Goal: Task Accomplishment & Management: Manage account settings

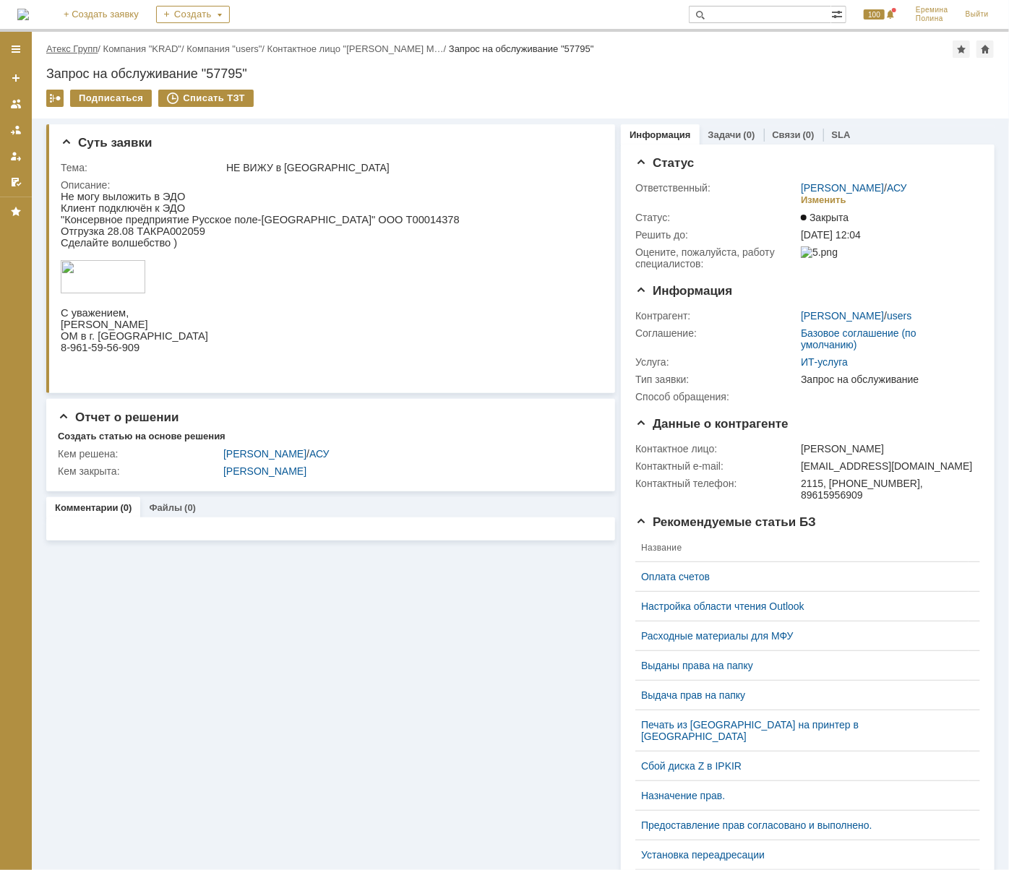
click at [83, 46] on link "Атекс Групп" at bounding box center [71, 48] width 51 height 11
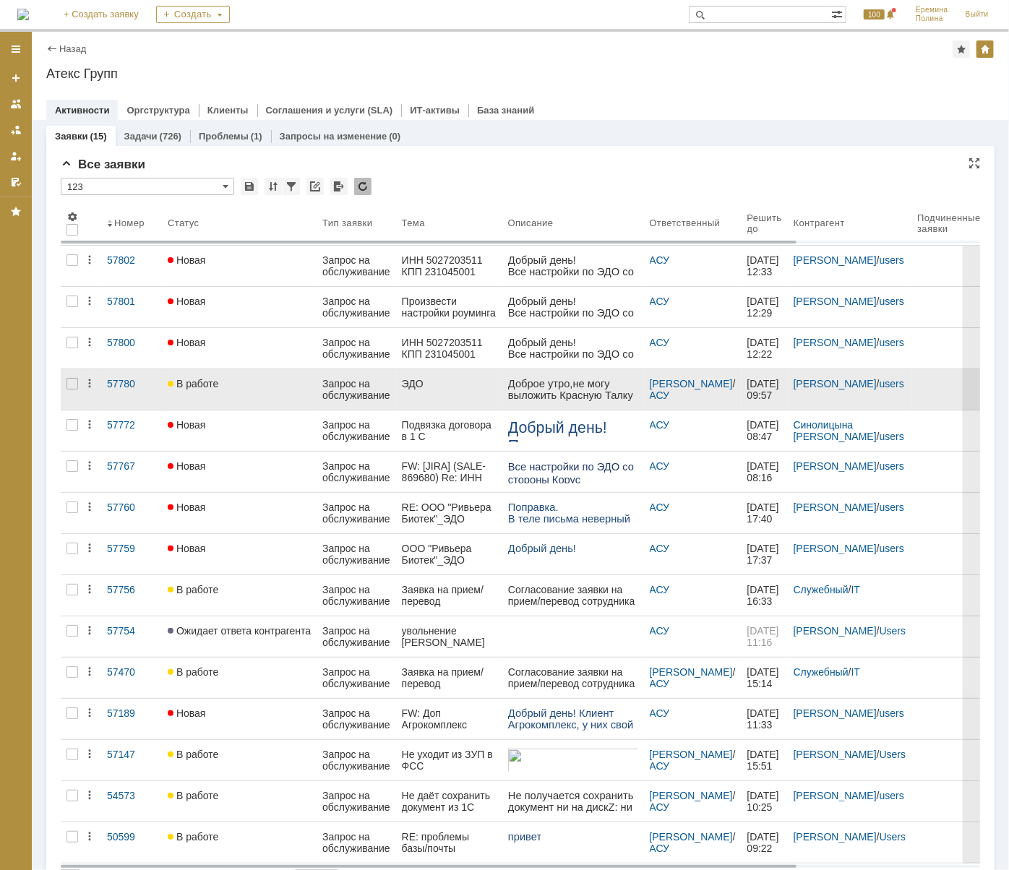
click at [245, 381] on div "В работе" at bounding box center [239, 384] width 143 height 12
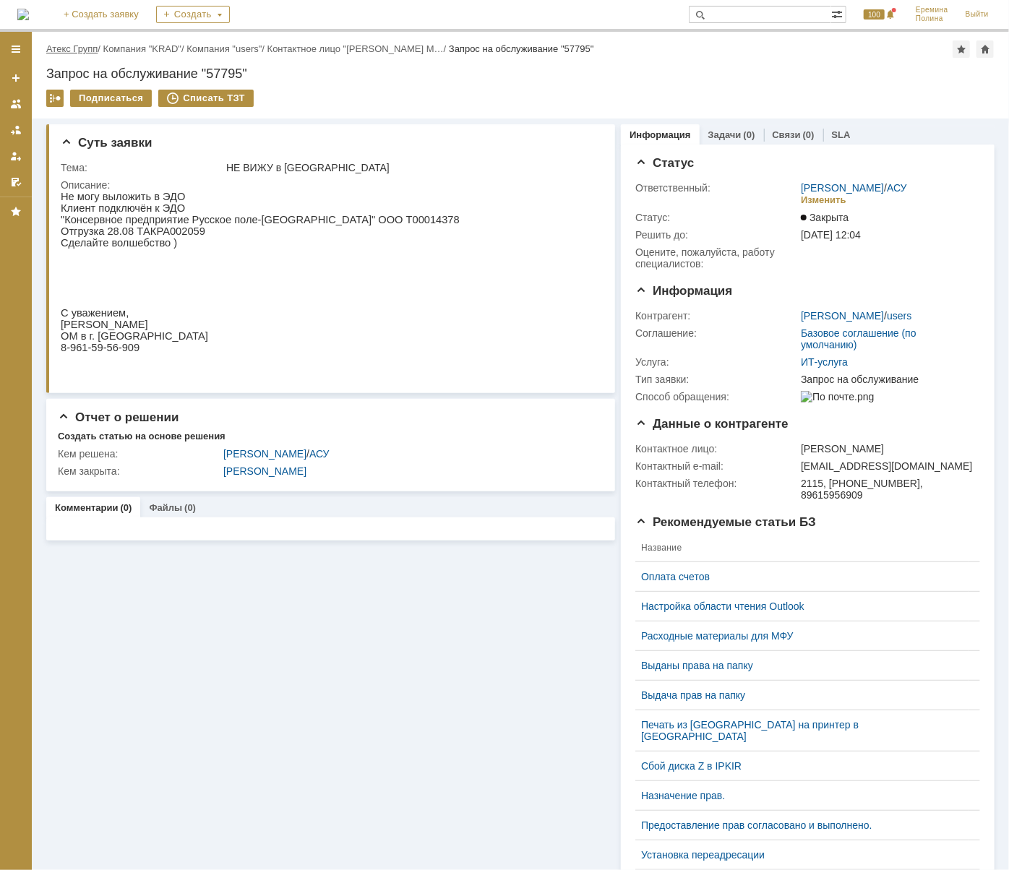
click at [69, 45] on link "Атекс Групп" at bounding box center [71, 48] width 51 height 11
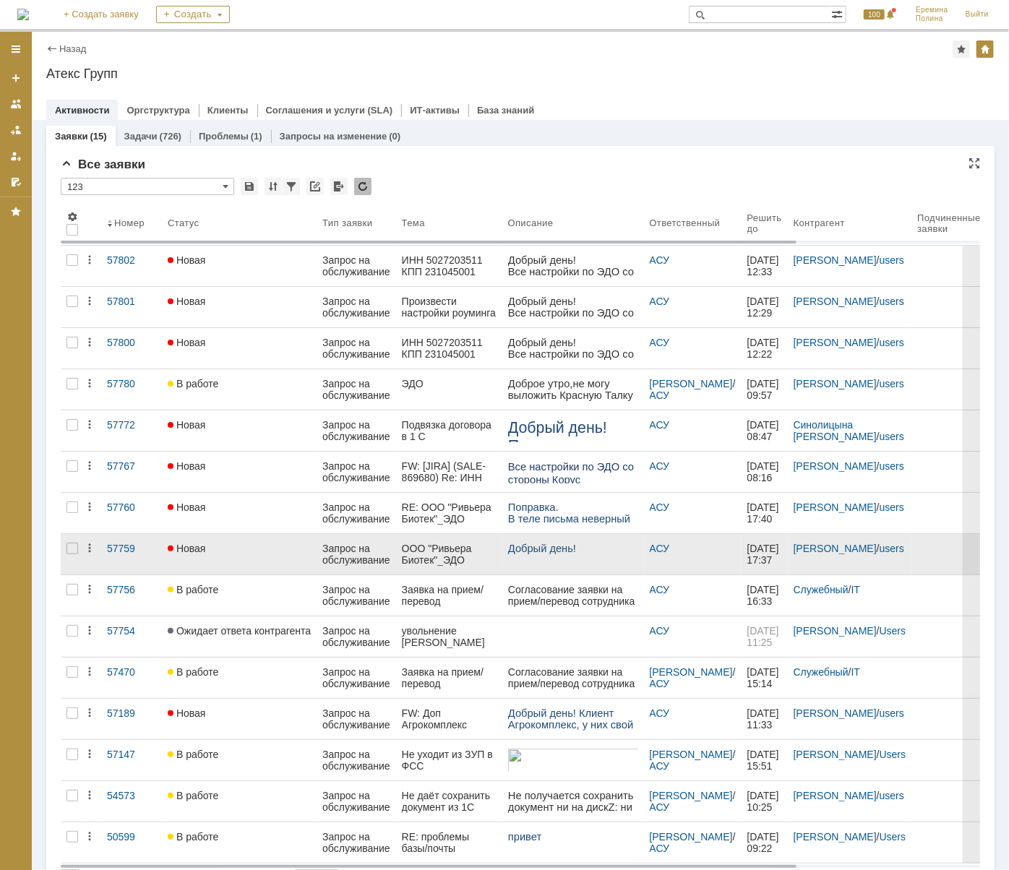
click at [209, 546] on div "Новая" at bounding box center [239, 549] width 143 height 12
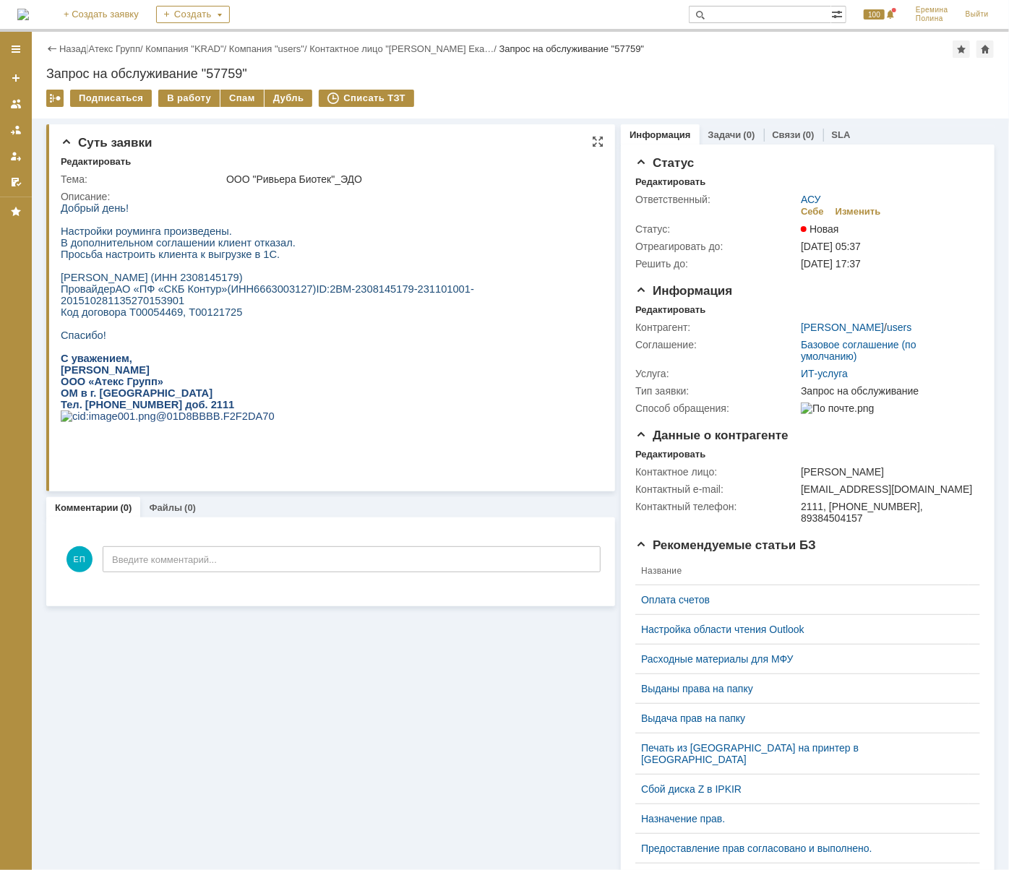
click at [273, 276] on span "Мерзлякова Валерия Анатольевна ИП (ИНН 2308145179) Провайдер АО «ПФ «СКБ Контур…" at bounding box center [188, 282] width 256 height 23
copy span "2308145179"
click at [194, 96] on div "В работу" at bounding box center [188, 98] width 61 height 17
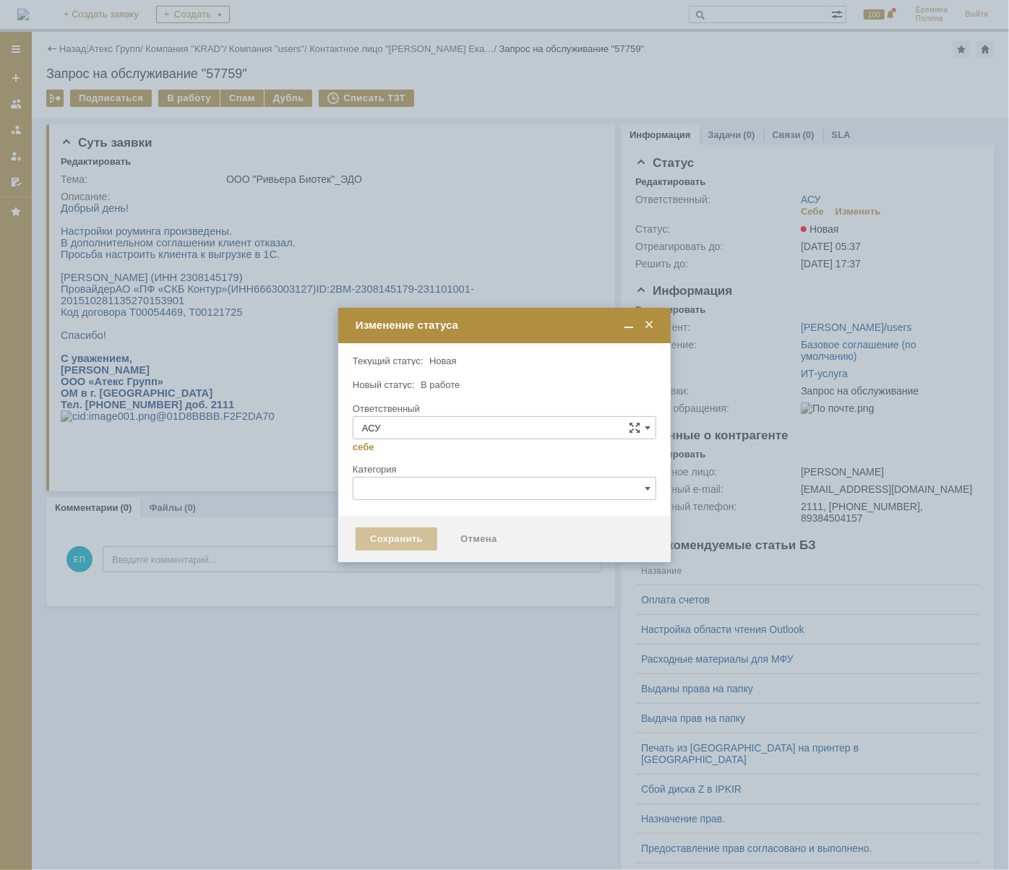
type input "[PERSON_NAME]"
click at [399, 543] on div "Сохранить" at bounding box center [396, 538] width 82 height 23
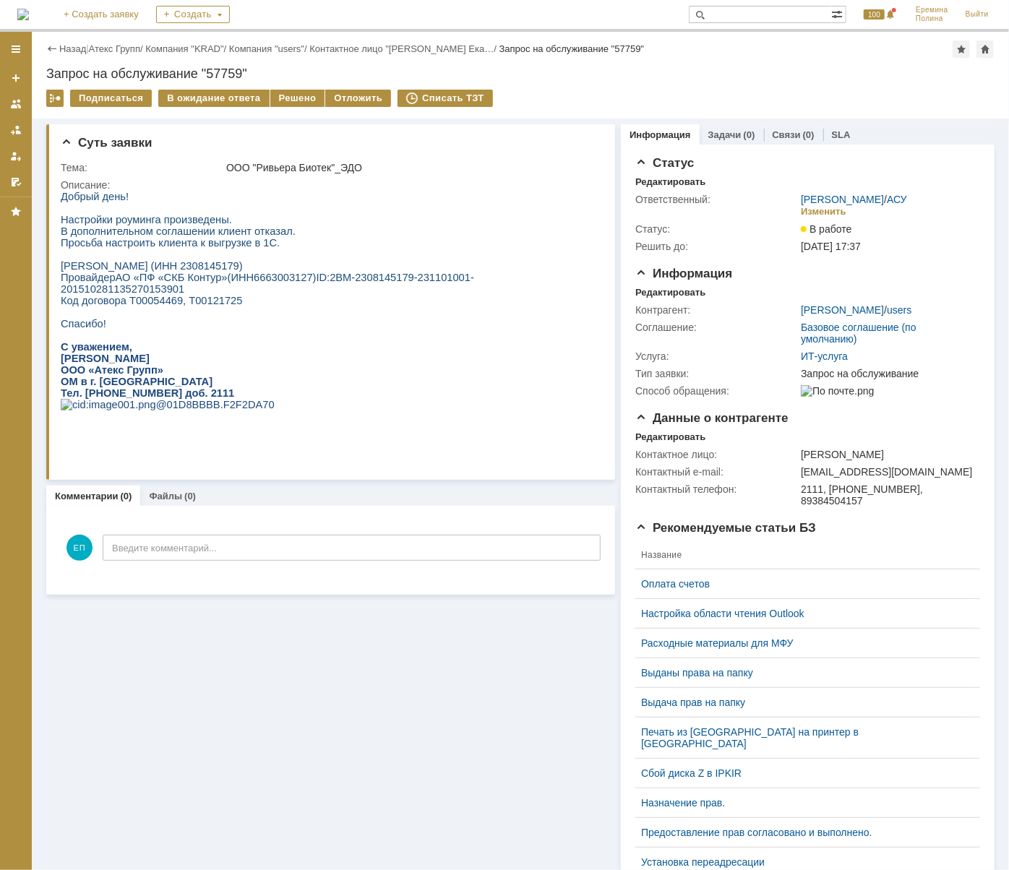
click at [778, 101] on div "Подписаться В ожидание ответа Решено Отложить Списать ТЗТ" at bounding box center [520, 105] width 948 height 30
click at [251, 271] on span "Мерзлякова Валерия Анатольевна ИП (ИНН 2308145179) Провайдер АО «ПФ «СКБ Контур…" at bounding box center [188, 270] width 256 height 23
copy span "ИНН"
click at [277, 268] on span "Мерзлякова Валерия Анатольевна ИП (ИНН 2308145179) Провайдер АО «ПФ «СКБ Контур…" at bounding box center [188, 270] width 256 height 23
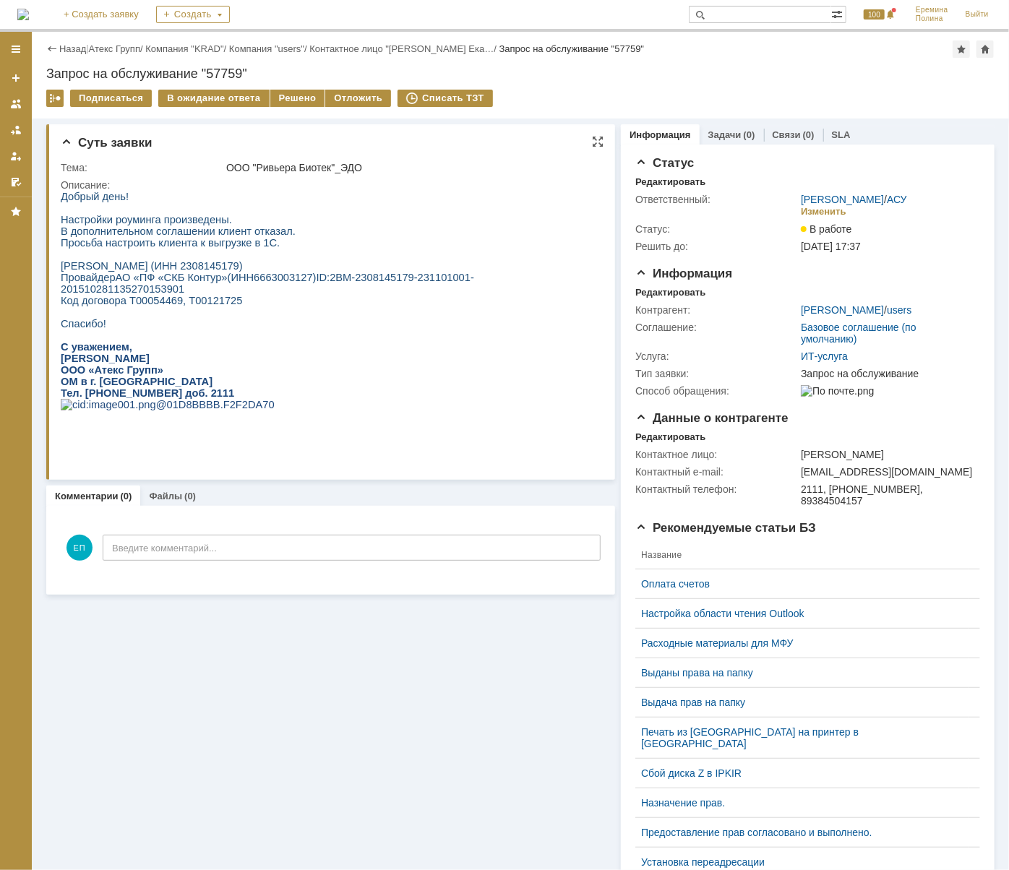
click at [277, 268] on span "Мерзлякова Валерия Анатольевна ИП (ИНН 2308145179) Провайдер АО «ПФ «СКБ Контур…" at bounding box center [188, 270] width 256 height 23
copy span "2308145179"
click at [339, 283] on span "2BM-2308145179-231101001-201510281135270153901" at bounding box center [266, 282] width 413 height 23
drag, startPoint x: 316, startPoint y: 284, endPoint x: 558, endPoint y: 283, distance: 241.3
click at [473, 283] on span "2BM-2308145179-231101001-201510281135270153901" at bounding box center [266, 282] width 413 height 23
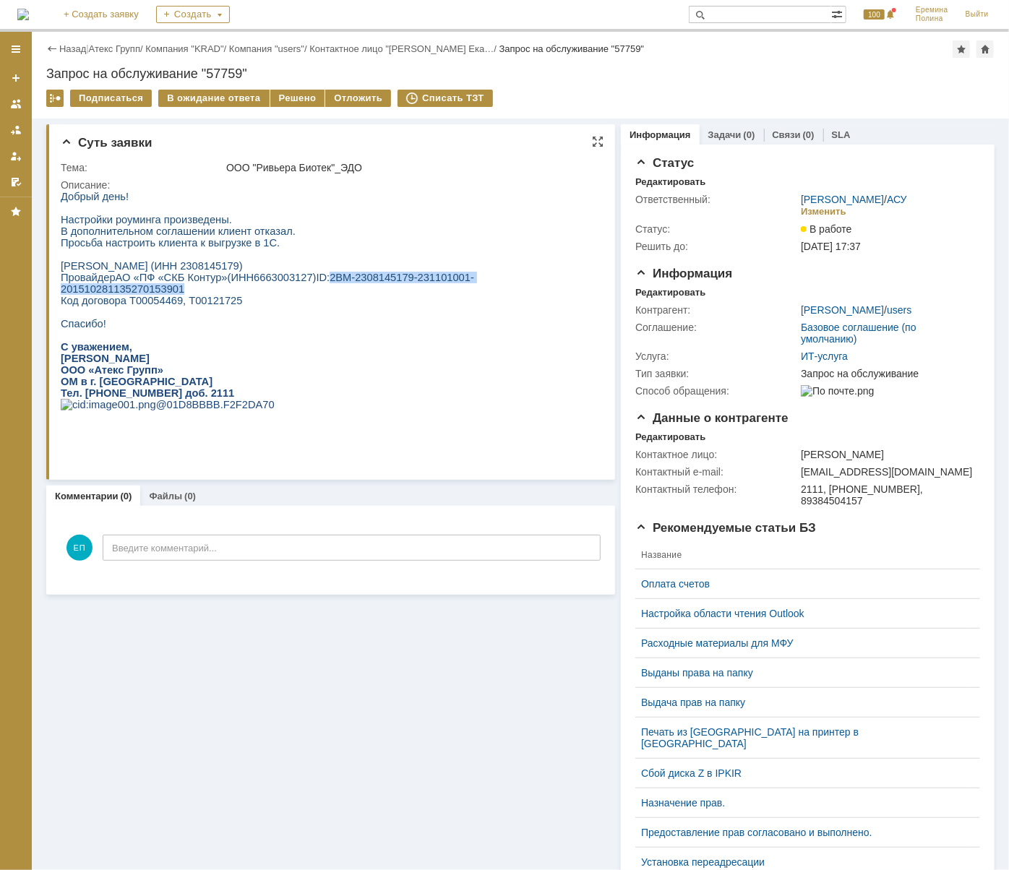
copy span "2BM-2308145179-231101001-201510281135270153901"
click at [275, 97] on div "Решено" at bounding box center [297, 98] width 55 height 17
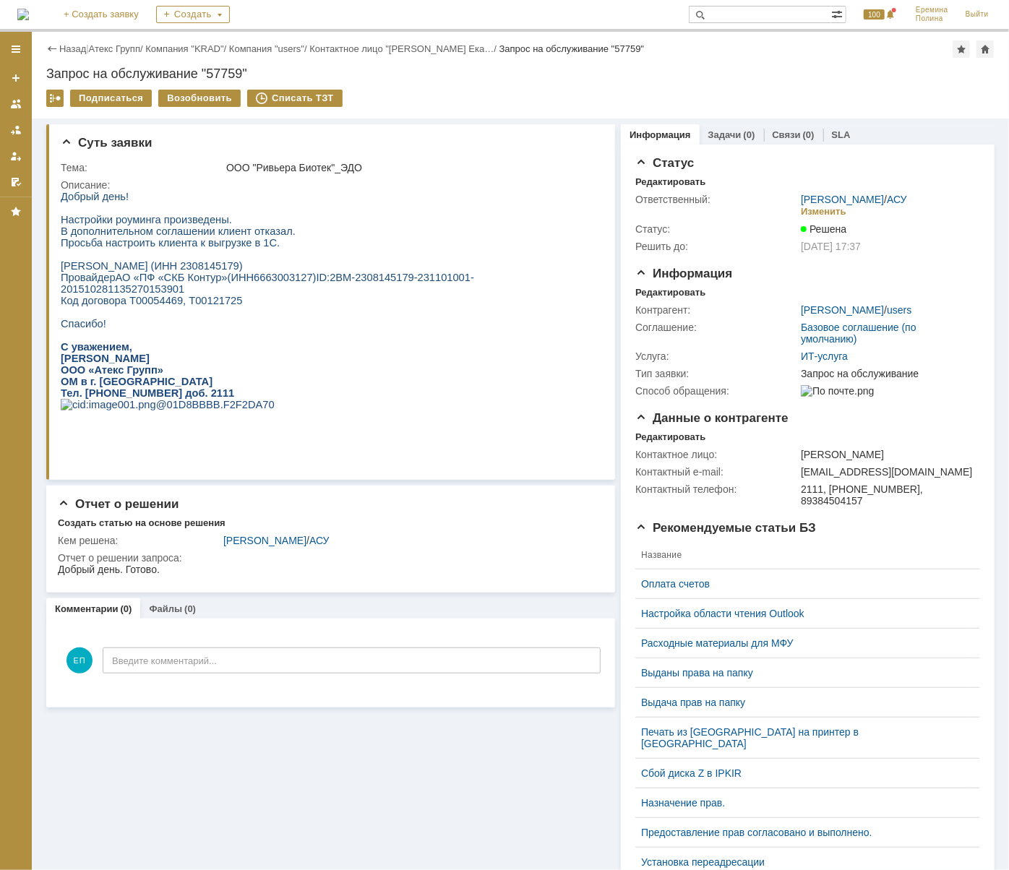
click at [114, 55] on div "Назад | Атекс Групп / Компания "KRAD" / Компания "users" / Контактное лицо "Дор…" at bounding box center [520, 48] width 948 height 17
click at [114, 49] on link "Атекс Групп" at bounding box center [114, 48] width 51 height 11
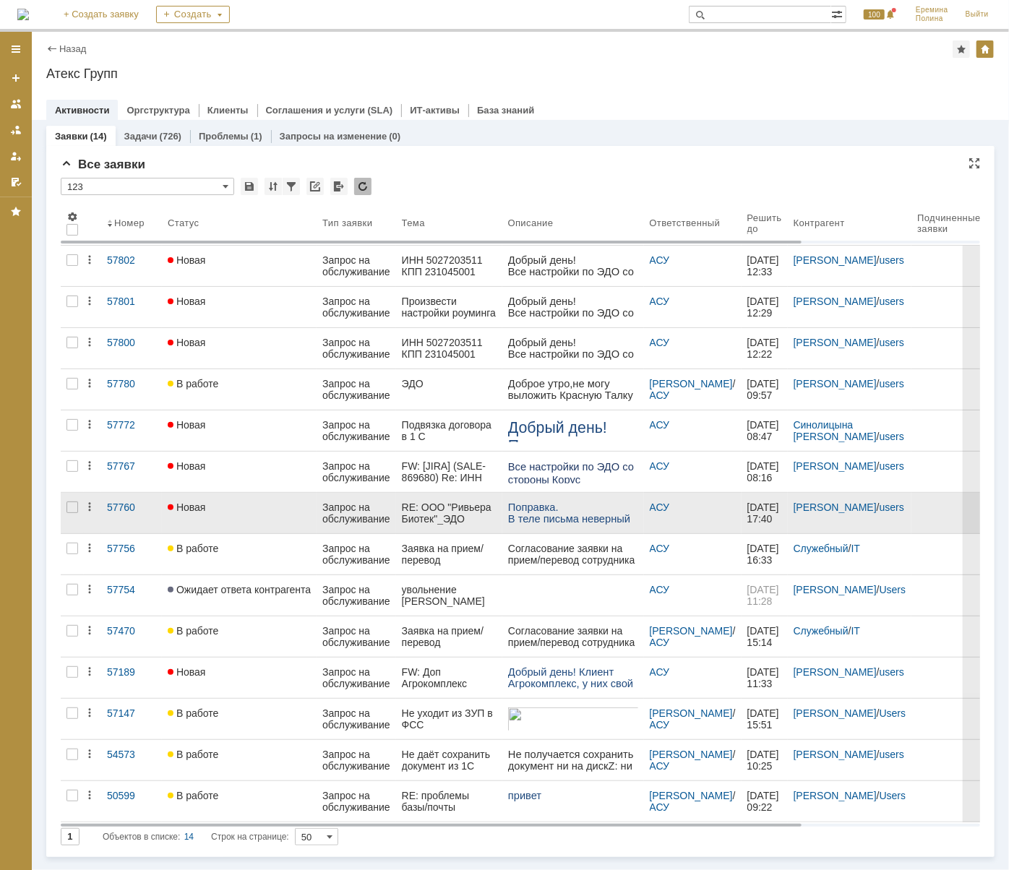
click at [469, 504] on div "RE: ООО "Ривьера Биотек"_ЭДО" at bounding box center [449, 512] width 95 height 23
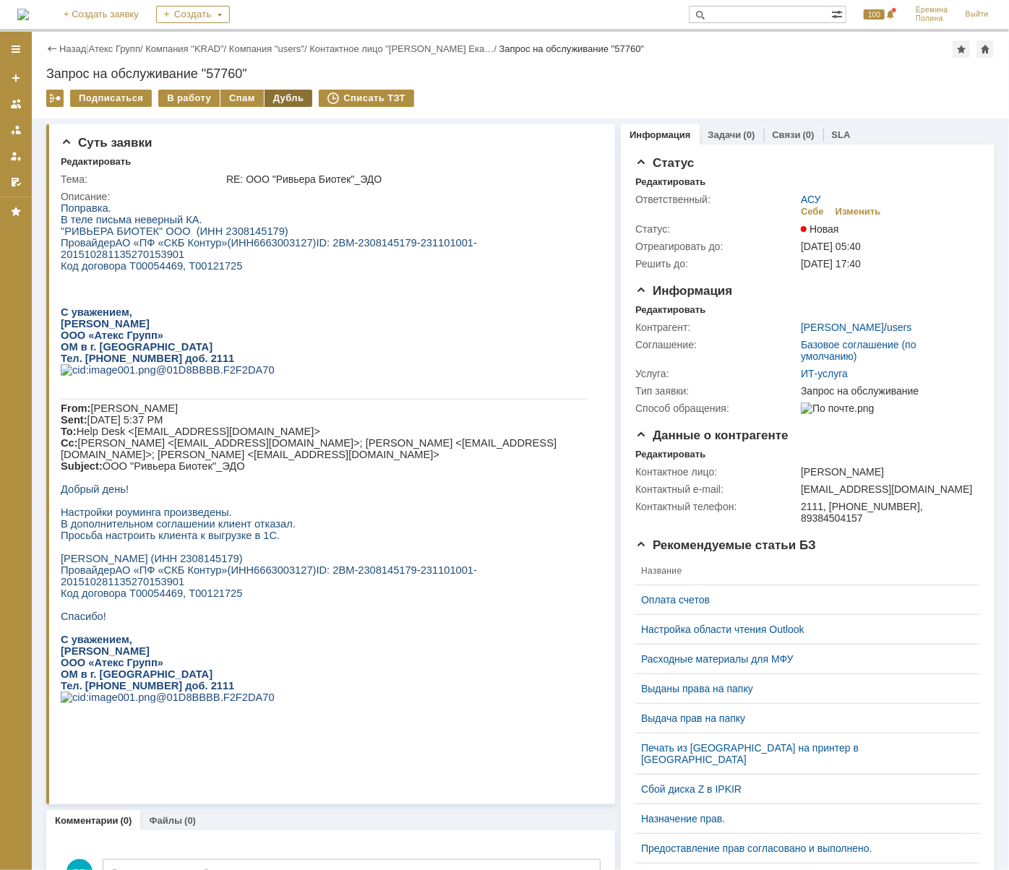
click at [272, 94] on div "Дубль" at bounding box center [288, 98] width 48 height 17
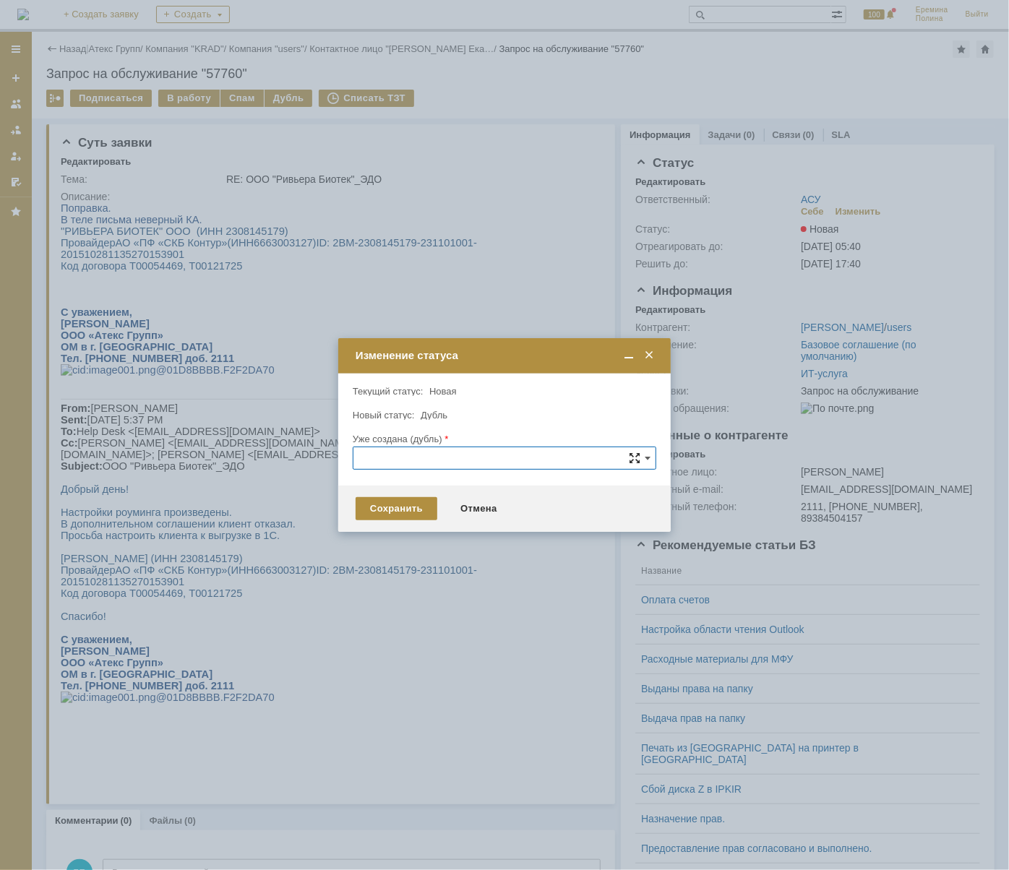
click at [637, 457] on span at bounding box center [635, 458] width 12 height 12
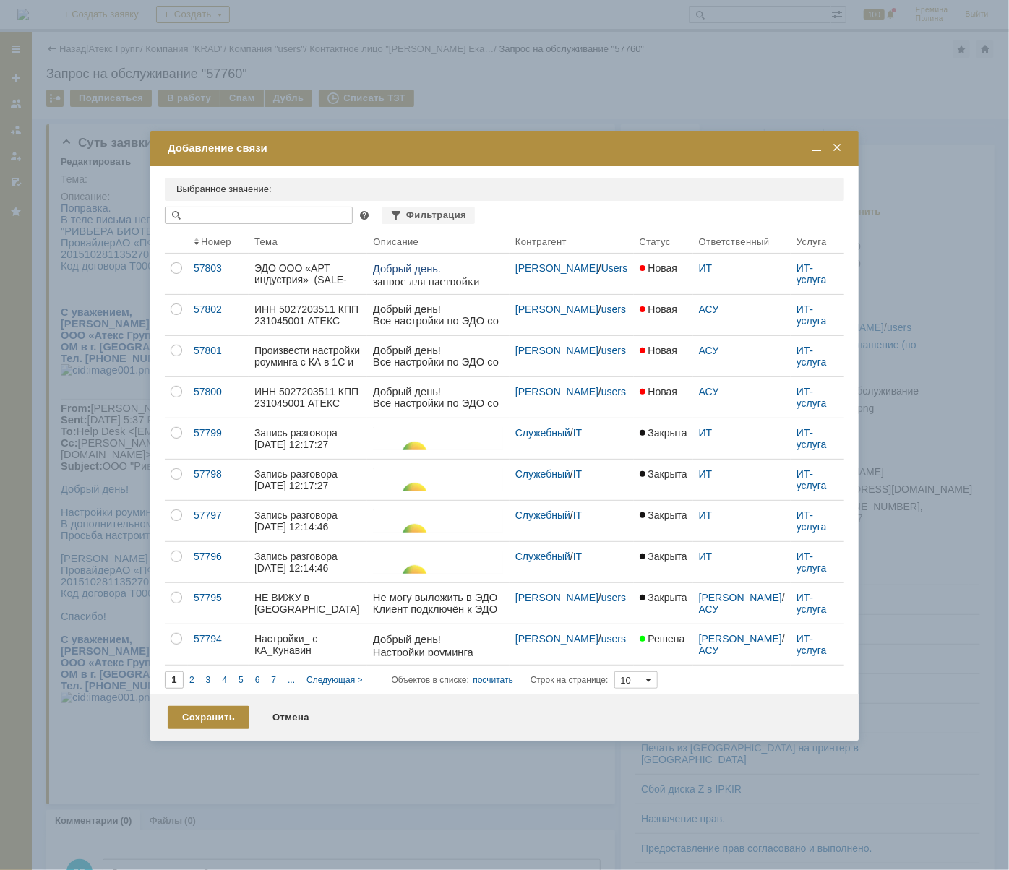
click at [651, 678] on span at bounding box center [649, 680] width 6 height 12
click at [635, 777] on span "100" at bounding box center [640, 774] width 25 height 12
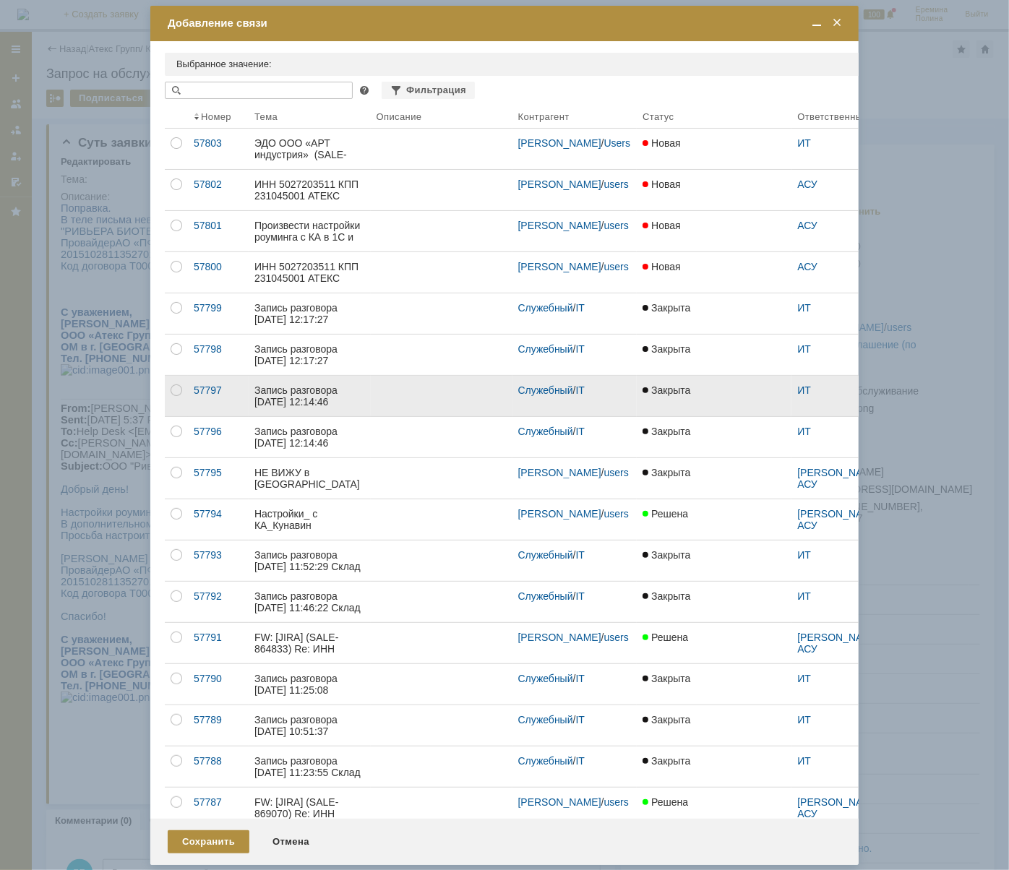
type input "100"
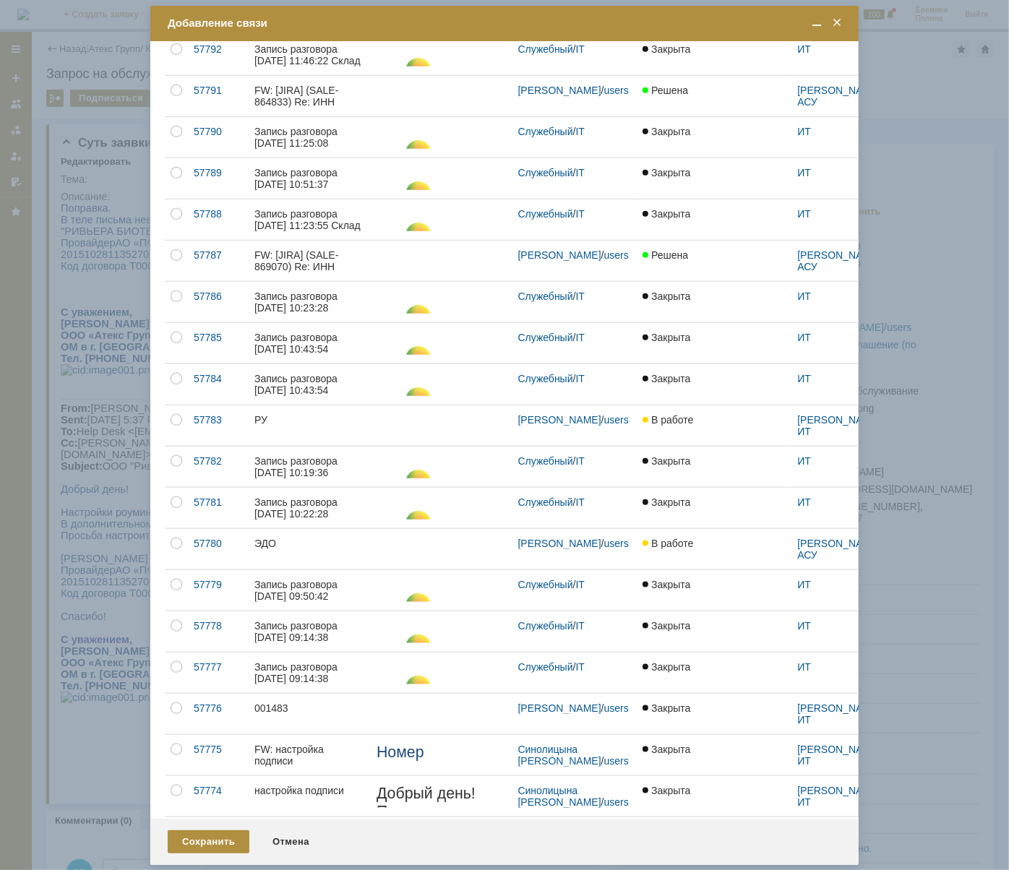
click at [833, 21] on span at bounding box center [836, 23] width 14 height 13
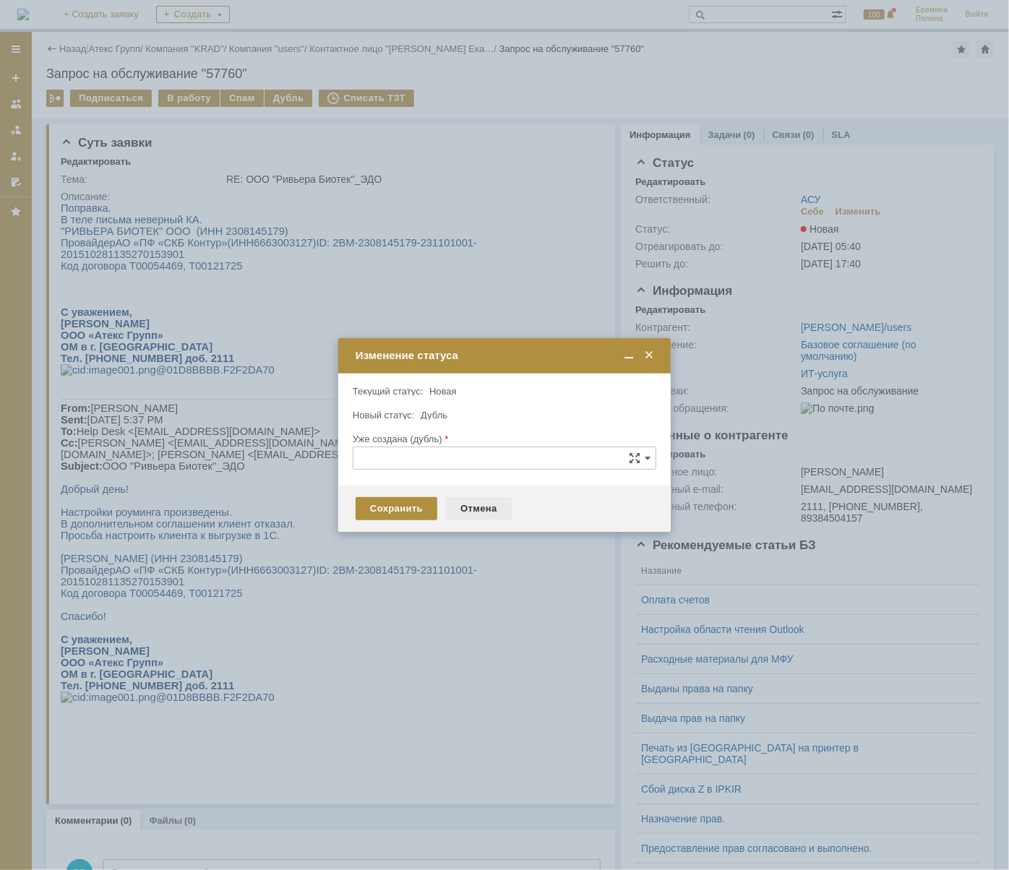
click at [461, 504] on div "Отмена" at bounding box center [479, 508] width 66 height 23
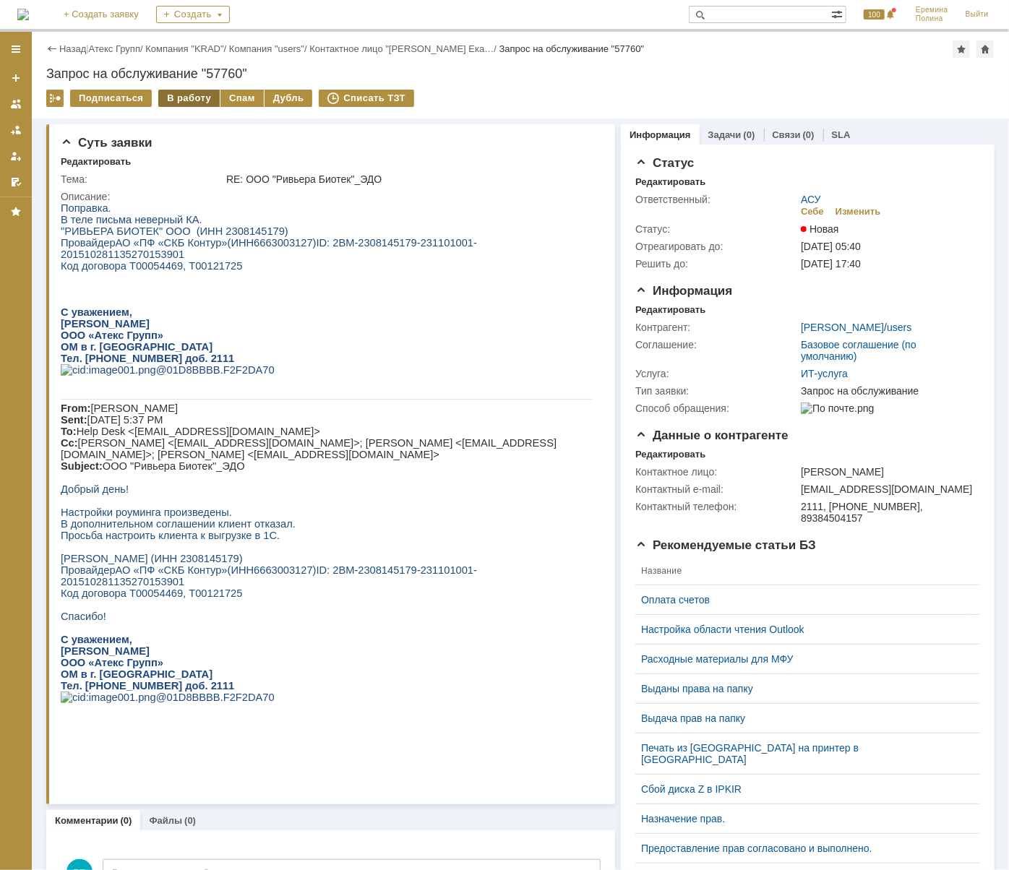
click at [201, 94] on div "В работу" at bounding box center [188, 98] width 61 height 17
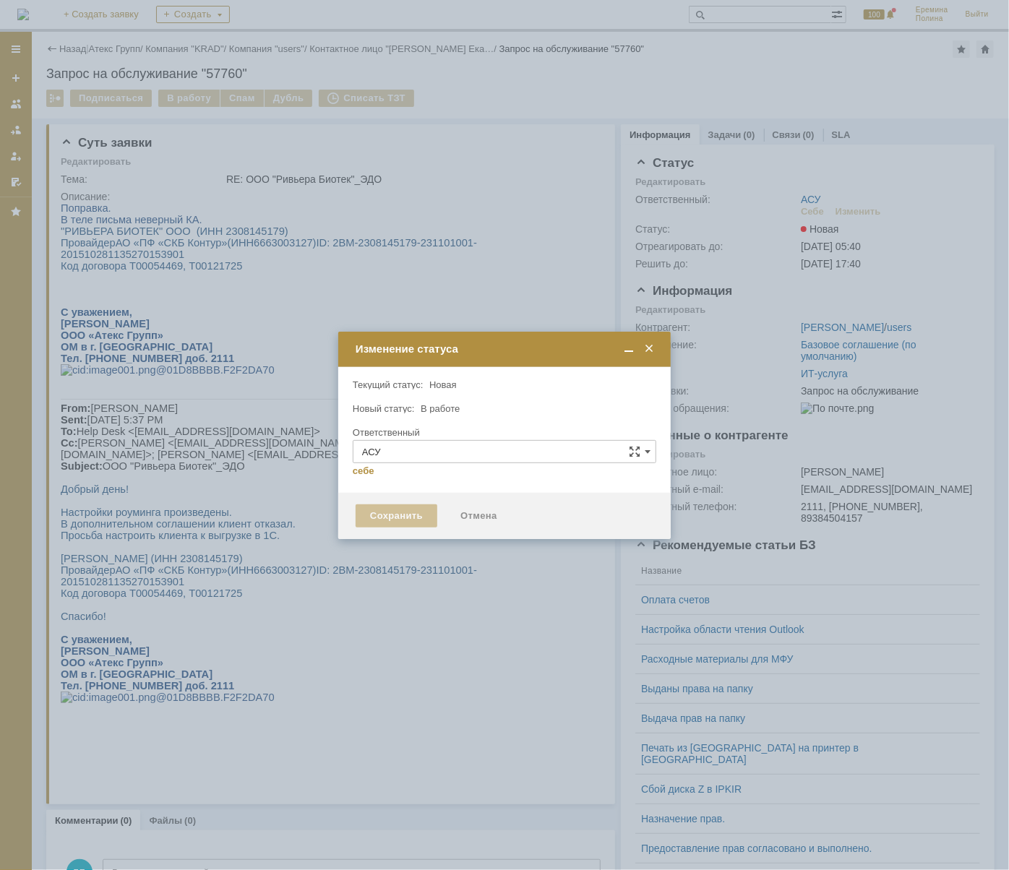
type input "[PERSON_NAME]"
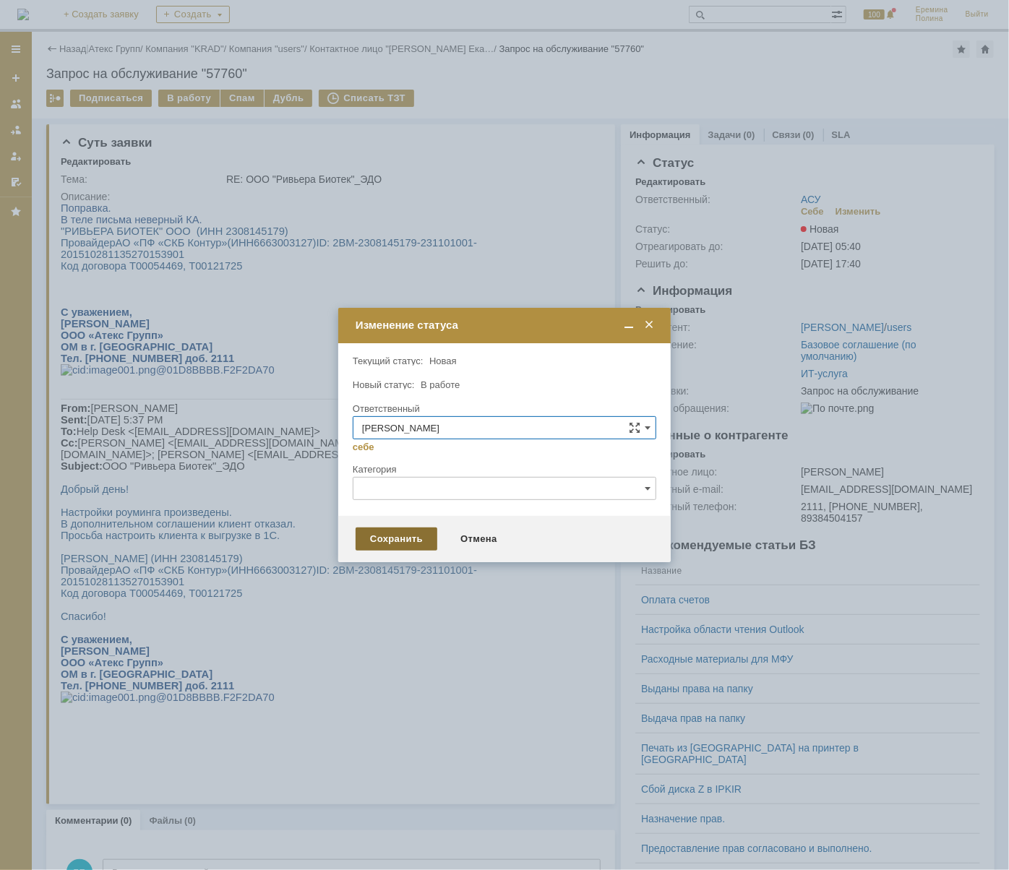
click at [386, 545] on div "Сохранить" at bounding box center [396, 538] width 82 height 23
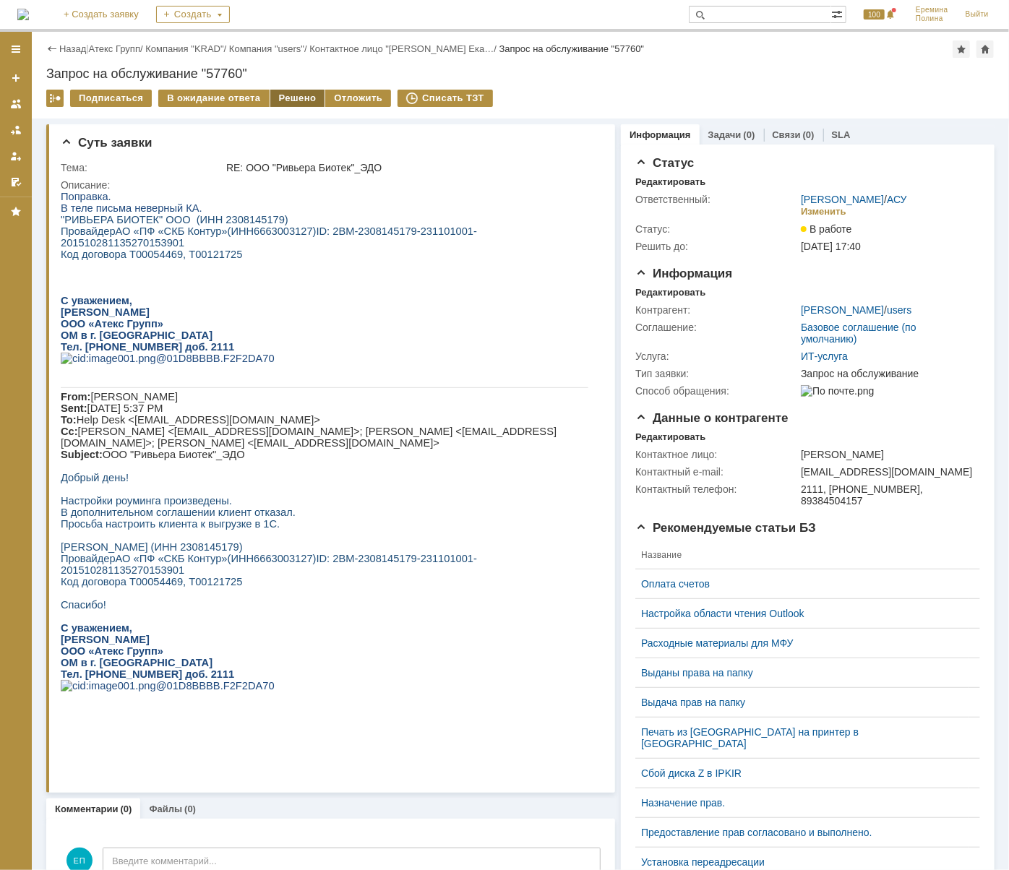
click at [289, 93] on div "Решено" at bounding box center [297, 98] width 55 height 17
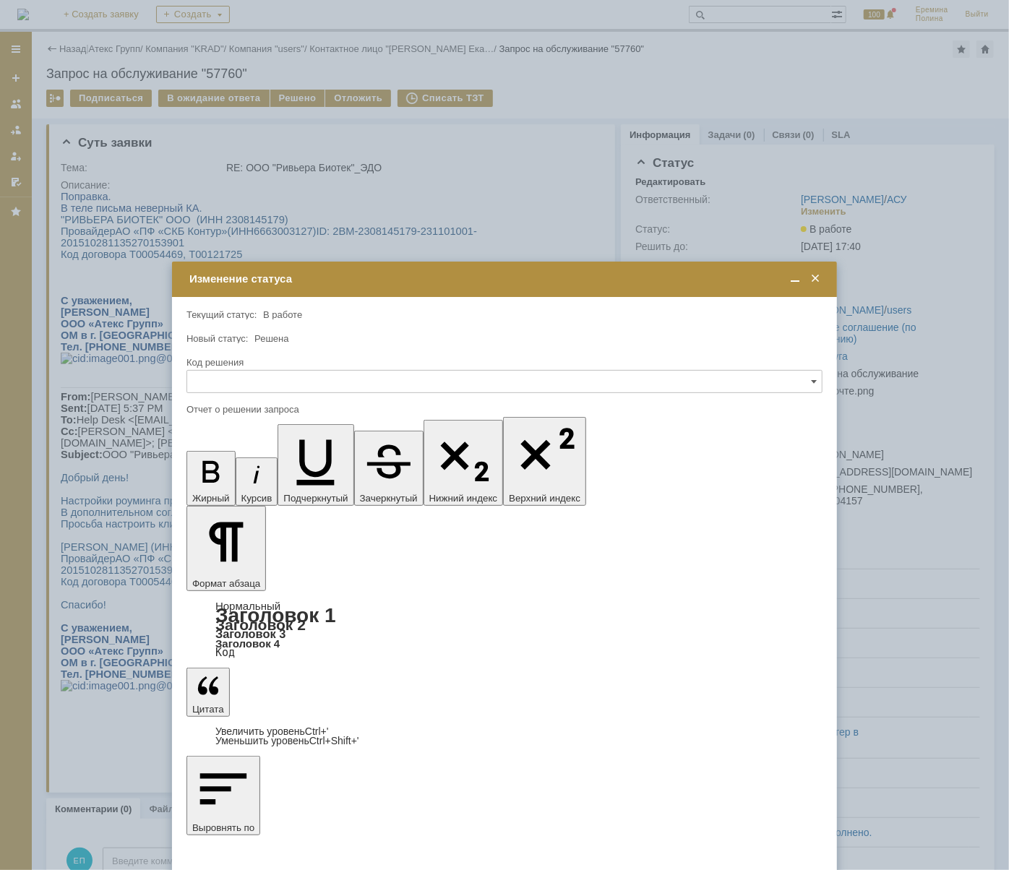
drag, startPoint x: 317, startPoint y: 581, endPoint x: 302, endPoint y: 158, distance: 422.9
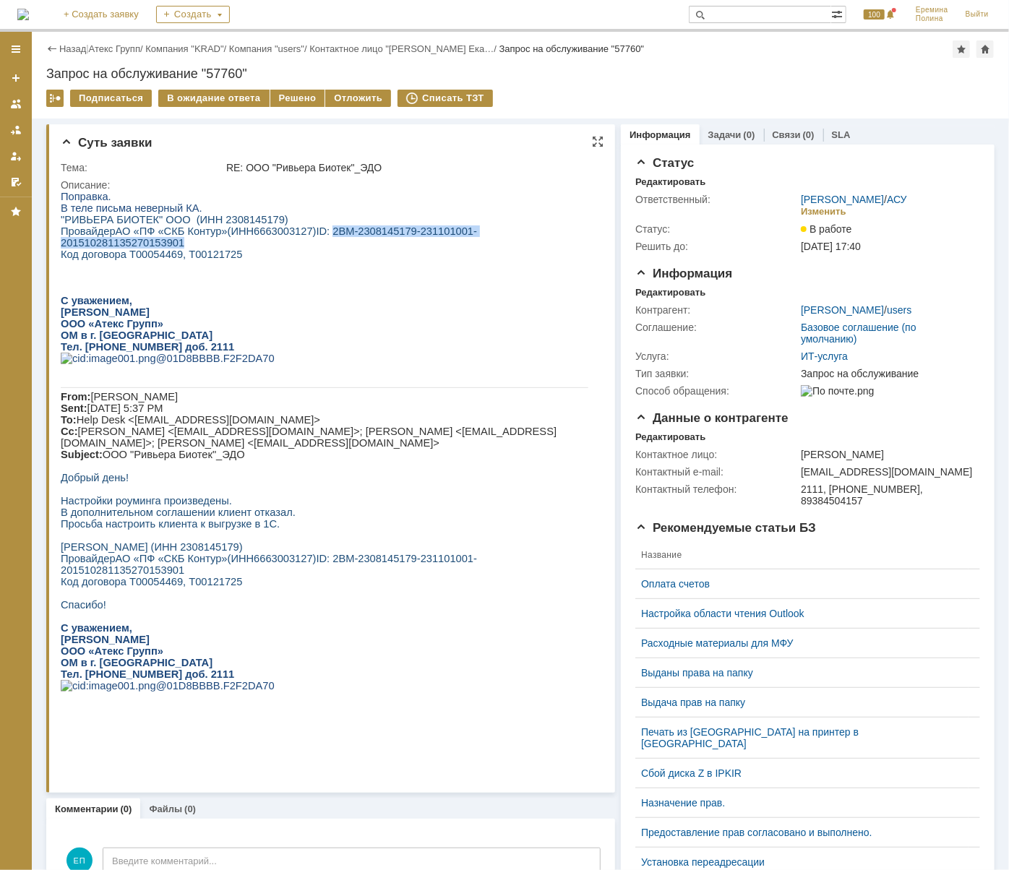
drag, startPoint x: 317, startPoint y: 233, endPoint x: 560, endPoint y: 233, distance: 242.7
click at [560, 233] on p ""РИВЬЕРА БИОТЕК" ООО (ИНН 2308145179) Провайдер АО «ПФ «СКБ Контур» (ИНН 666300…" at bounding box center [323, 230] width 527 height 35
copy span "2BM-2308145179-231101001-201510281135270153901"
click at [284, 98] on div "Решено" at bounding box center [297, 98] width 55 height 17
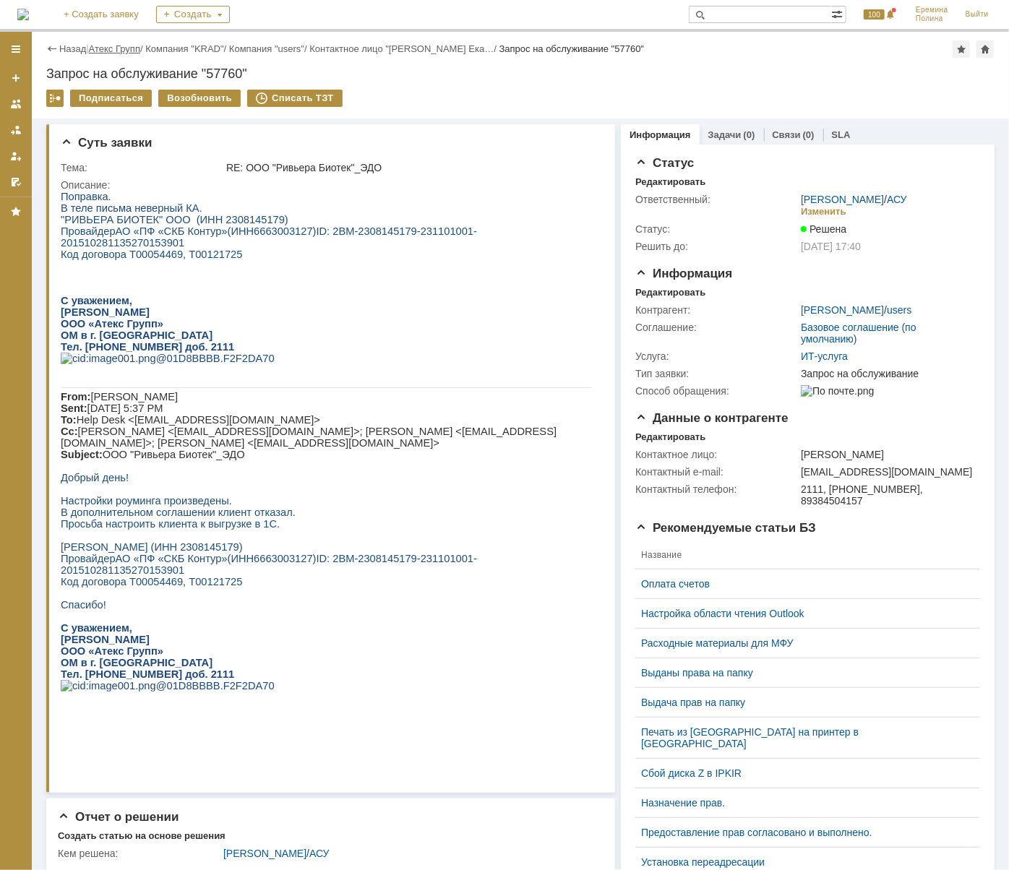
drag, startPoint x: 116, startPoint y: 39, endPoint x: 111, endPoint y: 48, distance: 9.7
click at [116, 39] on div "Назад | Атекс Групп / Компания "KRAD" / Компания "users" / Контактное лицо "Дор…" at bounding box center [520, 75] width 977 height 87
click at [111, 48] on link "Атекс Групп" at bounding box center [114, 48] width 51 height 11
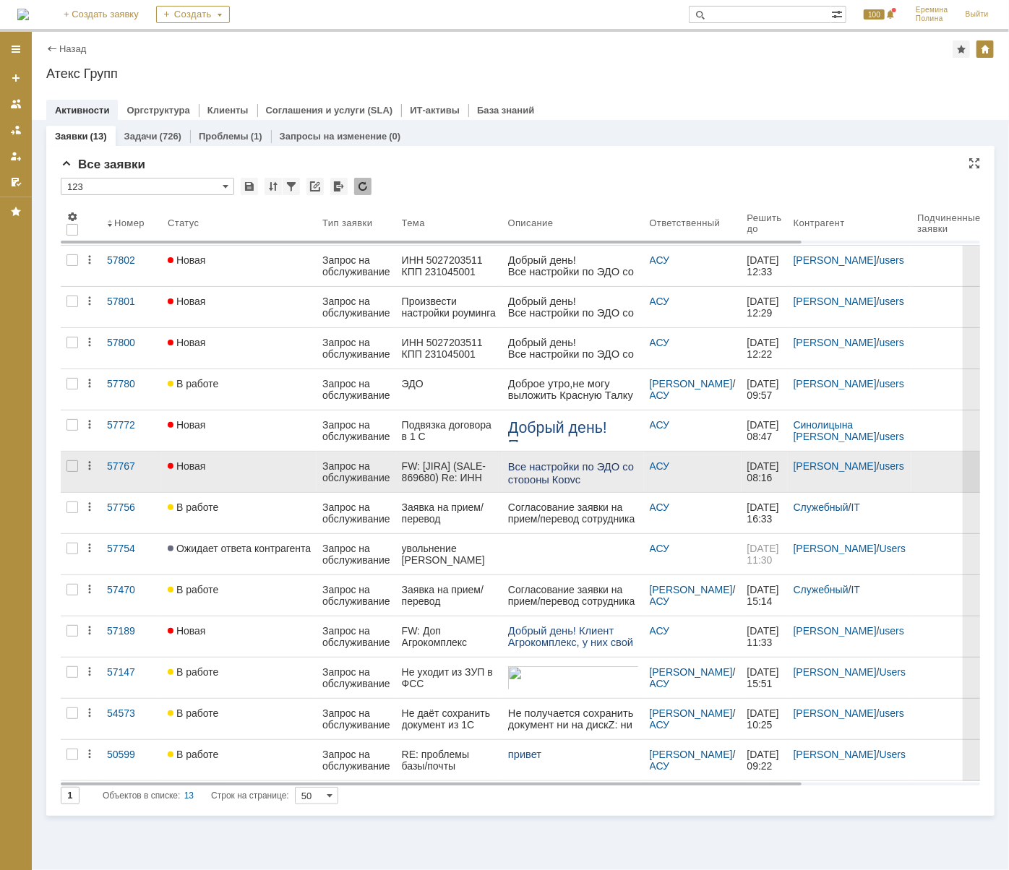
click at [214, 468] on div "Новая" at bounding box center [239, 466] width 143 height 12
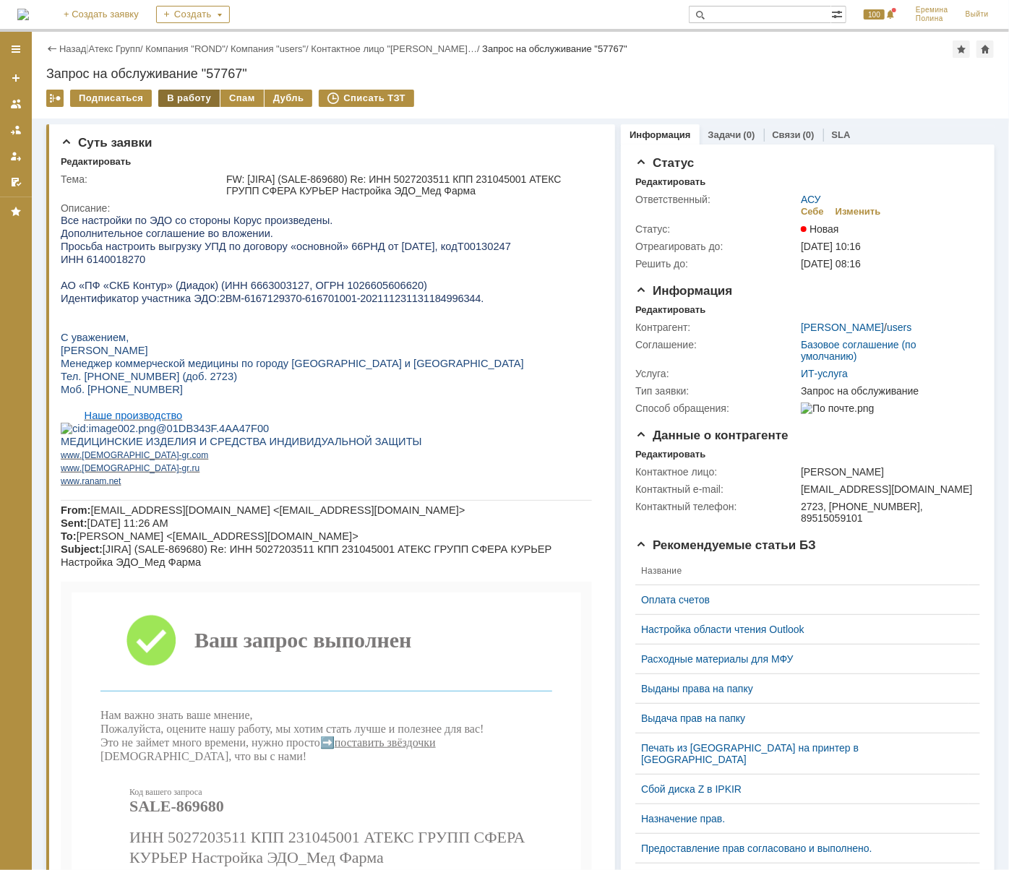
click at [188, 94] on div "В работу" at bounding box center [188, 98] width 61 height 17
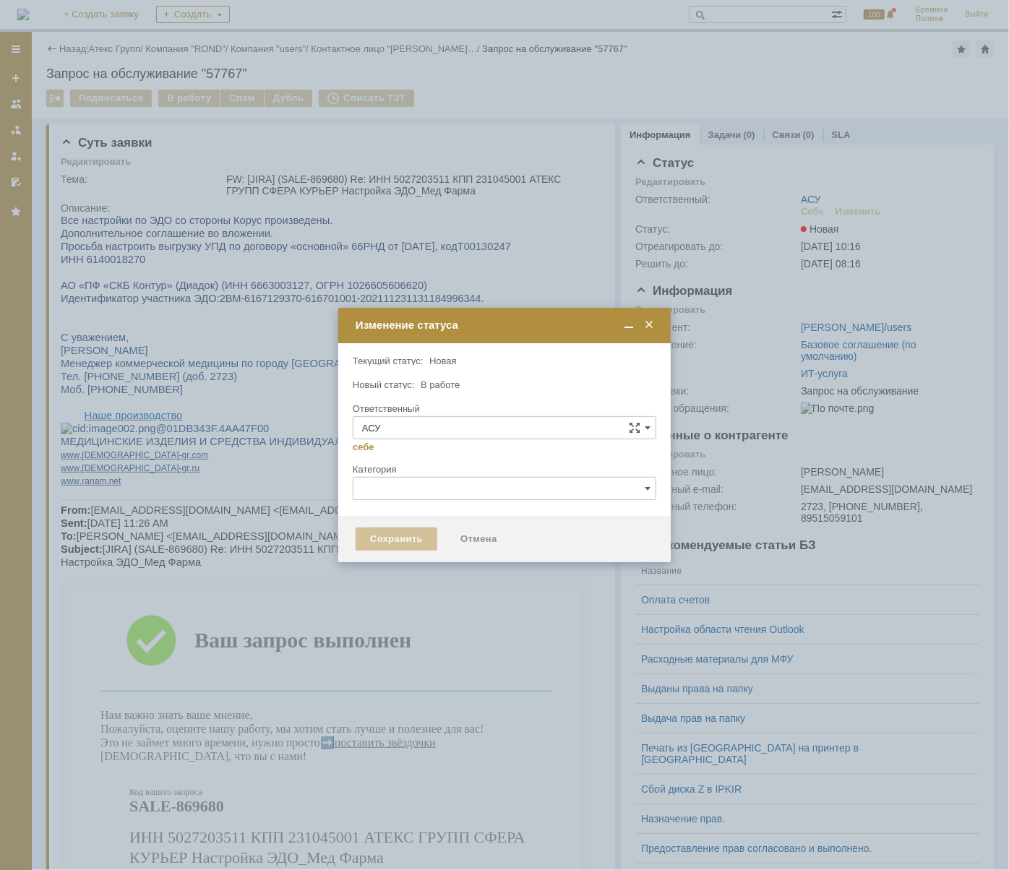
type input "[PERSON_NAME]"
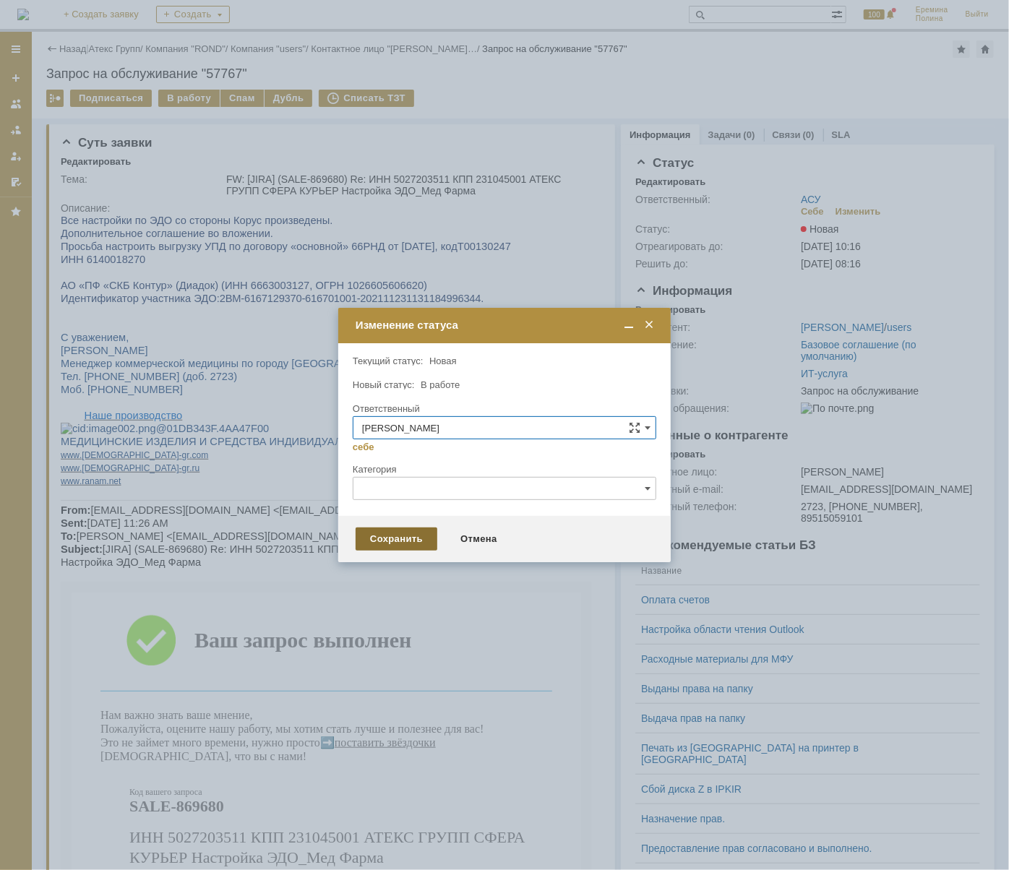
drag, startPoint x: 380, startPoint y: 550, endPoint x: 381, endPoint y: 539, distance: 10.9
click at [380, 549] on div "Сохранить Отмена" at bounding box center [504, 539] width 332 height 46
click at [381, 539] on div "Сохранить" at bounding box center [396, 538] width 82 height 23
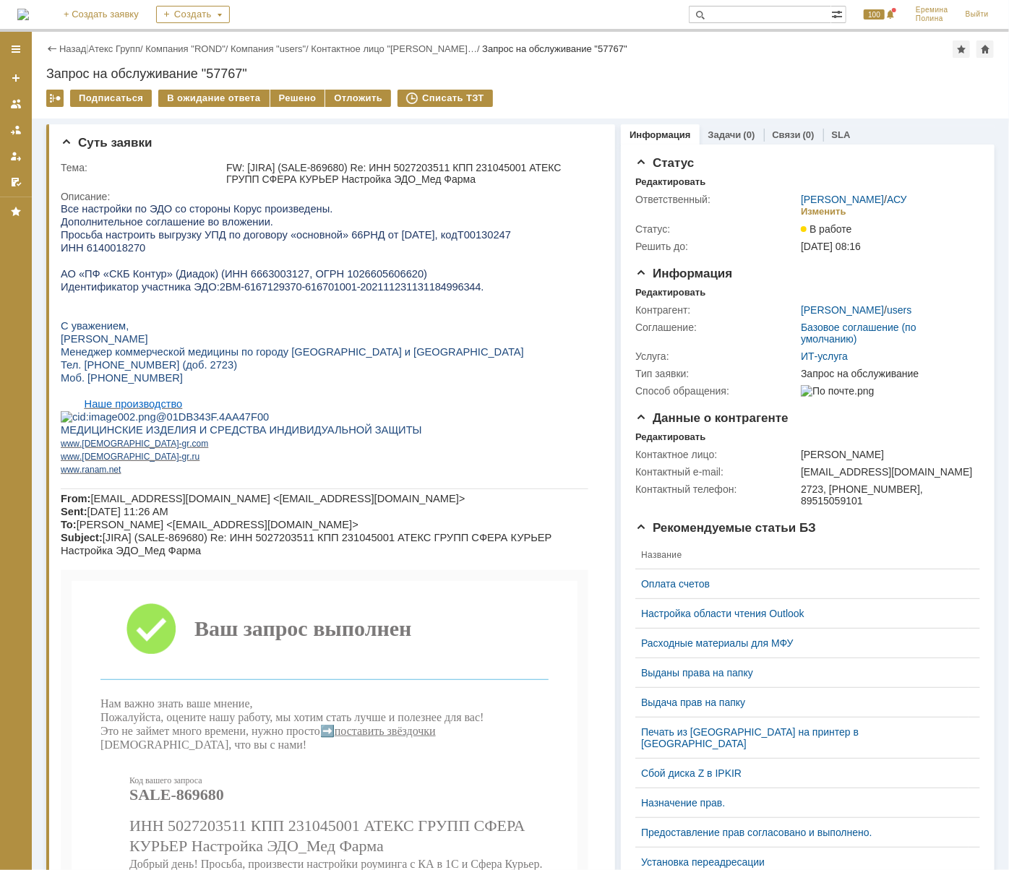
click at [111, 244] on span "ИНН 6140018270" at bounding box center [102, 247] width 85 height 12
copy span "6140018270"
drag, startPoint x: 496, startPoint y: 238, endPoint x: 450, endPoint y: 238, distance: 46.2
click at [450, 238] on p "Просьба настроить выгрузку УПД по договору « основной» 66РНД от 01.07.2025 , ко…" at bounding box center [323, 234] width 527 height 13
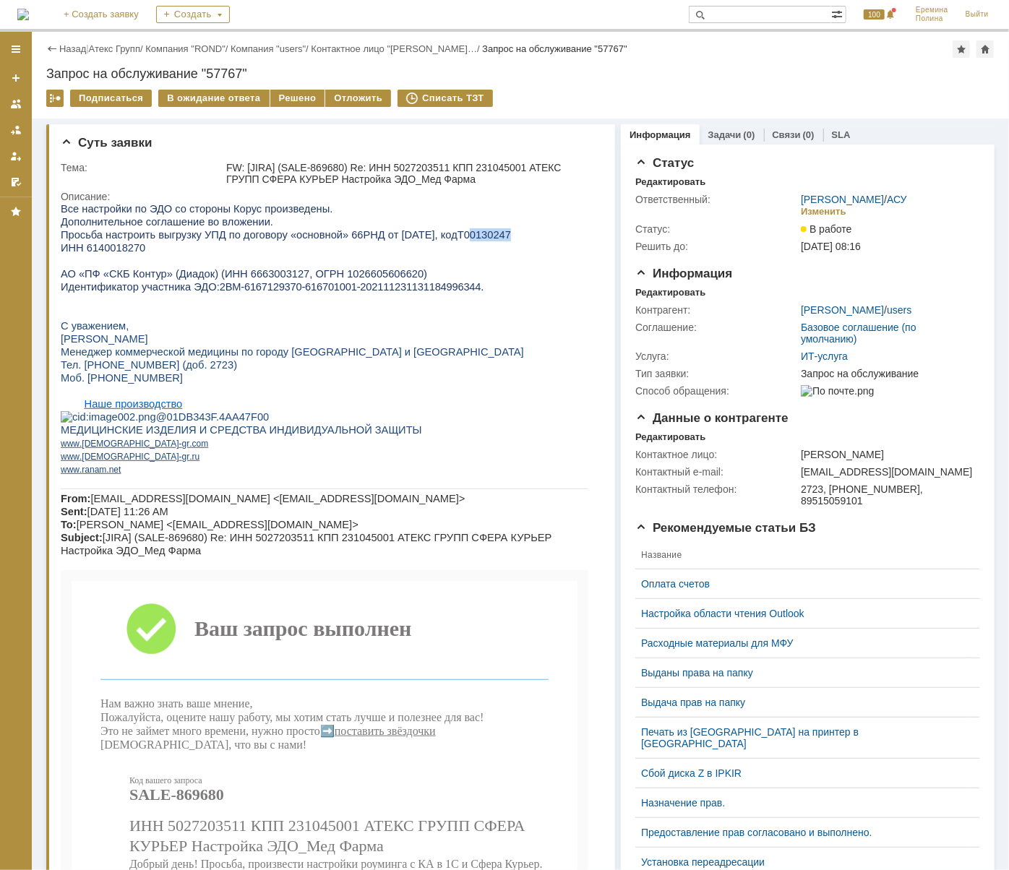
copy span "0130247"
click at [423, 167] on div "FW: [JIRA] (SALE-869680) Re: ИНН 5027203511 КПП 231045001 АТЕКС ГРУПП СФЕРА КУР…" at bounding box center [410, 173] width 369 height 23
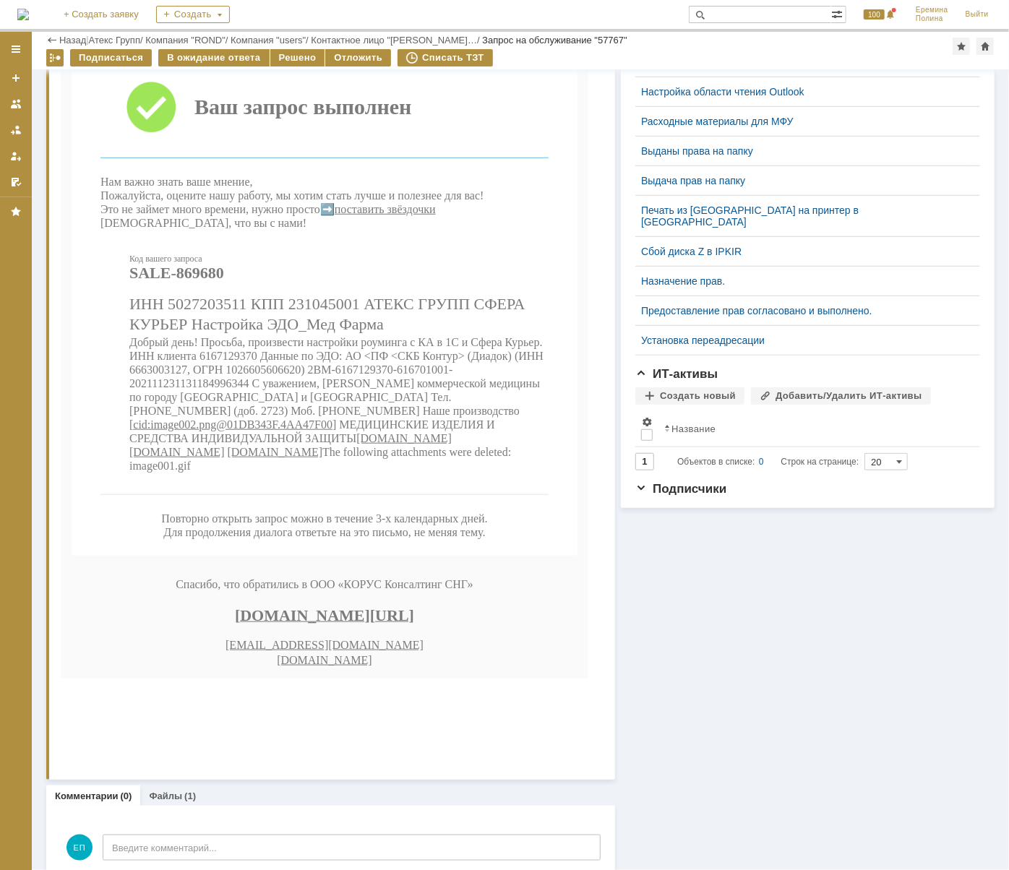
scroll to position [503, 0]
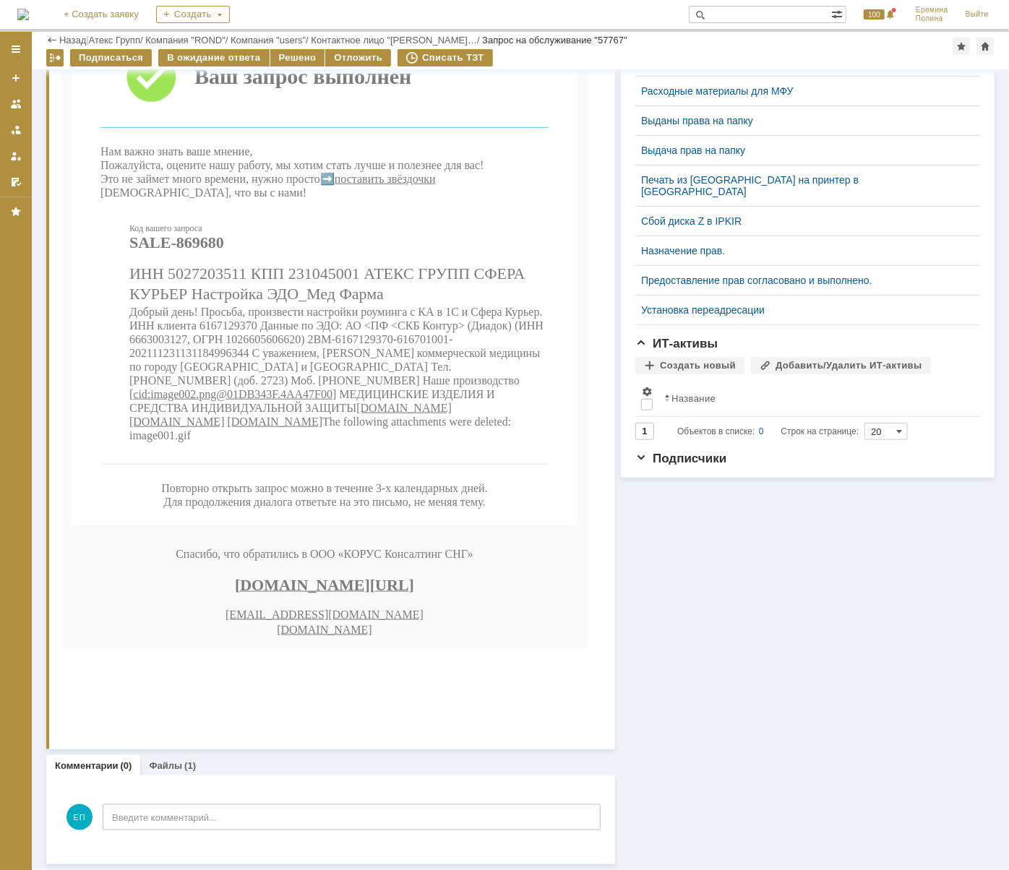
click at [446, 401] on span "Добрый день! Просьба, произвести настройки роуминга с КА в 1С и Сфера Курьер. И…" at bounding box center [336, 353] width 414 height 95
drag, startPoint x: 202, startPoint y: 405, endPoint x: 262, endPoint y: 408, distance: 60.1
click at [262, 401] on span "Добрый день! Просьба, произвести настройки роуминга с КА в 1С и Сфера Курьер. И…" at bounding box center [336, 353] width 414 height 95
copy span "167129370"
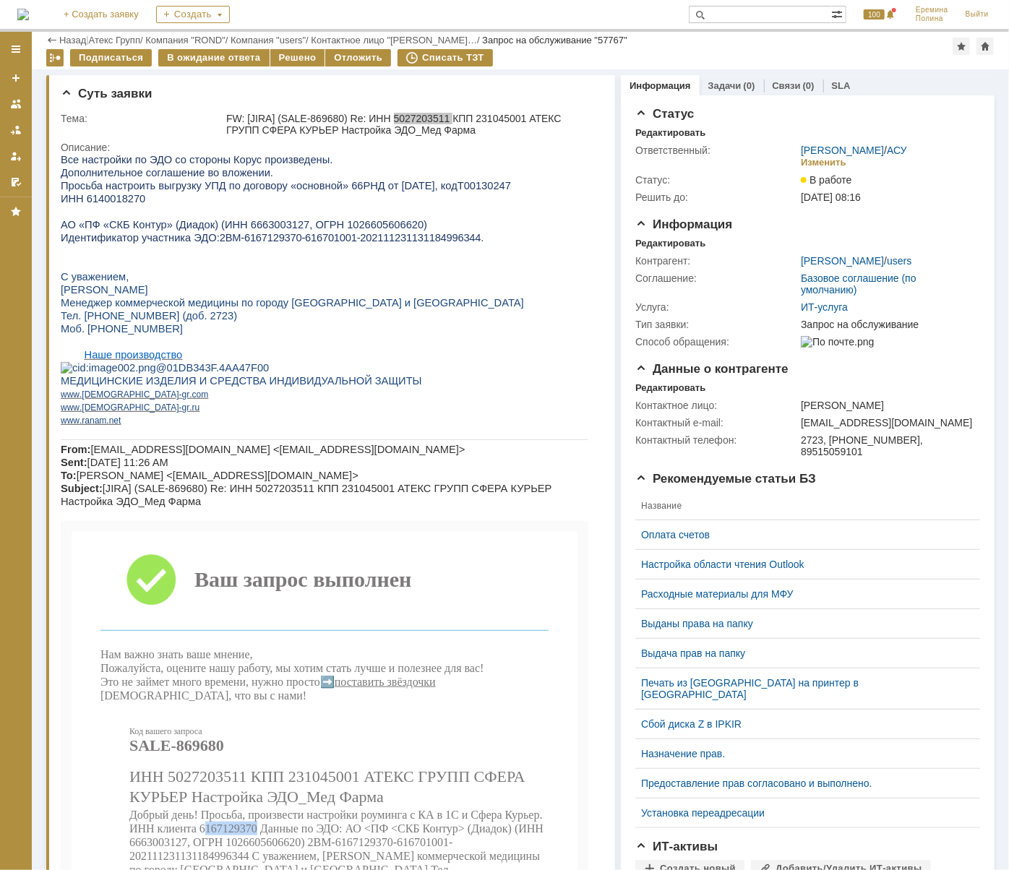
scroll to position [328, 0]
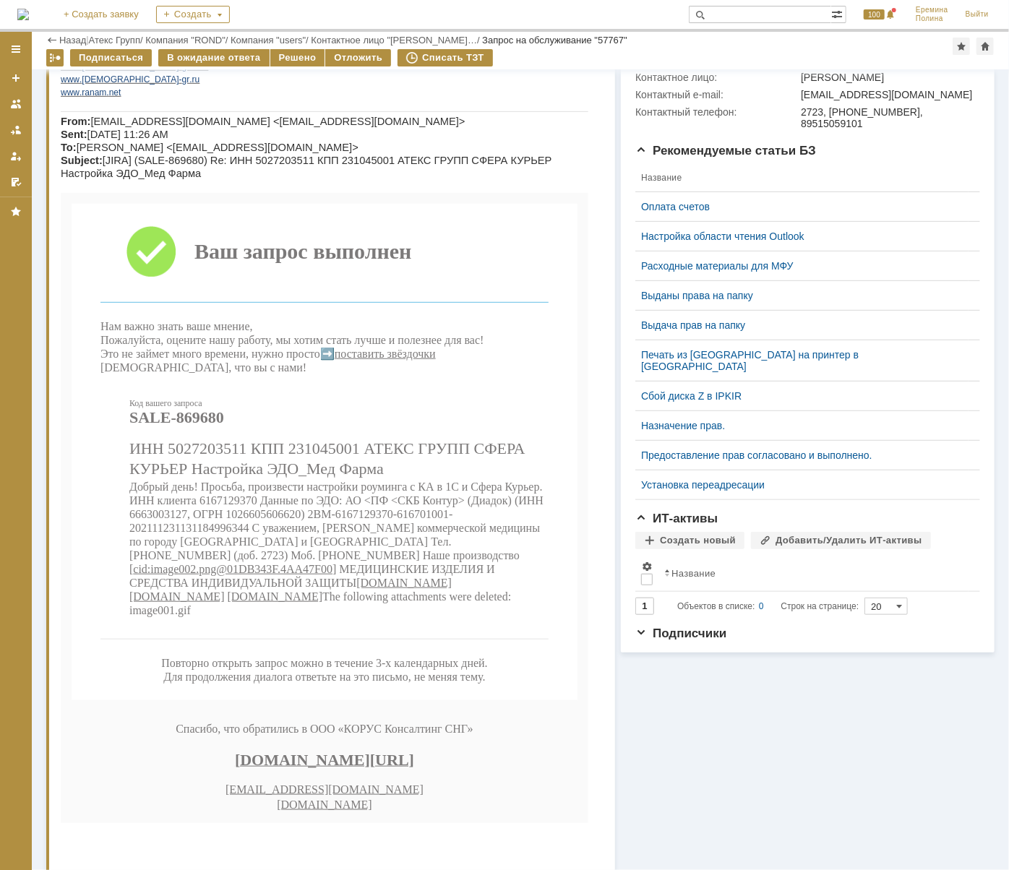
drag, startPoint x: 290, startPoint y: 574, endPoint x: 282, endPoint y: 577, distance: 8.1
click at [290, 574] on span "Добрый день! Просьба, произвести настройки роуминга с КА в 1С и Сфера Курьер. И…" at bounding box center [336, 528] width 414 height 95
click at [259, 576] on span "Добрый день! Просьба, произвести настройки роуминга с КА в 1С и Сфера Курьер. И…" at bounding box center [336, 528] width 414 height 95
click at [329, 576] on span "Добрый день! Просьба, произвести настройки роуминга с КА в 1С и Сфера Курьер. И…" at bounding box center [336, 528] width 414 height 95
drag, startPoint x: 336, startPoint y: 579, endPoint x: 462, endPoint y: 594, distance: 126.5
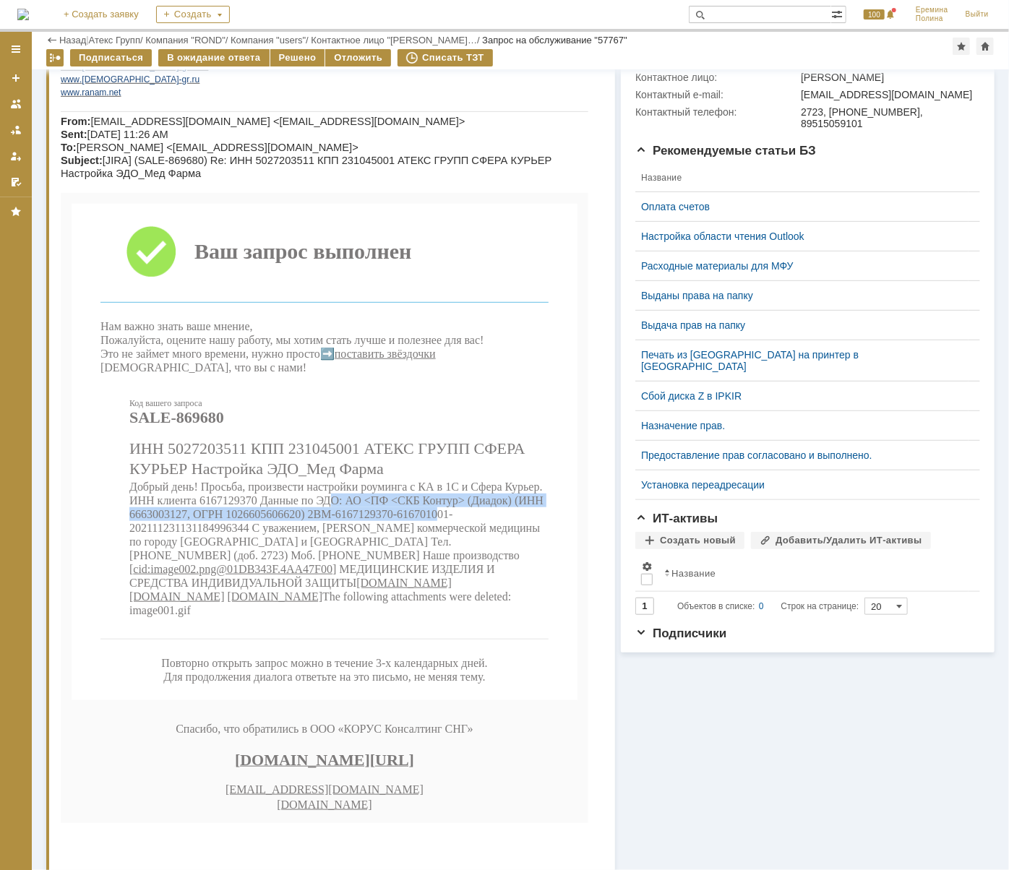
click at [462, 576] on span "Добрый день! Просьба, произвести настройки роуминга с КА в 1С и Сфера Курьер. И…" at bounding box center [336, 528] width 414 height 95
drag, startPoint x: 199, startPoint y: 582, endPoint x: 264, endPoint y: 583, distance: 65.0
click at [264, 576] on span "Добрый день! Просьба, произвести настройки роуминга с КА в 1С и Сфера Курьер. И…" at bounding box center [336, 528] width 414 height 95
copy span "6167129370"
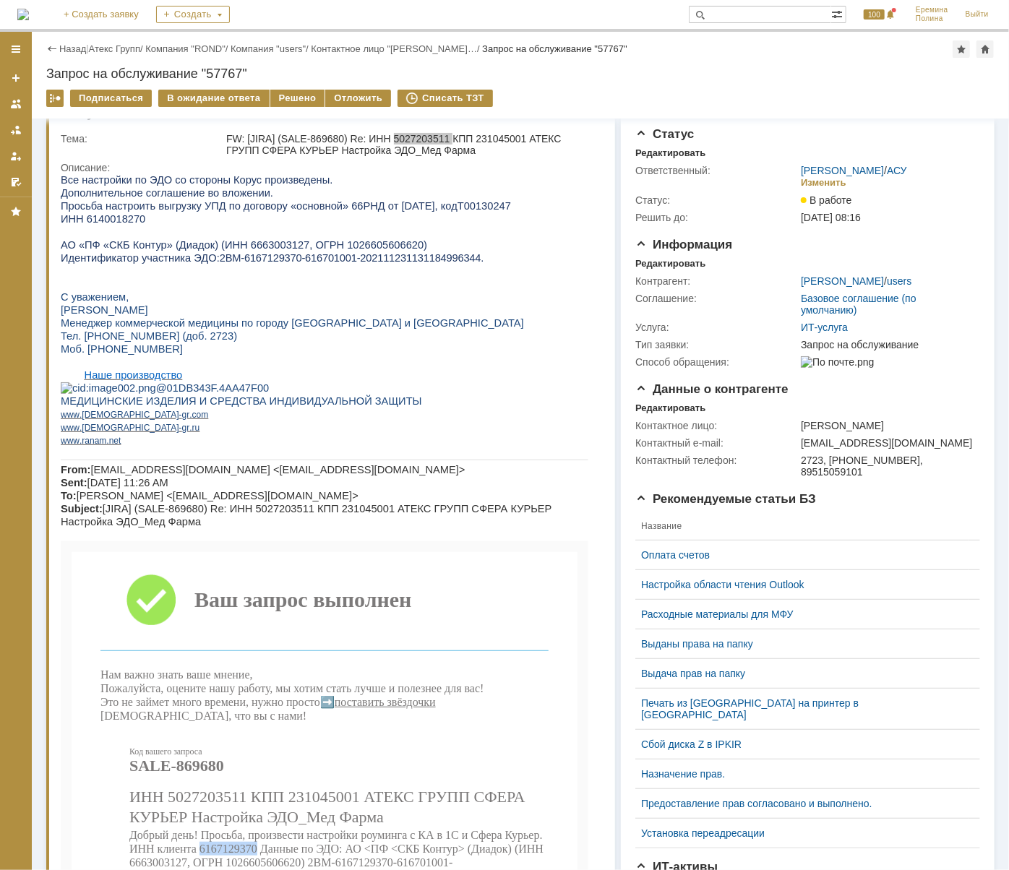
scroll to position [0, 0]
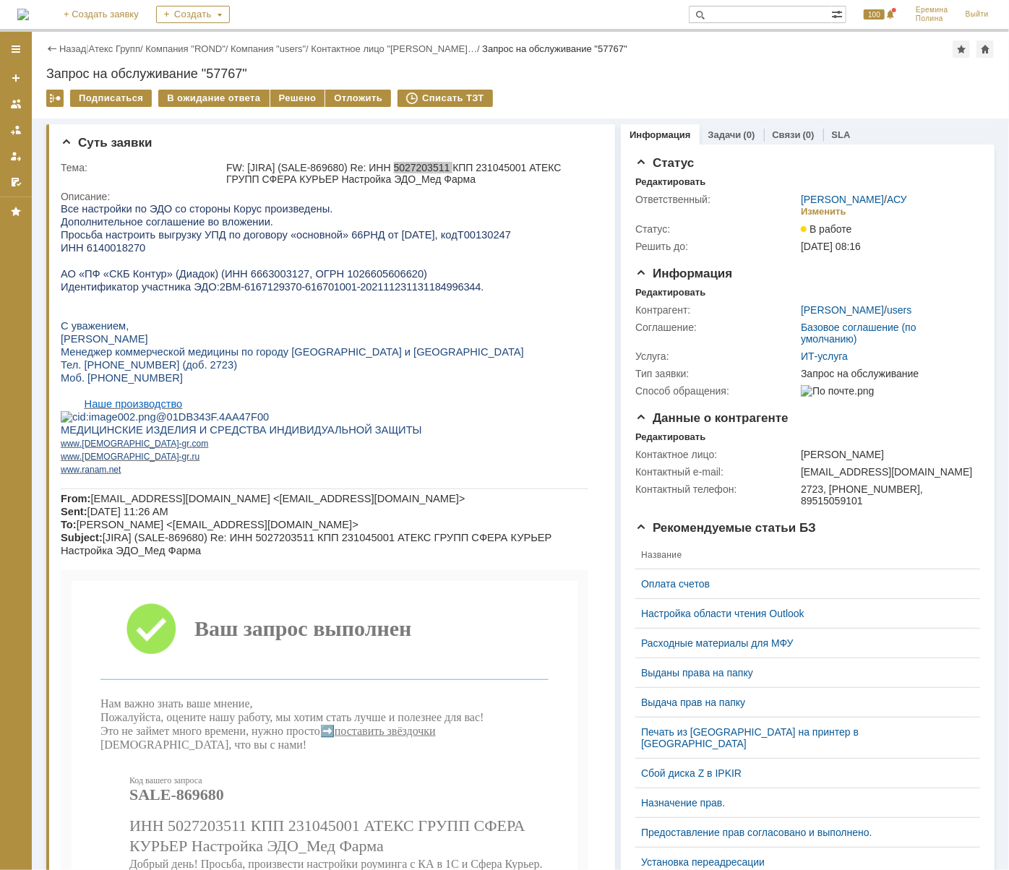
click at [219, 292] on span "2BM-6167129370-616701001-202111231131184996344" at bounding box center [350, 286] width 262 height 12
drag, startPoint x: 204, startPoint y: 291, endPoint x: 443, endPoint y: 293, distance: 238.4
click at [443, 293] on p "Идентификатор участника ЭДО: 2BM-6167129370-616701001-202111231131184996344 ." at bounding box center [323, 286] width 527 height 13
copy span "2BM-6167129370-616701001-202111231131184996344"
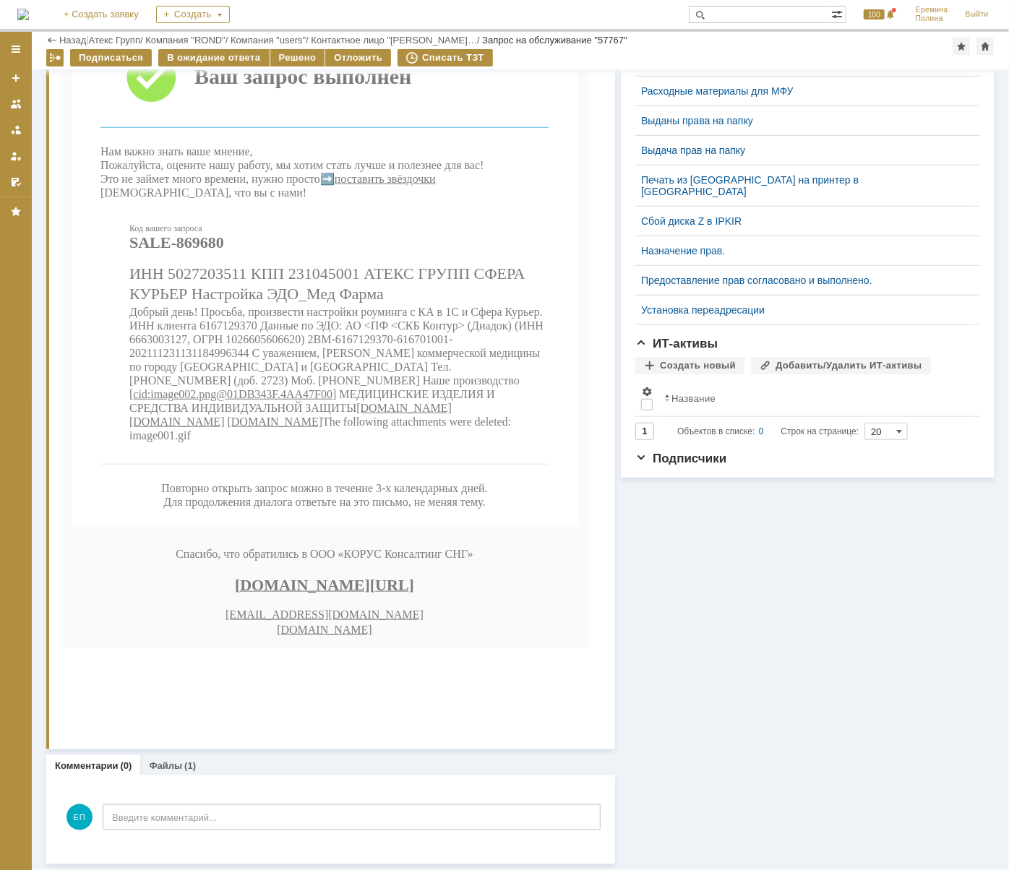
scroll to position [503, 0]
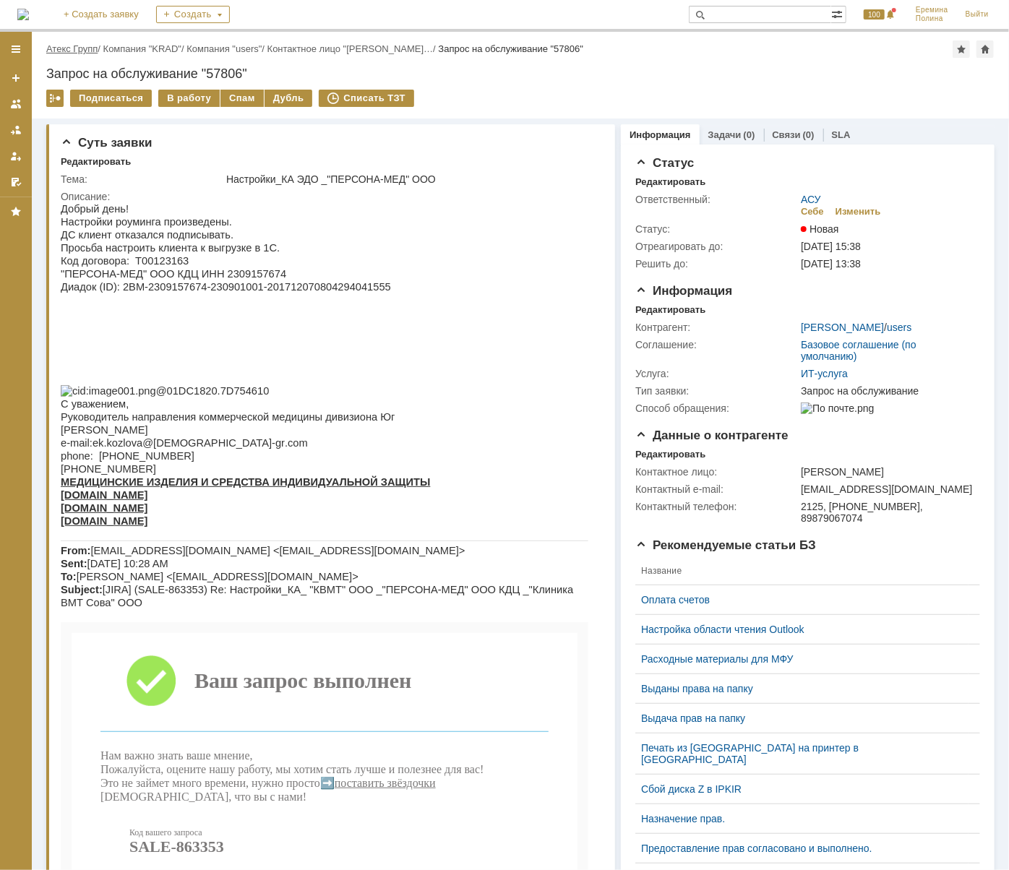
click at [73, 48] on link "Атекс Групп" at bounding box center [71, 48] width 51 height 11
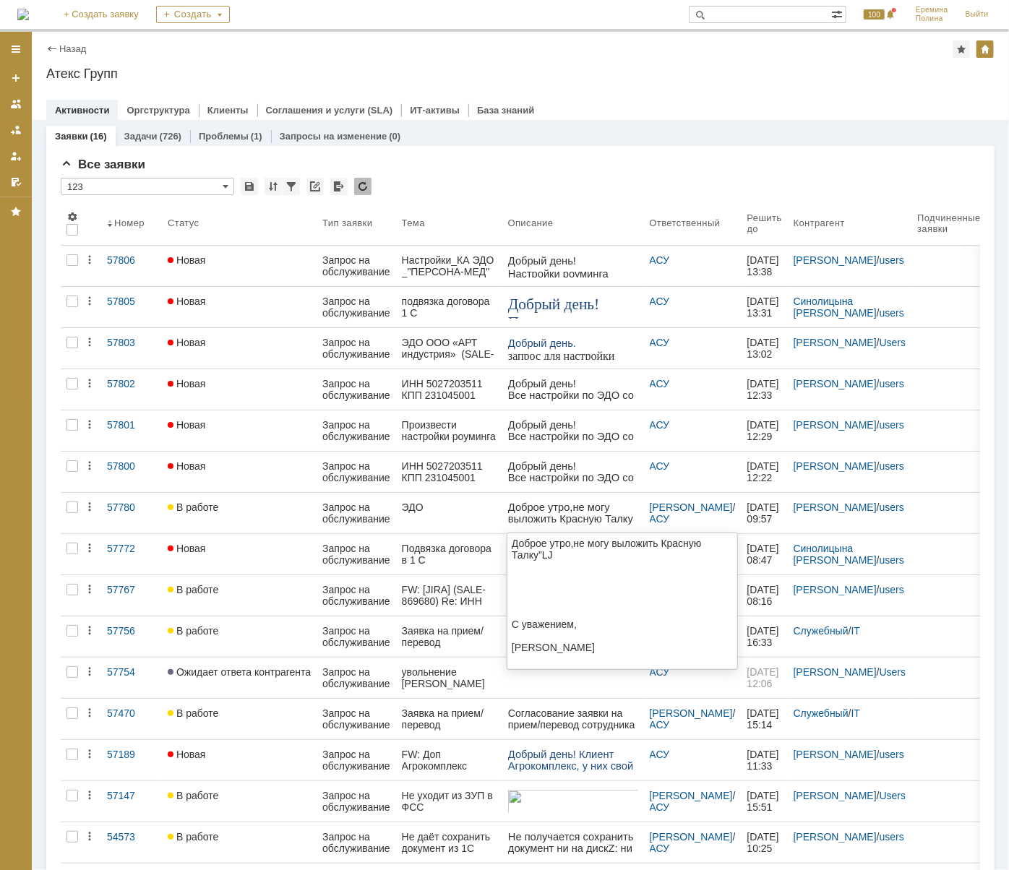
click at [554, 512] on span "Доброе утро,не могу выложить Красную Талку" at bounding box center [760, 656] width 506 height 310
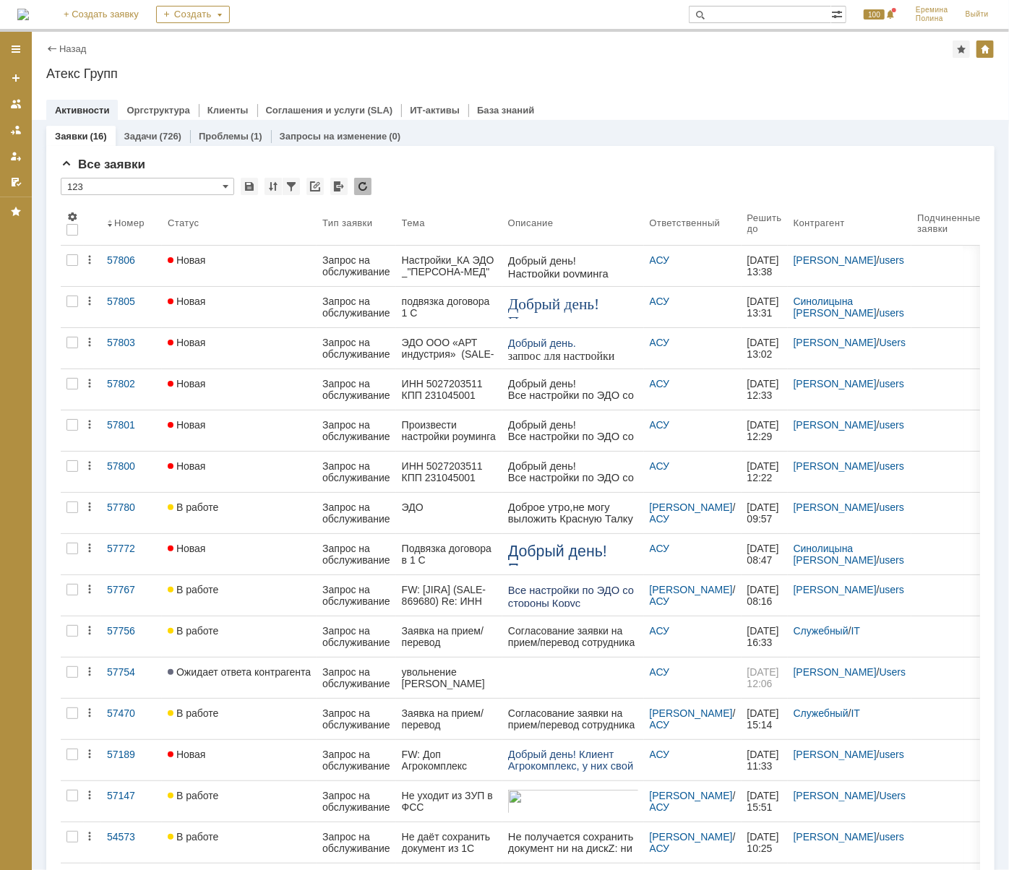
click at [200, 501] on span "В работе" at bounding box center [193, 507] width 51 height 12
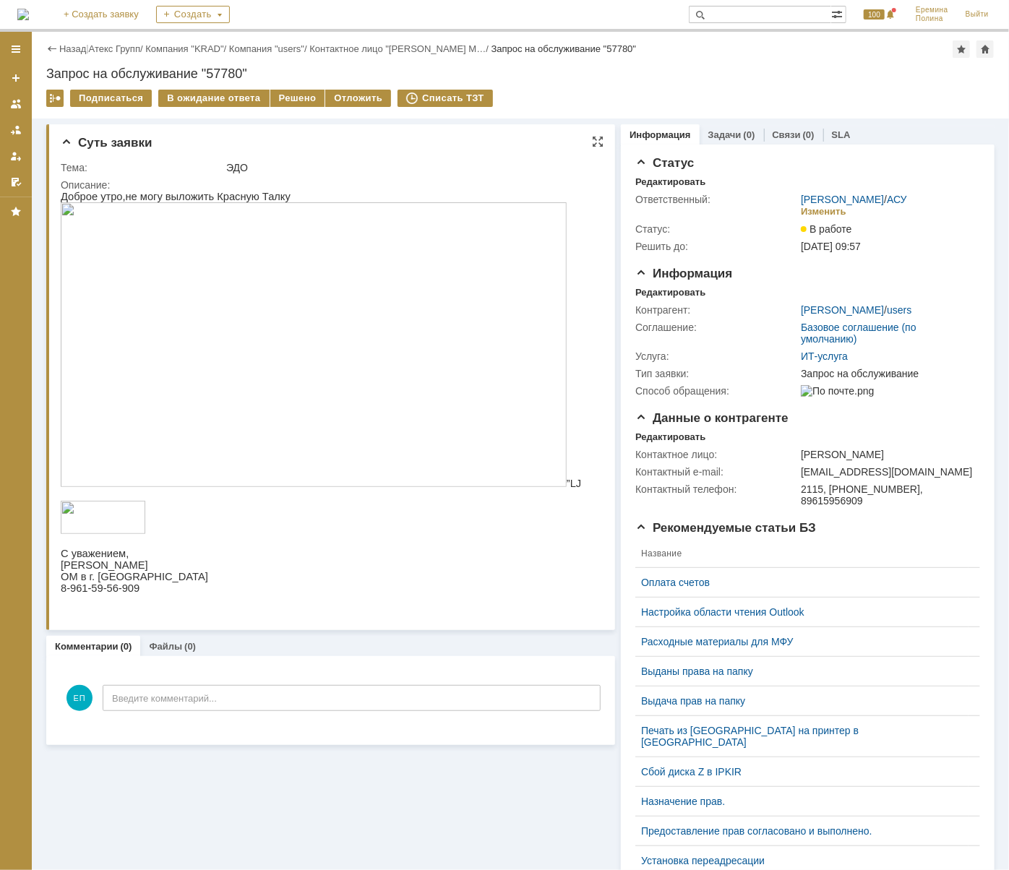
click at [316, 223] on img at bounding box center [313, 344] width 506 height 285
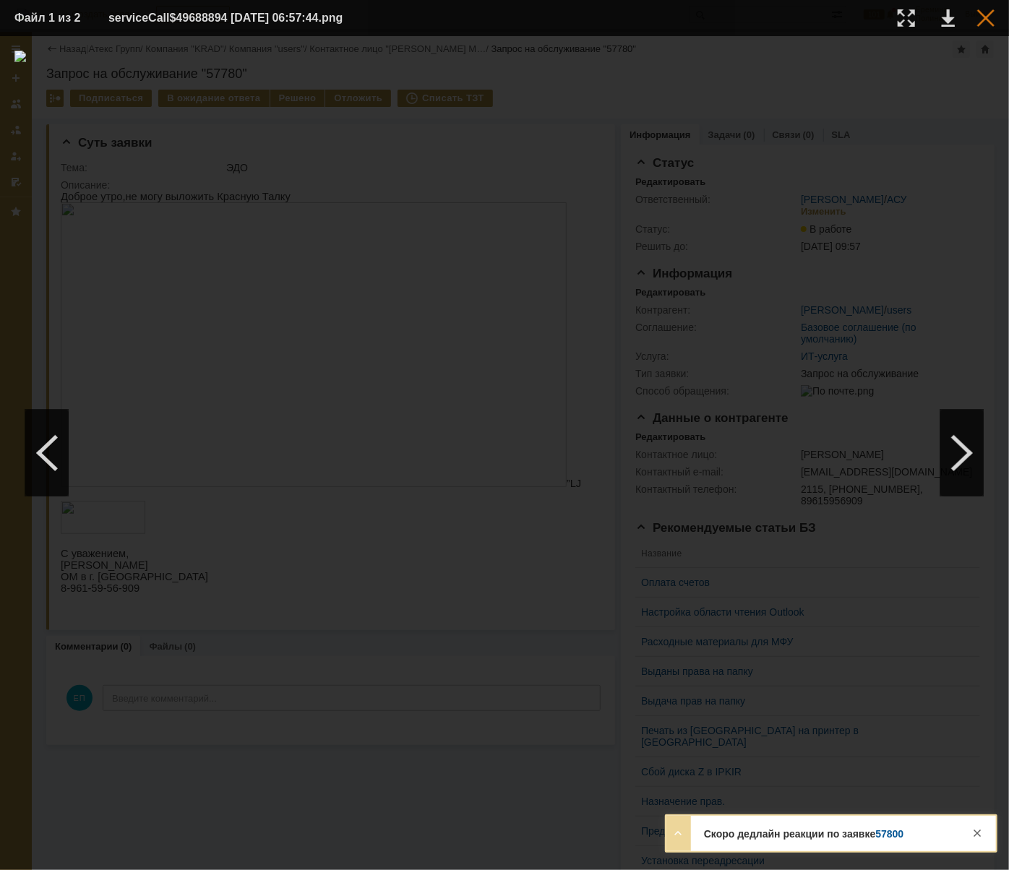
click at [991, 20] on div at bounding box center [985, 17] width 17 height 17
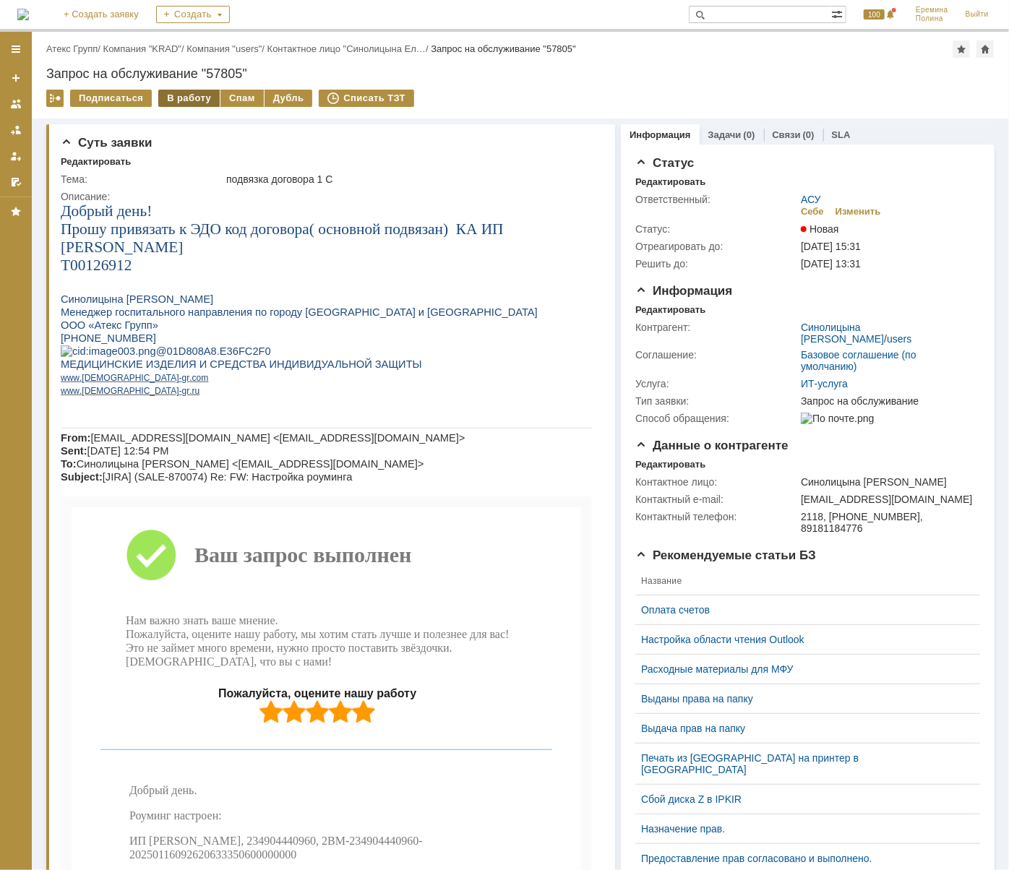
click at [186, 94] on div "В работу" at bounding box center [188, 98] width 61 height 17
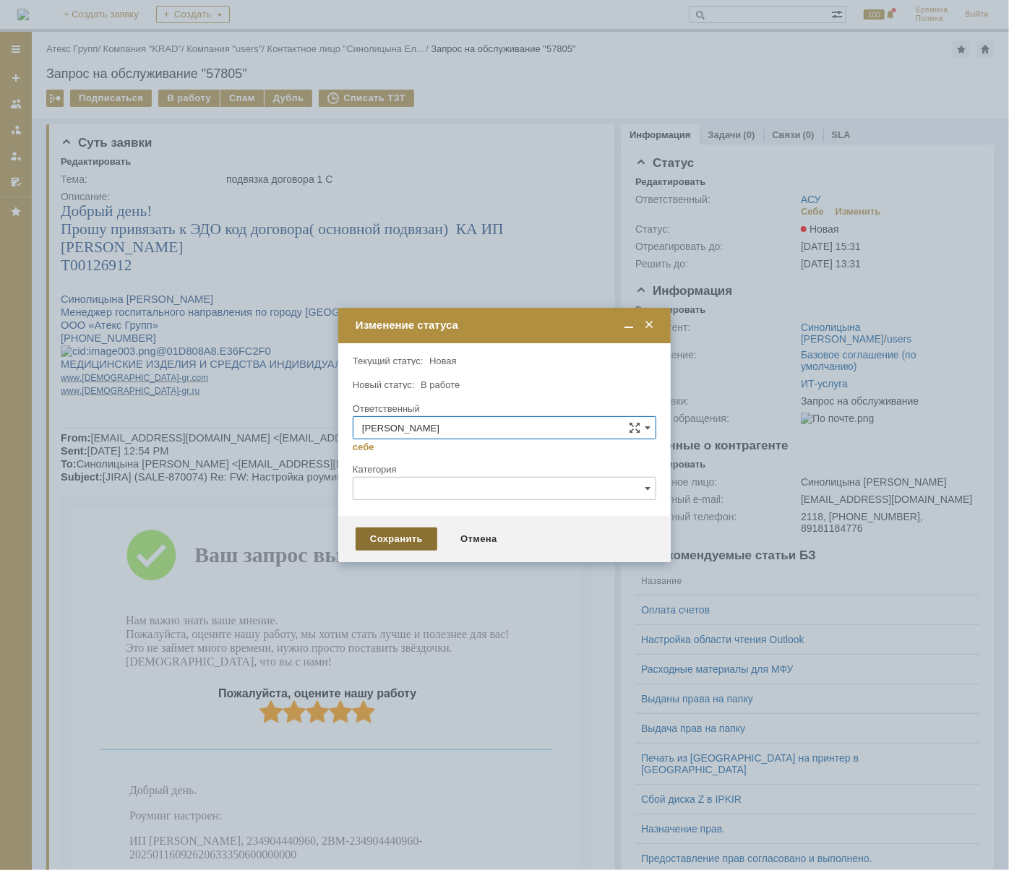
click at [407, 527] on div "Сохранить" at bounding box center [396, 538] width 82 height 23
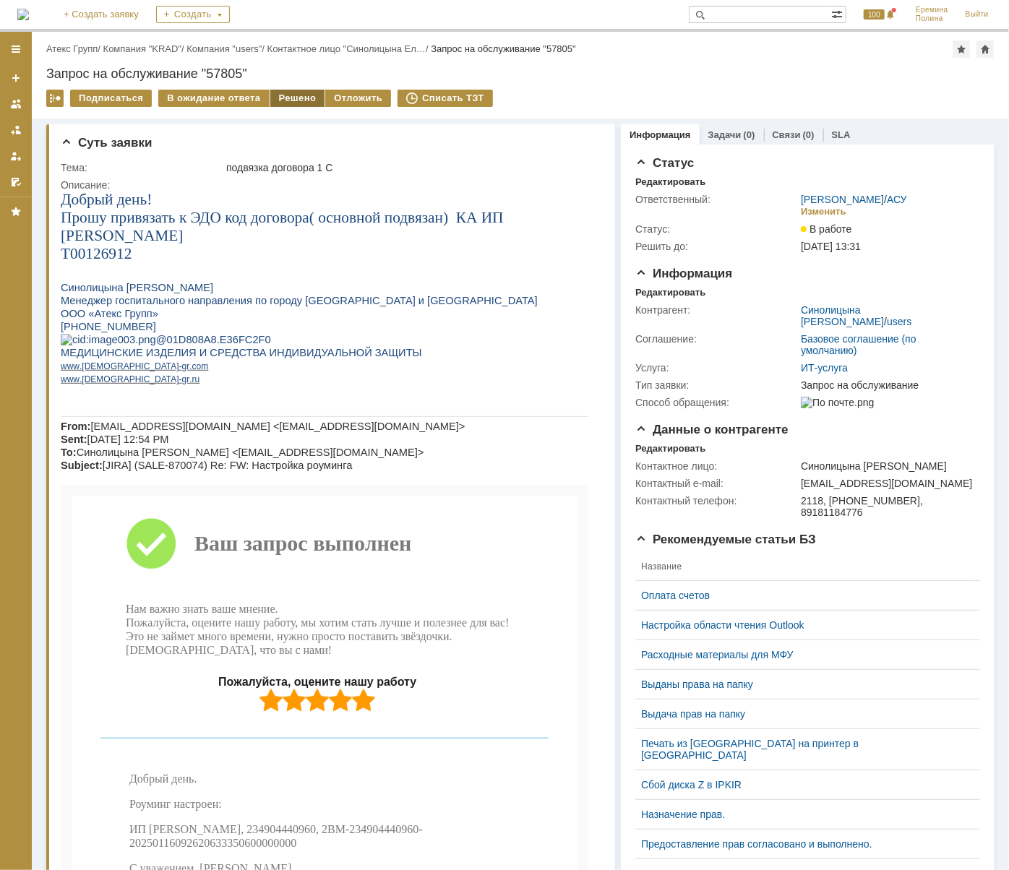
click at [296, 102] on div "Решено" at bounding box center [297, 98] width 55 height 17
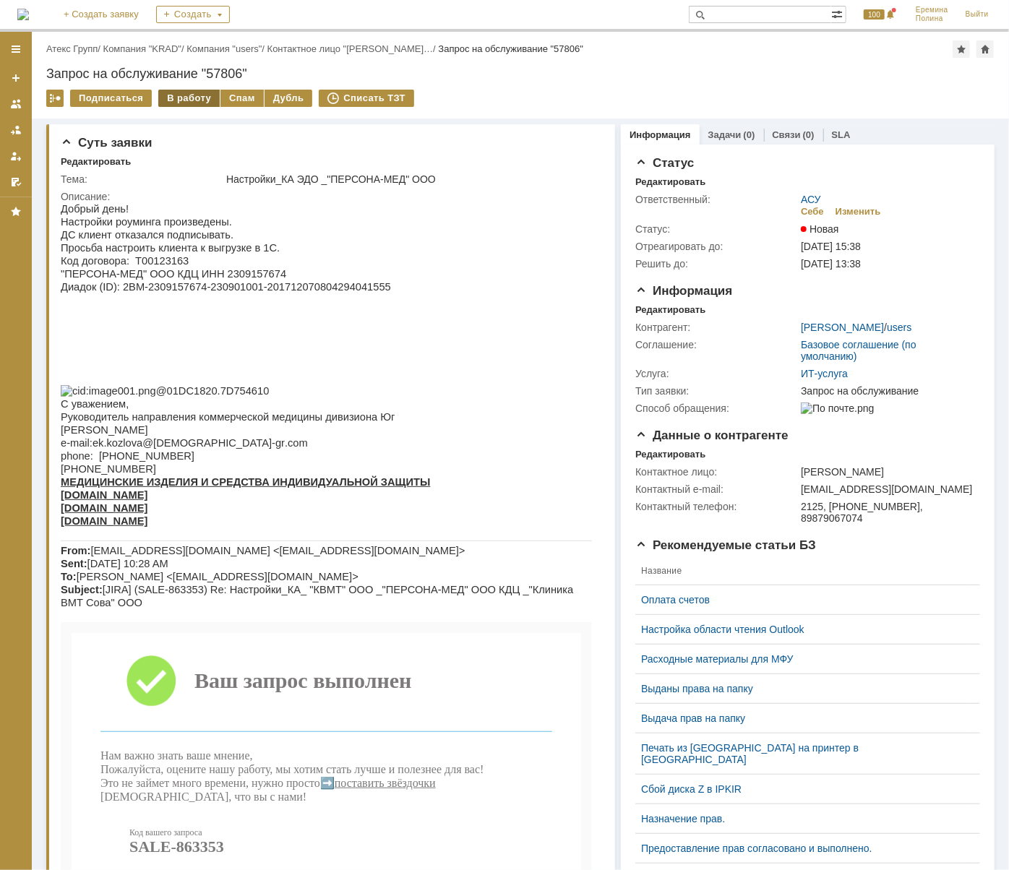
click at [177, 100] on div "В работу" at bounding box center [188, 98] width 61 height 17
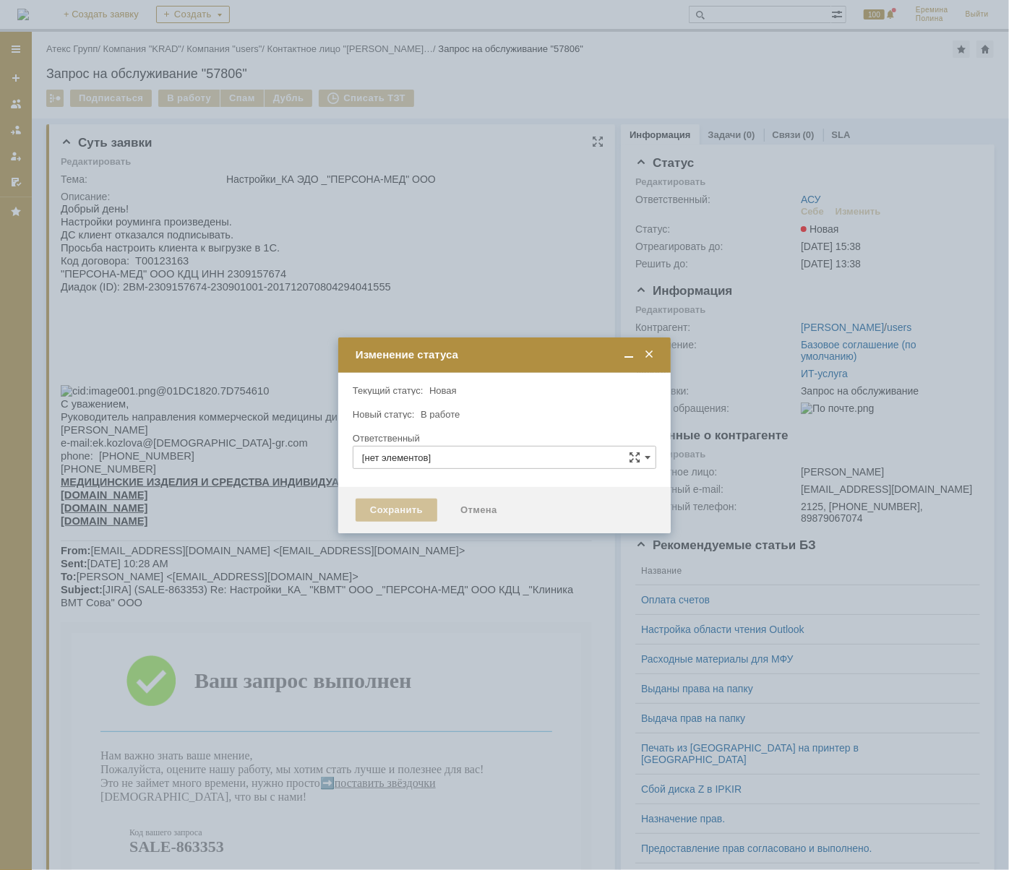
type input "АСУ"
type input "[PERSON_NAME]"
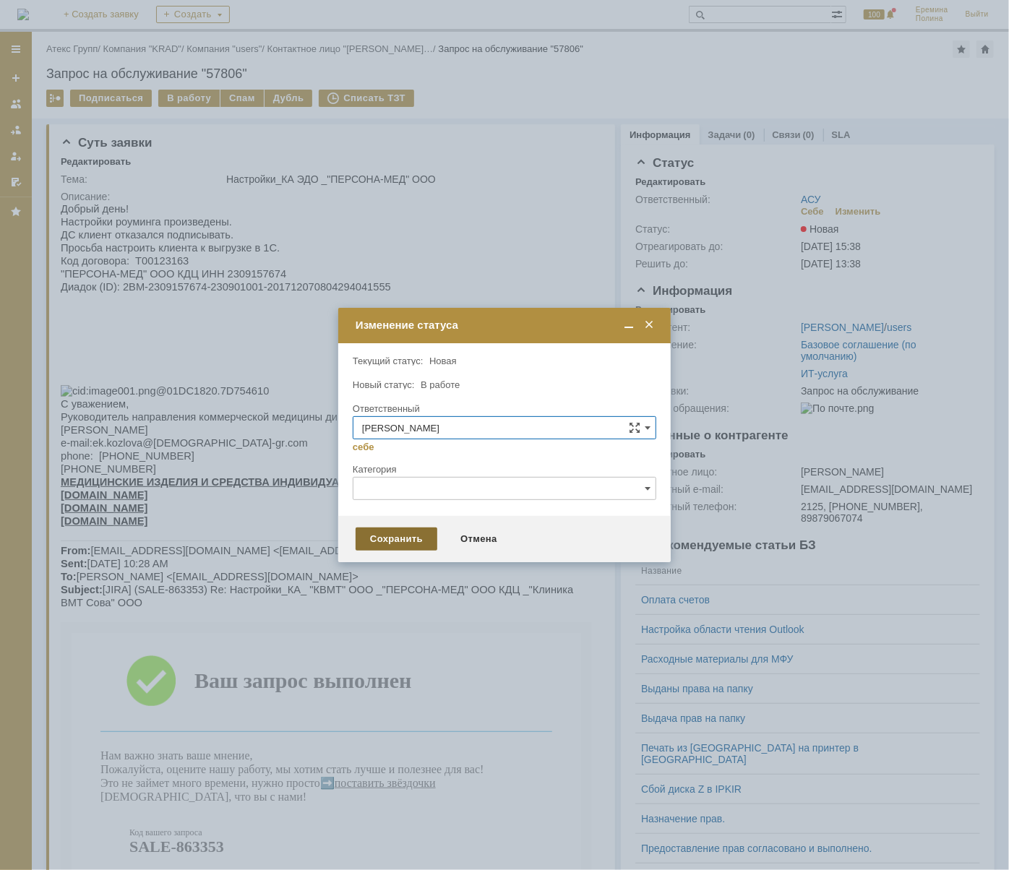
click at [366, 533] on div "Сохранить" at bounding box center [396, 538] width 82 height 23
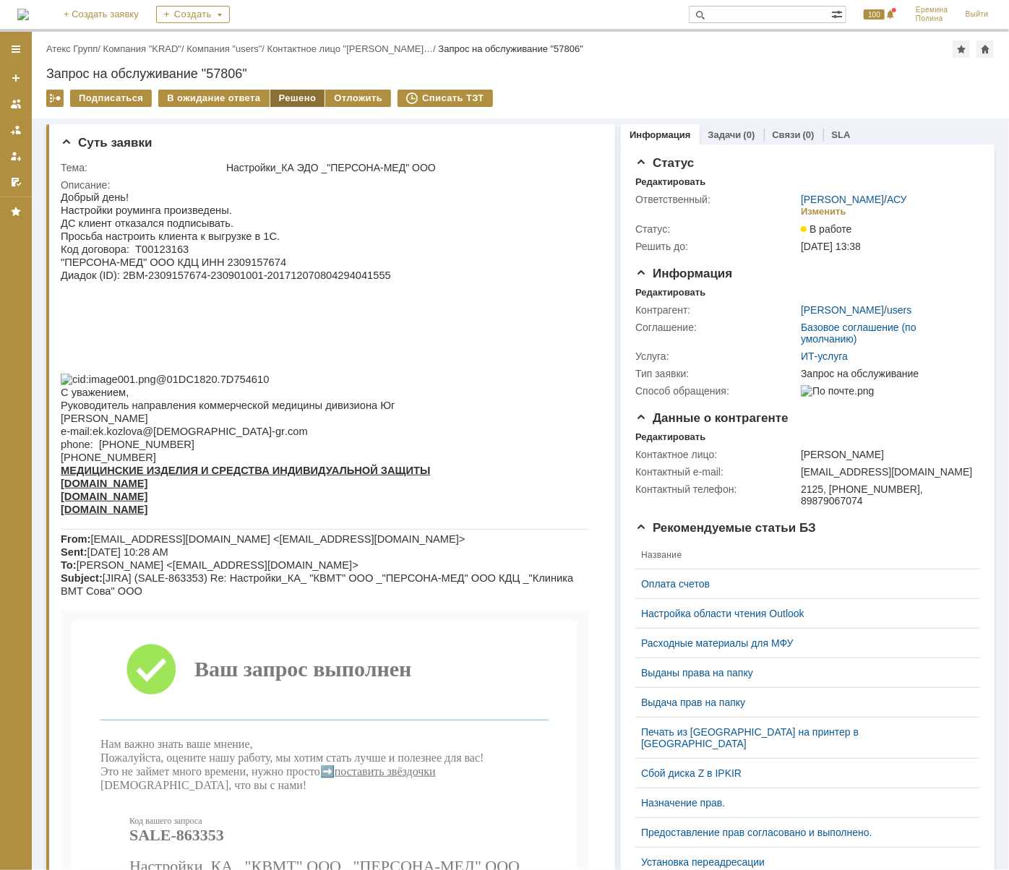
click at [297, 97] on div "Решено" at bounding box center [297, 98] width 55 height 17
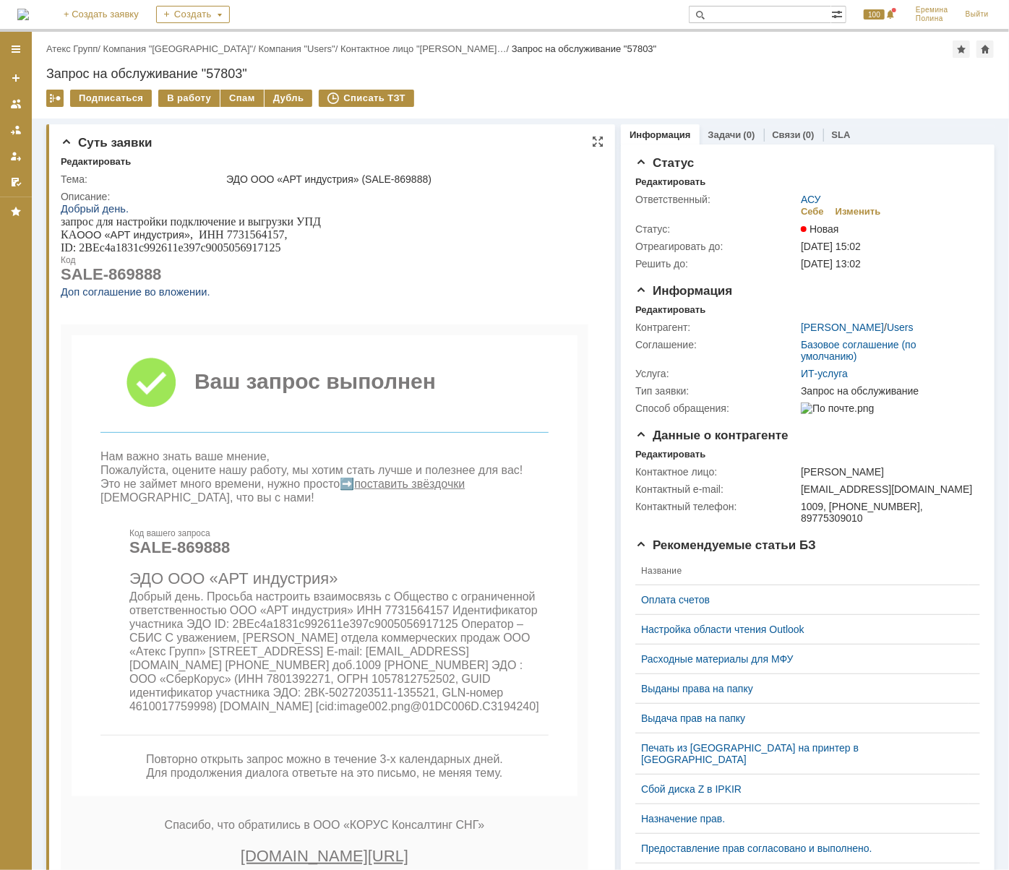
click at [376, 610] on span "Добрый день. Просьба настроить взаимосвязь с Общество с ограниченной ответствен…" at bounding box center [334, 651] width 410 height 122
click at [392, 615] on span "Добрый день. Просьба настроить взаимосвязь с Общество с ограниченной ответствен…" at bounding box center [334, 651] width 410 height 122
copy span "7731564157"
drag, startPoint x: 233, startPoint y: 627, endPoint x: 453, endPoint y: 631, distance: 220.4
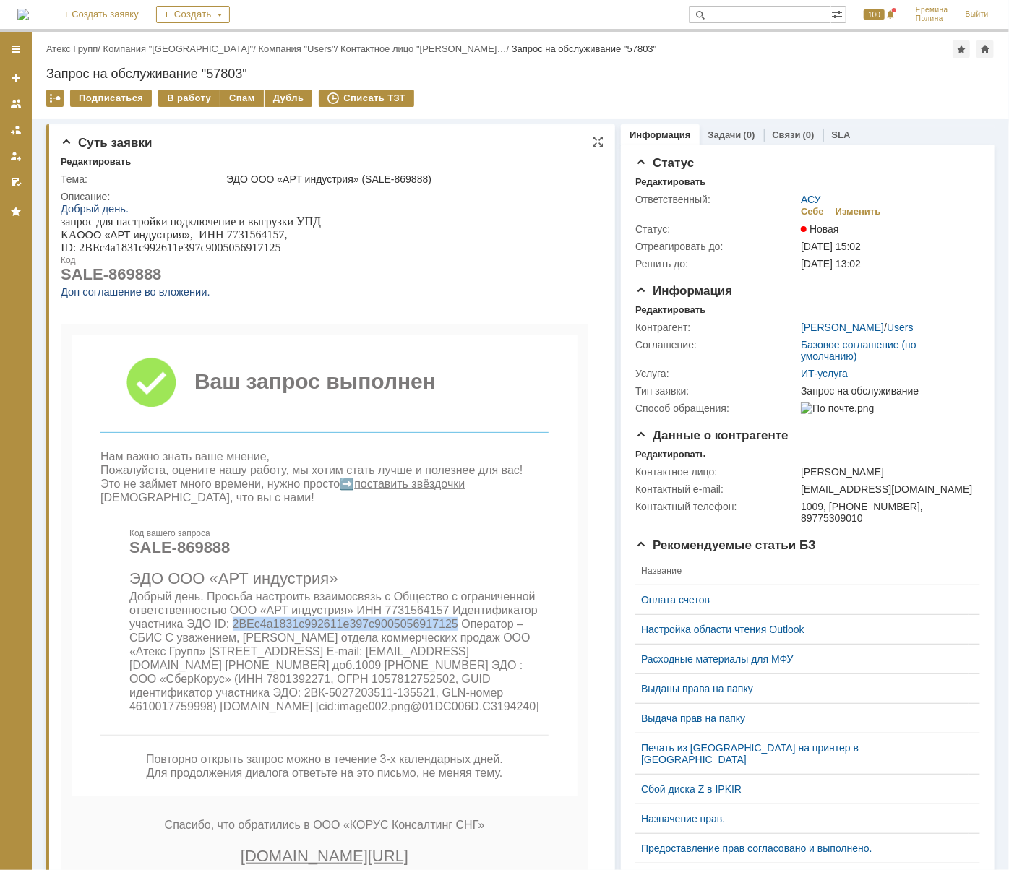
click at [453, 631] on span "Добрый день. Просьба настроить взаимосвязь с Общество с ограниченной ответствен…" at bounding box center [334, 651] width 410 height 122
copy span "2BEc4a1831c992611e397c9005056917125"
click at [195, 100] on div "В работу" at bounding box center [188, 98] width 61 height 17
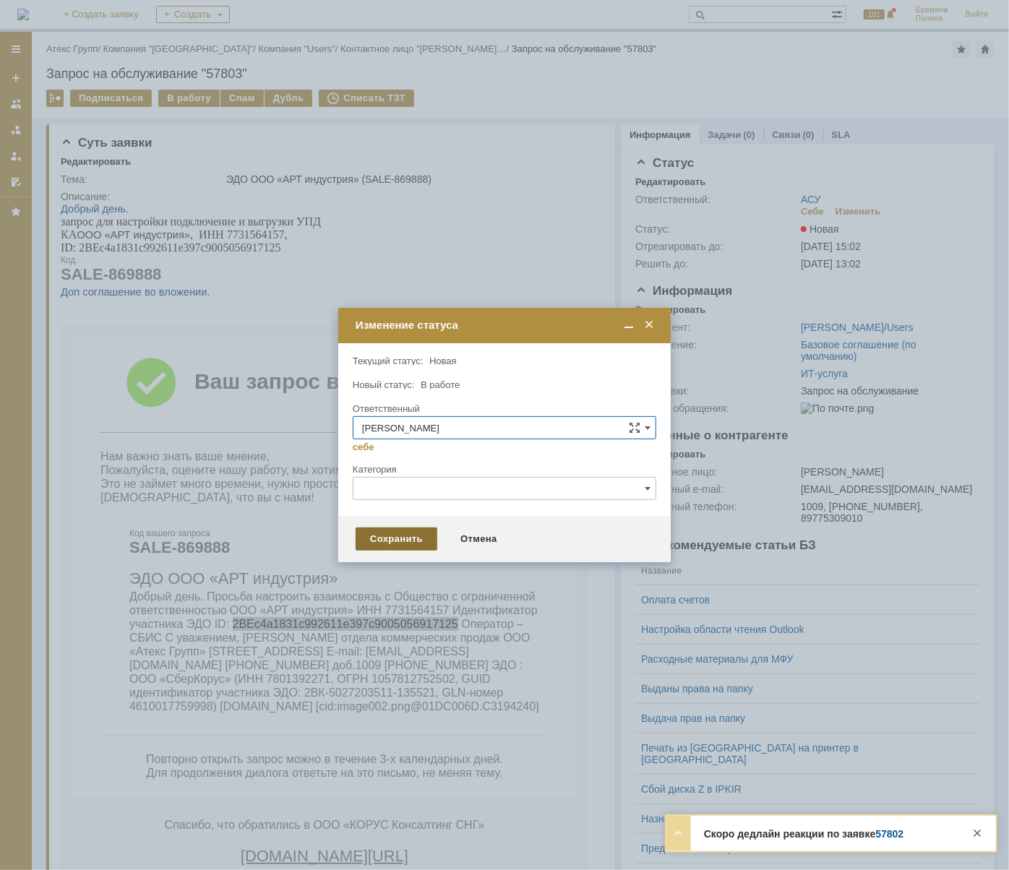
click at [410, 545] on div "Сохранить" at bounding box center [396, 538] width 82 height 23
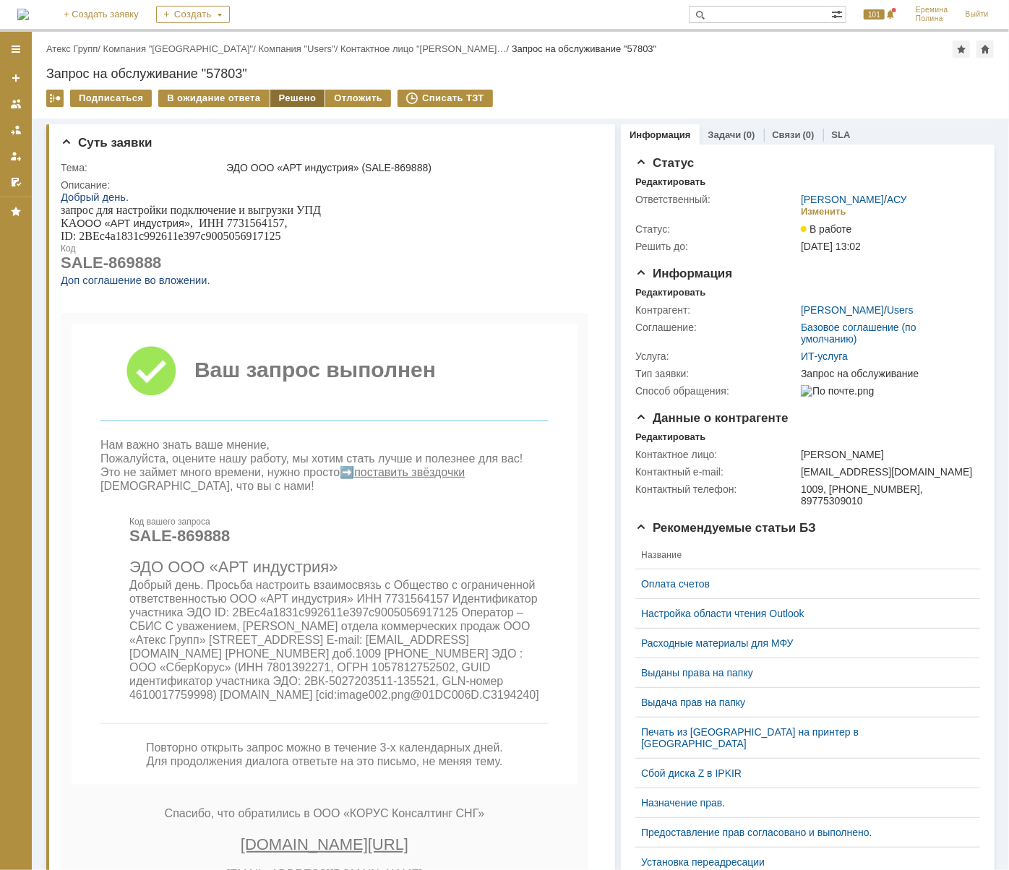
click at [285, 97] on div "Решено" at bounding box center [297, 98] width 55 height 17
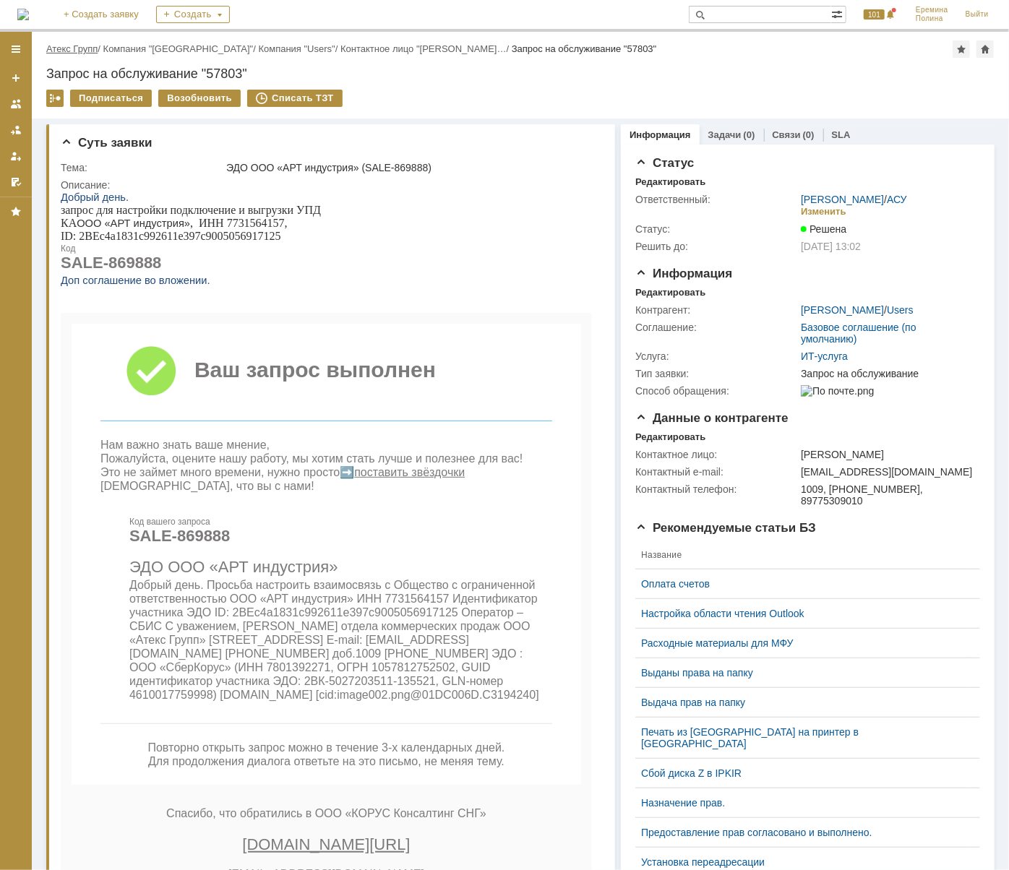
click at [59, 47] on link "Атекс Групп" at bounding box center [71, 48] width 51 height 11
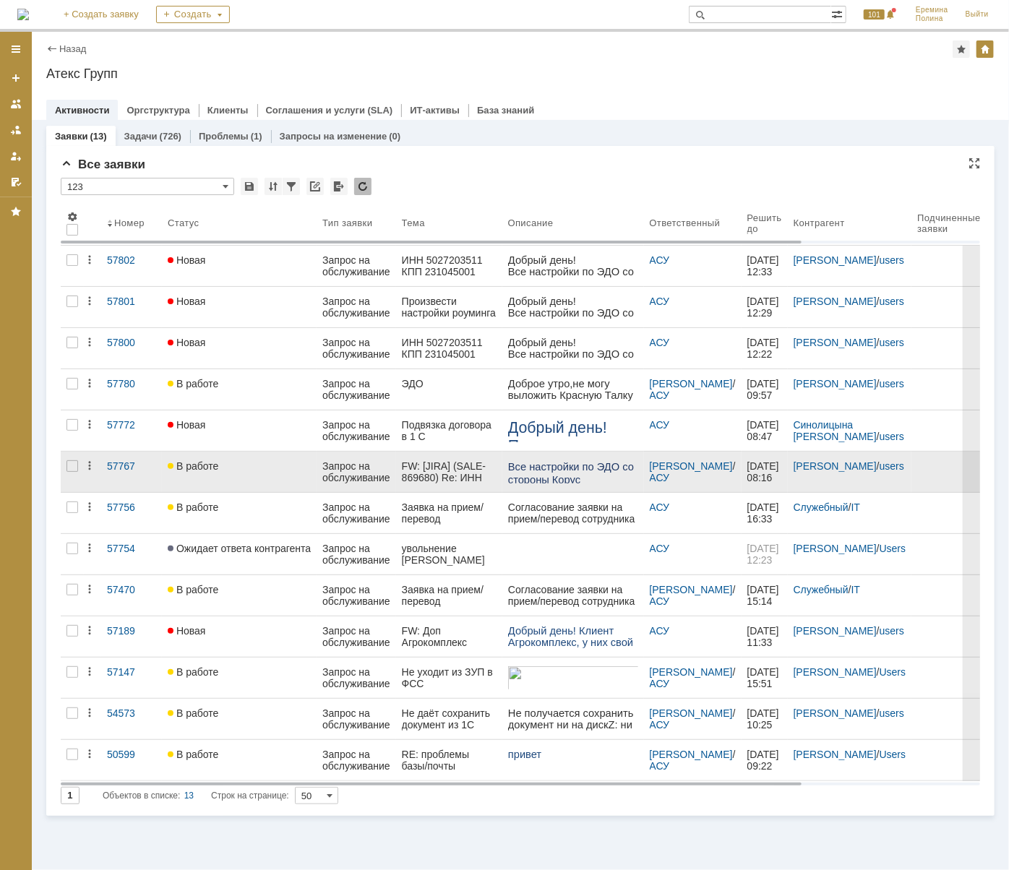
click at [233, 462] on div "В работе" at bounding box center [239, 466] width 143 height 12
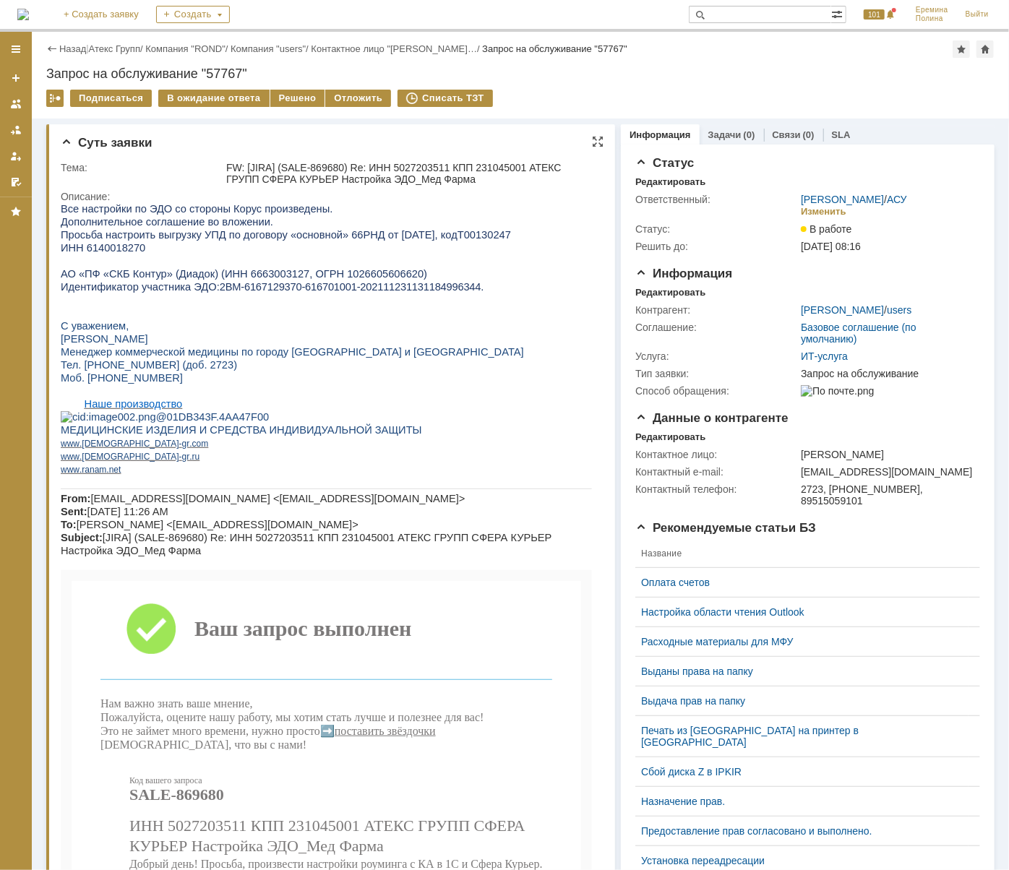
click at [128, 253] on span "ИНН 6140018270" at bounding box center [102, 247] width 85 height 12
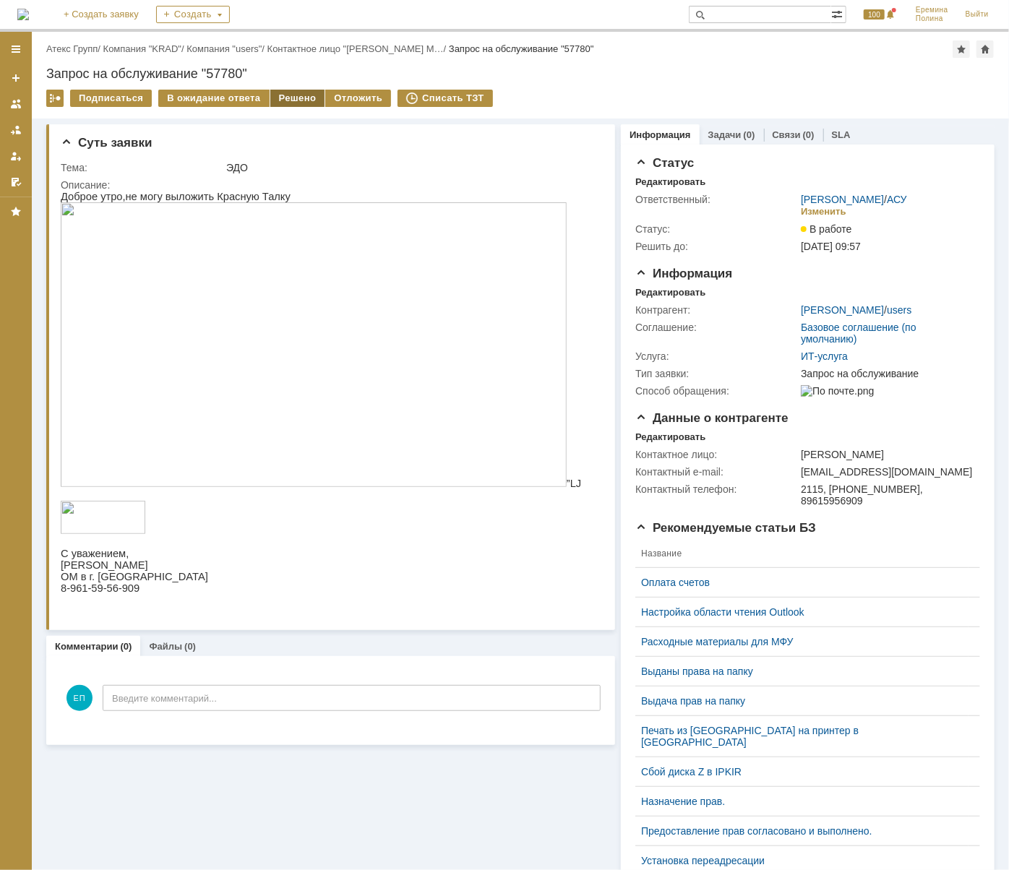
click at [295, 95] on div "Решено" at bounding box center [297, 98] width 55 height 17
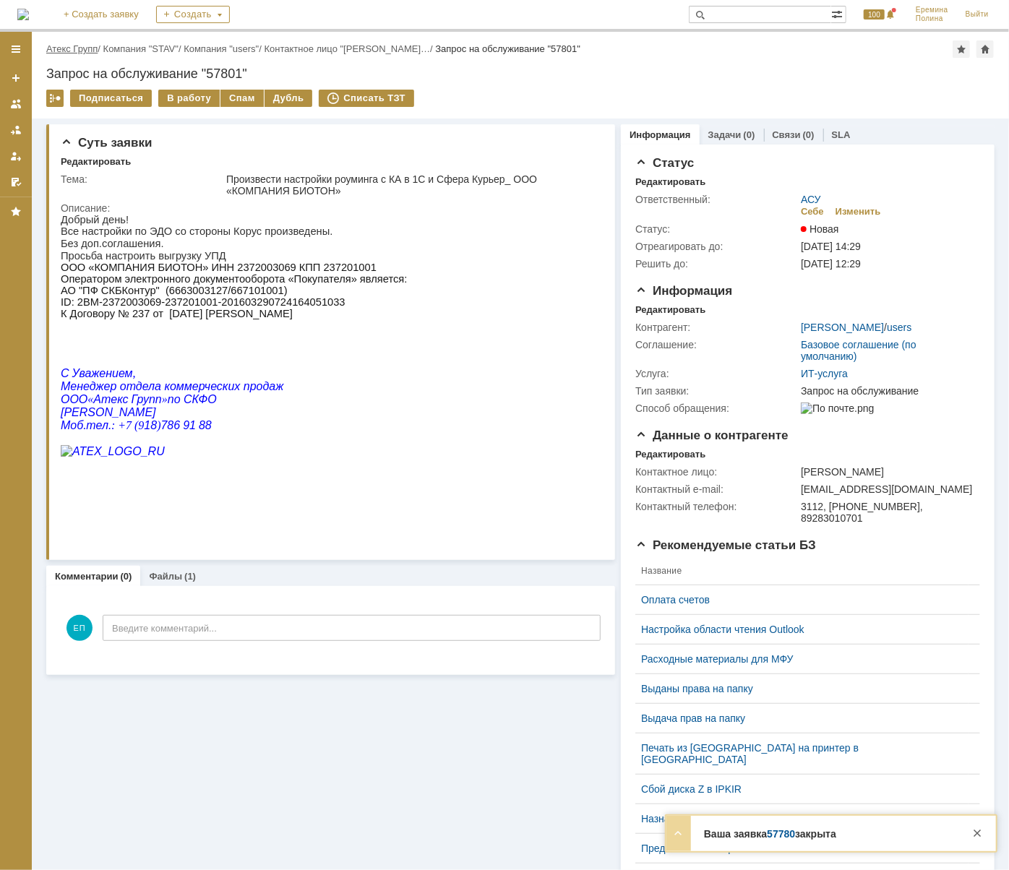
click at [87, 46] on link "Атекс Групп" at bounding box center [71, 48] width 51 height 11
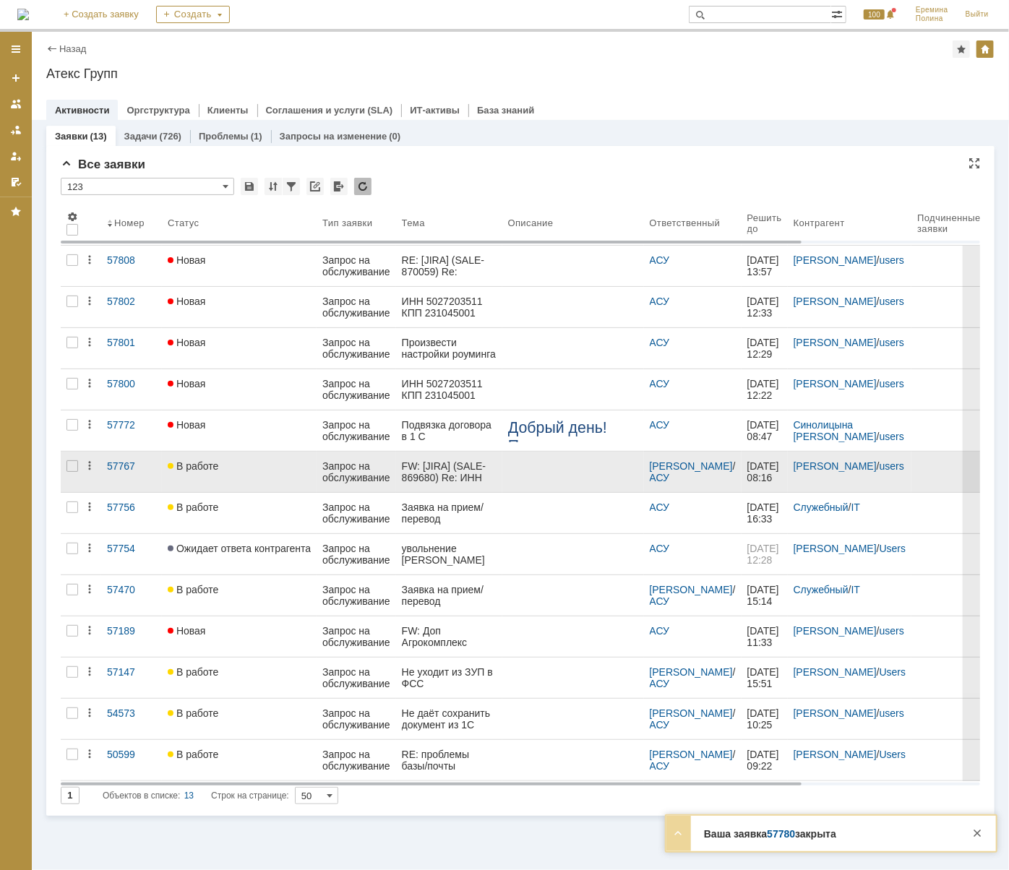
click at [464, 467] on div "FW: [JIRA] (SALE-869680) Re: ИНН 5027203511 КПП 231045001 АТЕКС ГРУПП СФЕРА КУР…" at bounding box center [449, 471] width 95 height 23
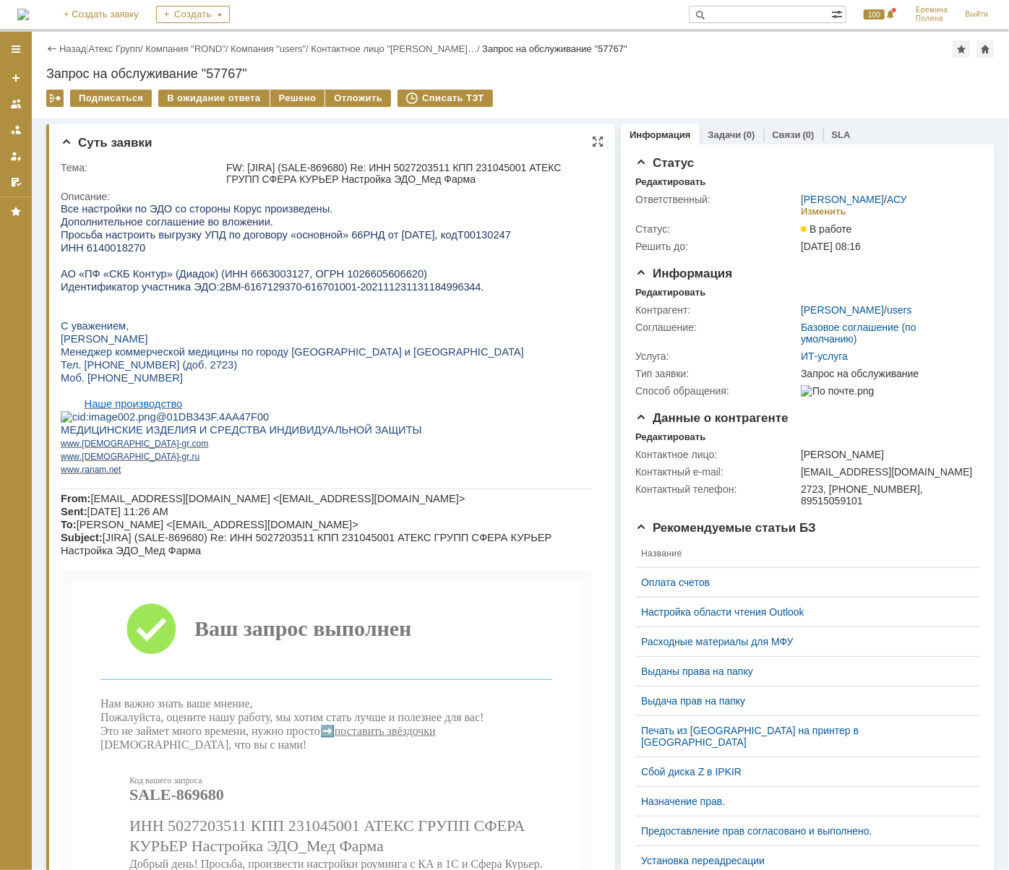
click at [103, 250] on span "ИНН 6140018270" at bounding box center [102, 247] width 85 height 12
copy span "6140018270"
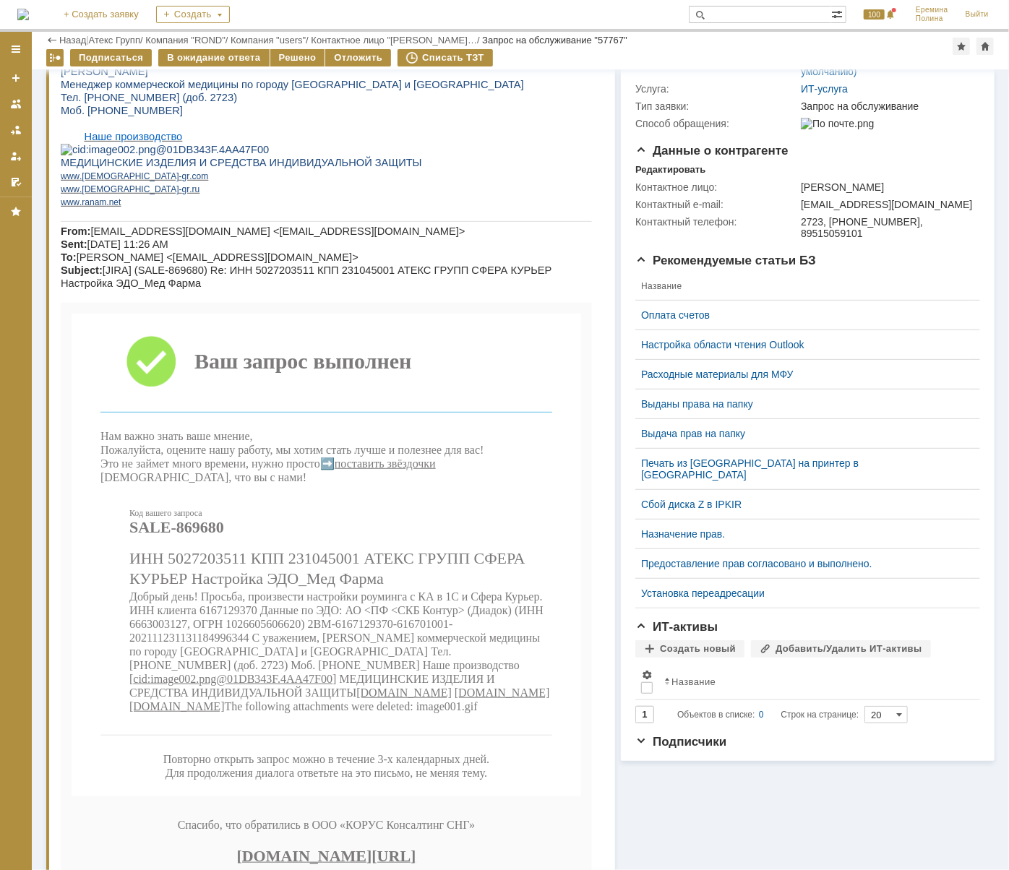
scroll to position [328, 0]
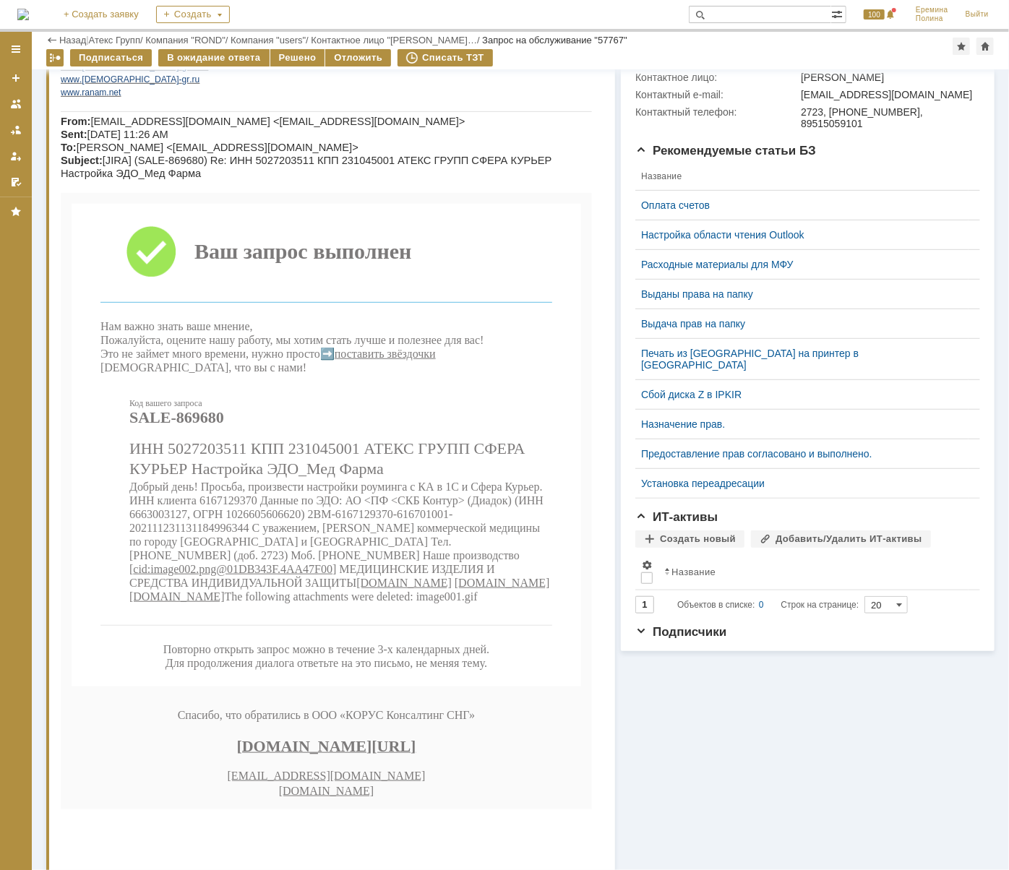
click at [228, 576] on span "Добрый день! Просьба, произвести настройки роуминга с КА в 1С и Сфера Курьер. И…" at bounding box center [336, 528] width 414 height 95
copy span "6167129370"
drag, startPoint x: 326, startPoint y: 595, endPoint x: 267, endPoint y: 612, distance: 60.8
click at [267, 576] on span "Добрый день! Просьба, произвести настройки роуминга с КА в 1С и Сфера Курьер. И…" at bounding box center [336, 528] width 414 height 95
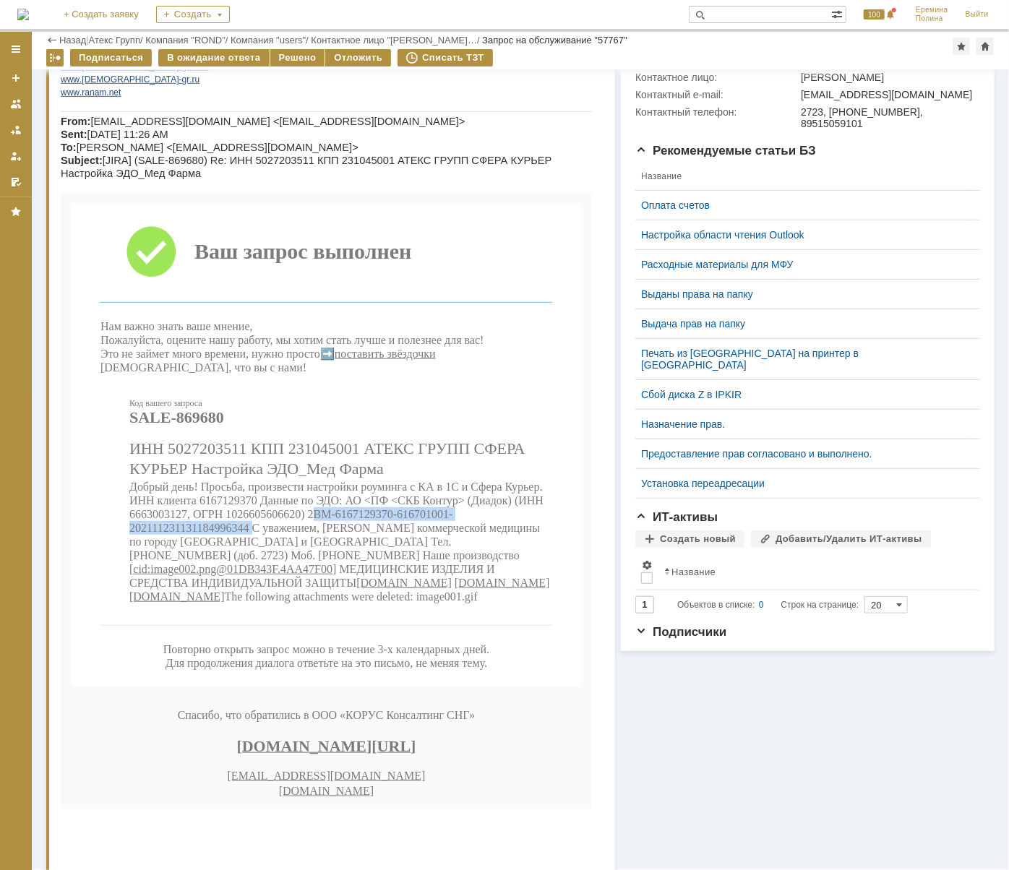
copy span "BM-6167129370-616701001-202111231131184996344"
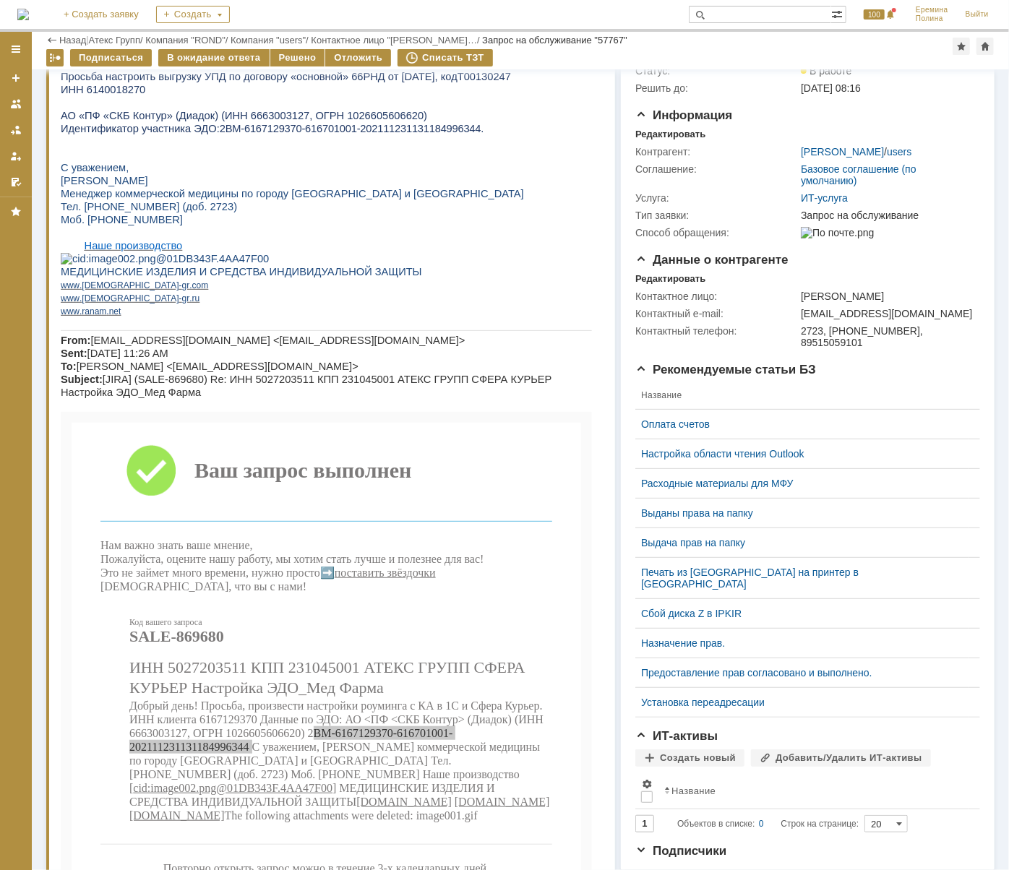
scroll to position [0, 0]
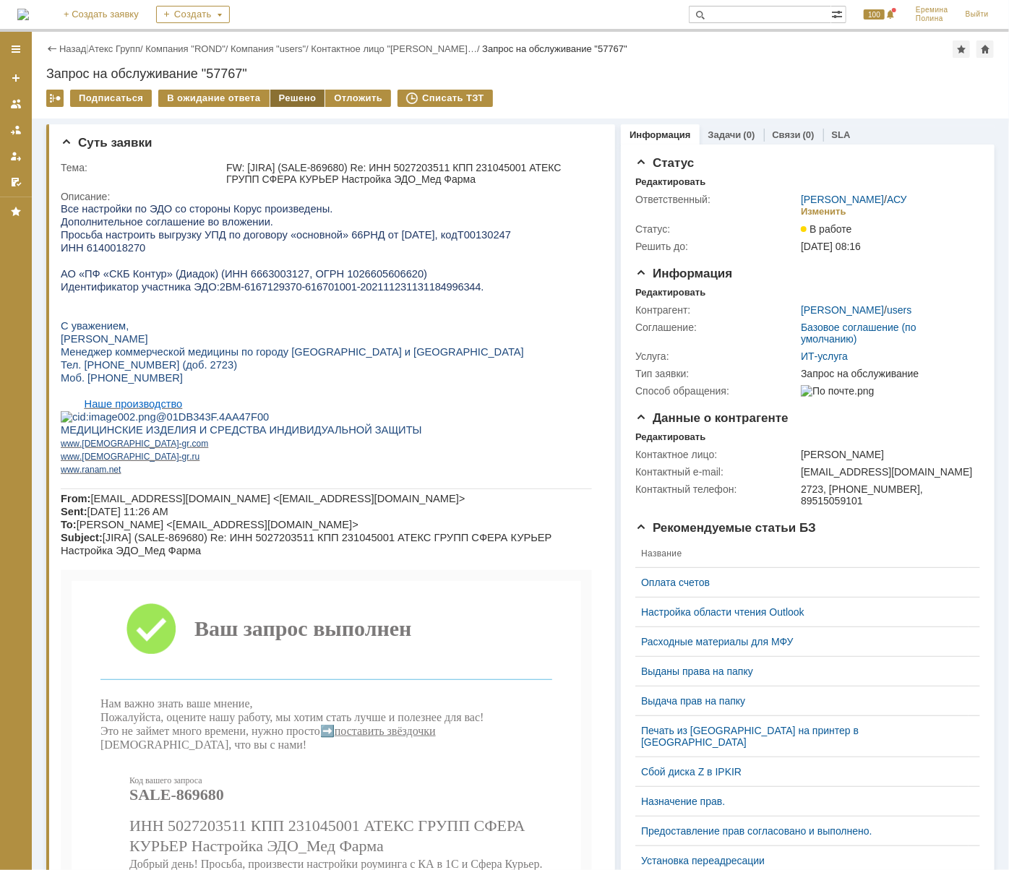
click at [291, 98] on div "Решено" at bounding box center [297, 98] width 55 height 17
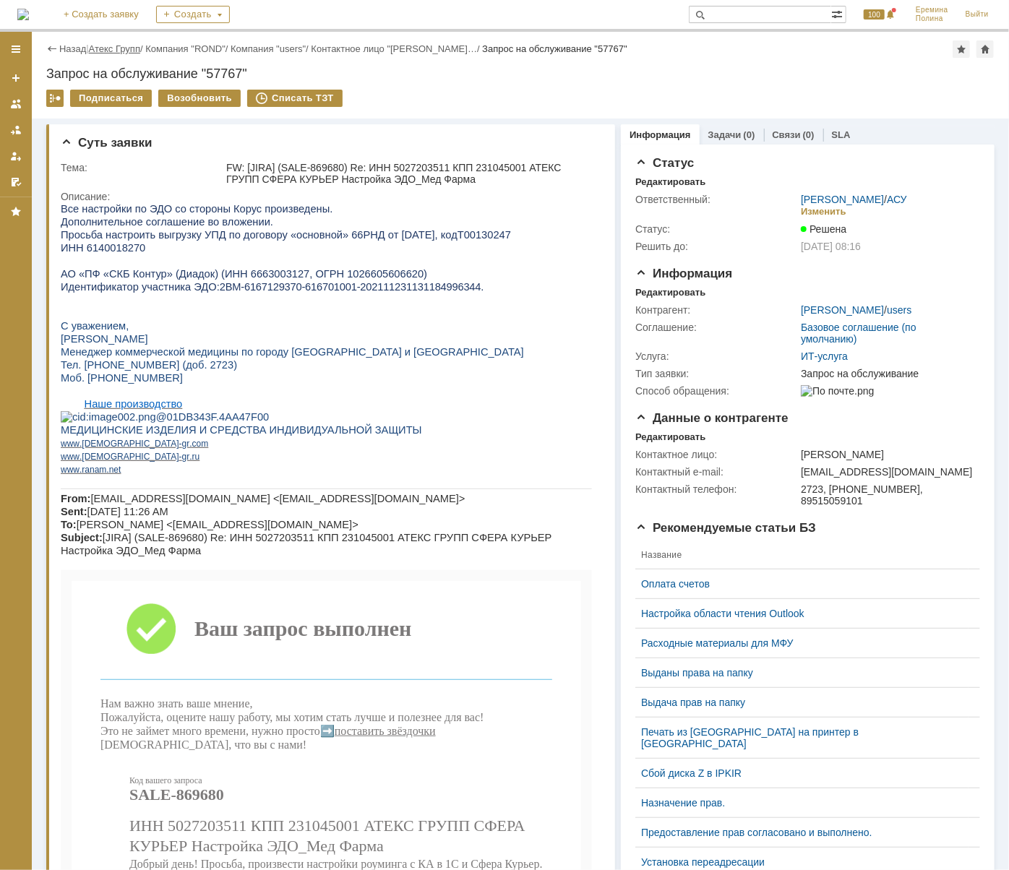
click at [103, 53] on link "Атекс Групп" at bounding box center [114, 48] width 51 height 11
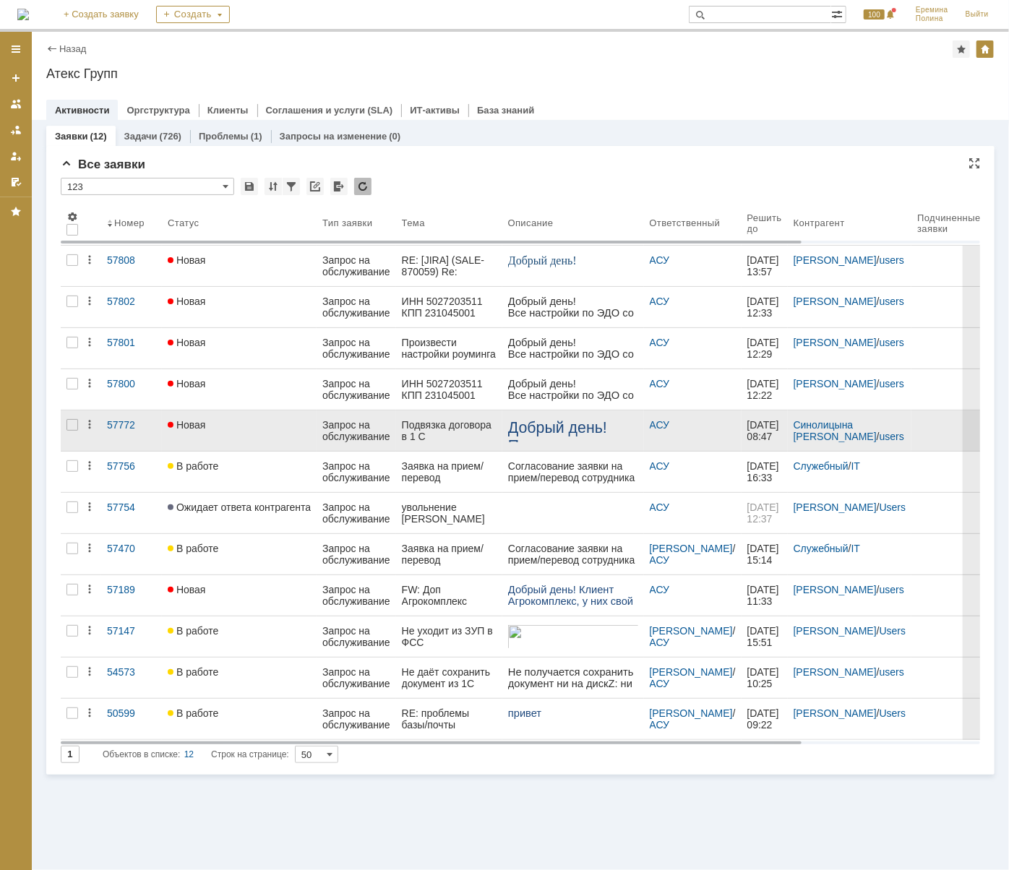
click at [263, 431] on link "Новая" at bounding box center [239, 430] width 155 height 40
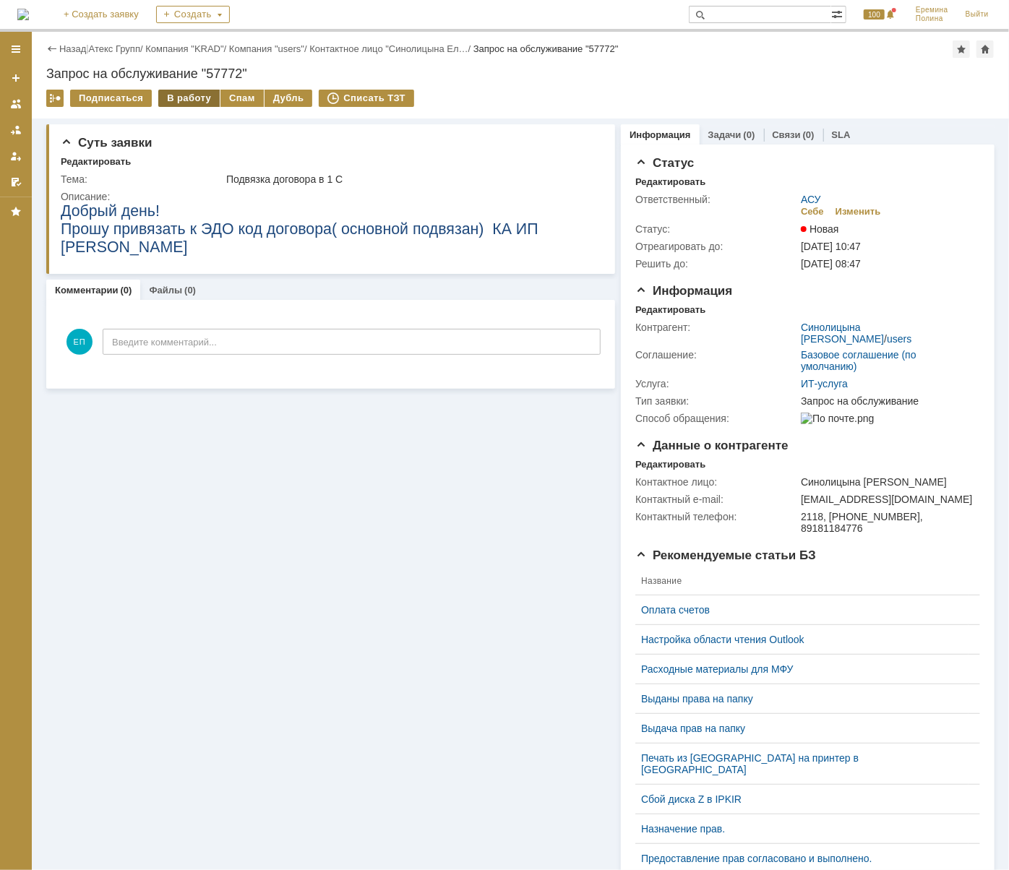
click at [188, 95] on div "В работу" at bounding box center [188, 98] width 61 height 17
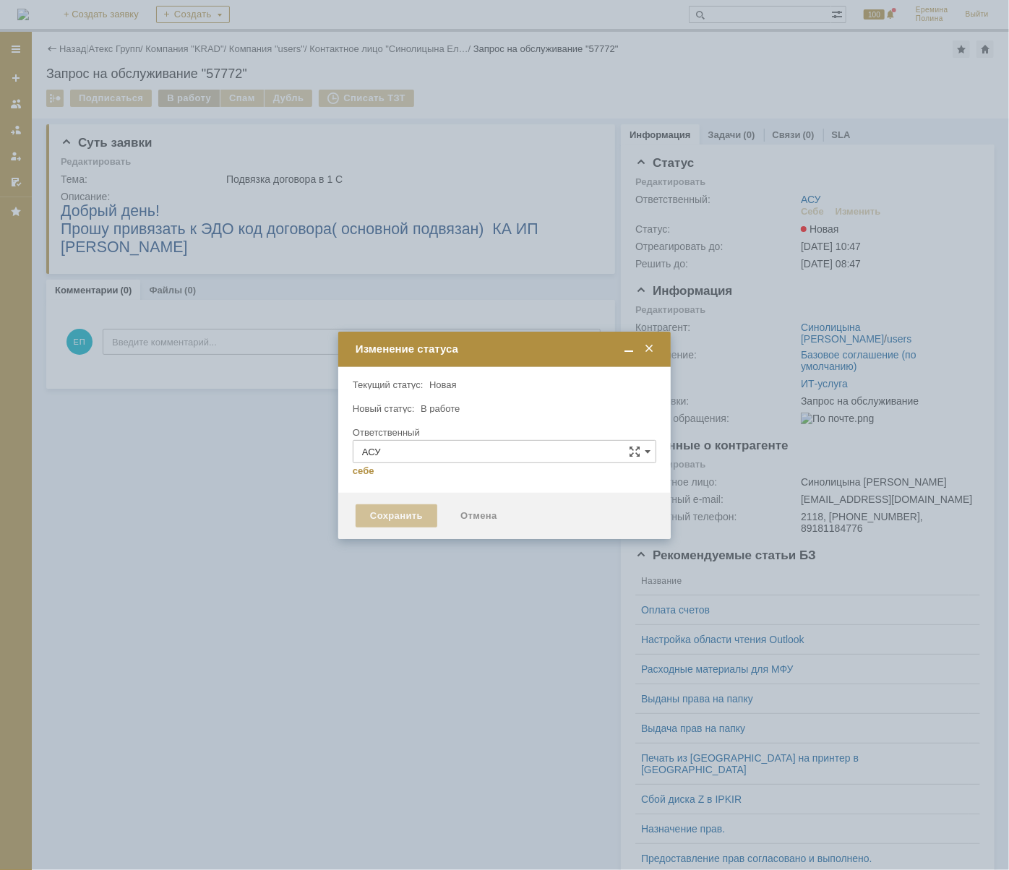
type input "[PERSON_NAME]"
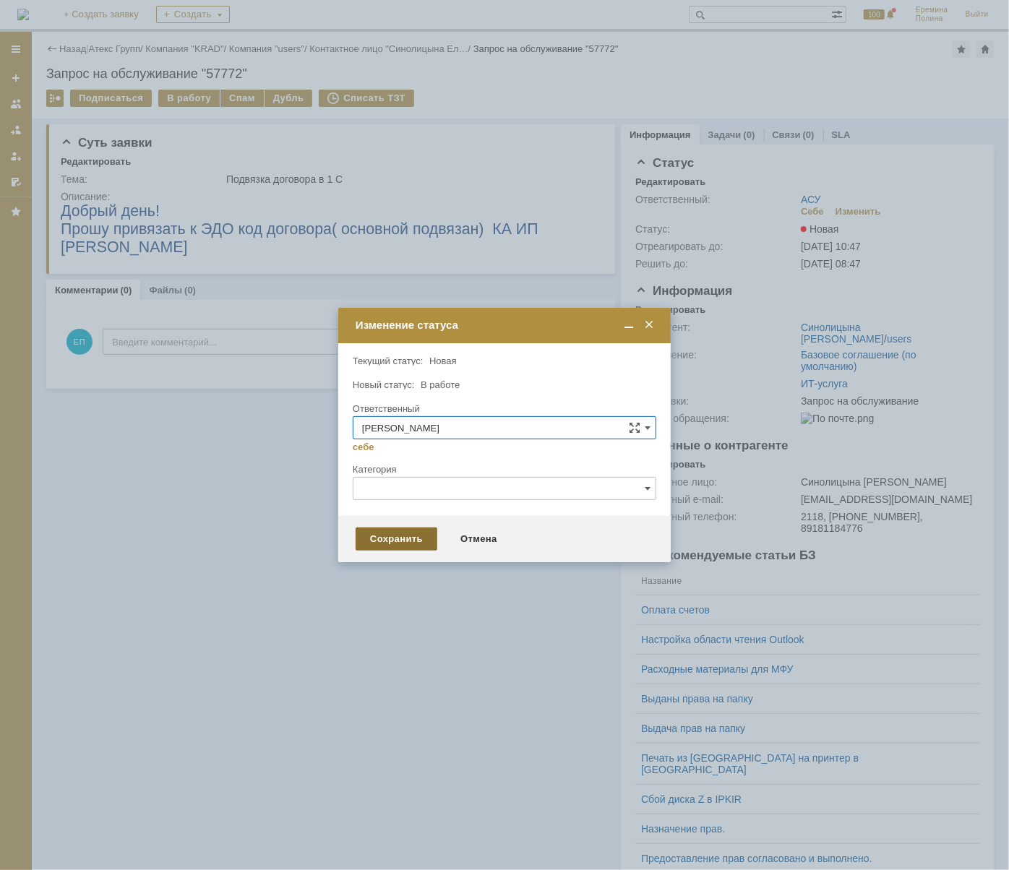
click at [415, 542] on div "Сохранить" at bounding box center [396, 538] width 82 height 23
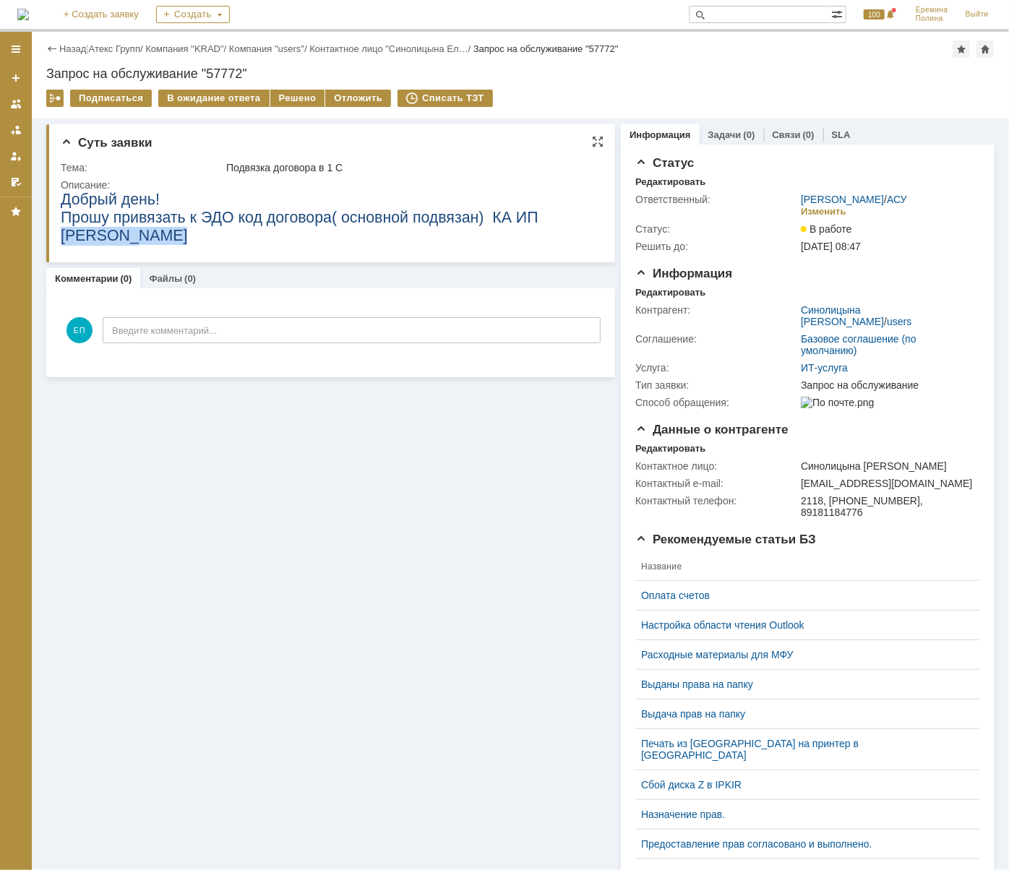
drag, startPoint x: 496, startPoint y: 214, endPoint x: 592, endPoint y: 222, distance: 95.7
click at [592, 222] on html "Добрый день! Прошу привязать к ЭДО код договора( основной подвязан) КА ИП Слепа…" at bounding box center [328, 226] width 537 height 72
copy div "Слепаков Т00129679"
click at [301, 94] on div "Решено" at bounding box center [297, 98] width 55 height 17
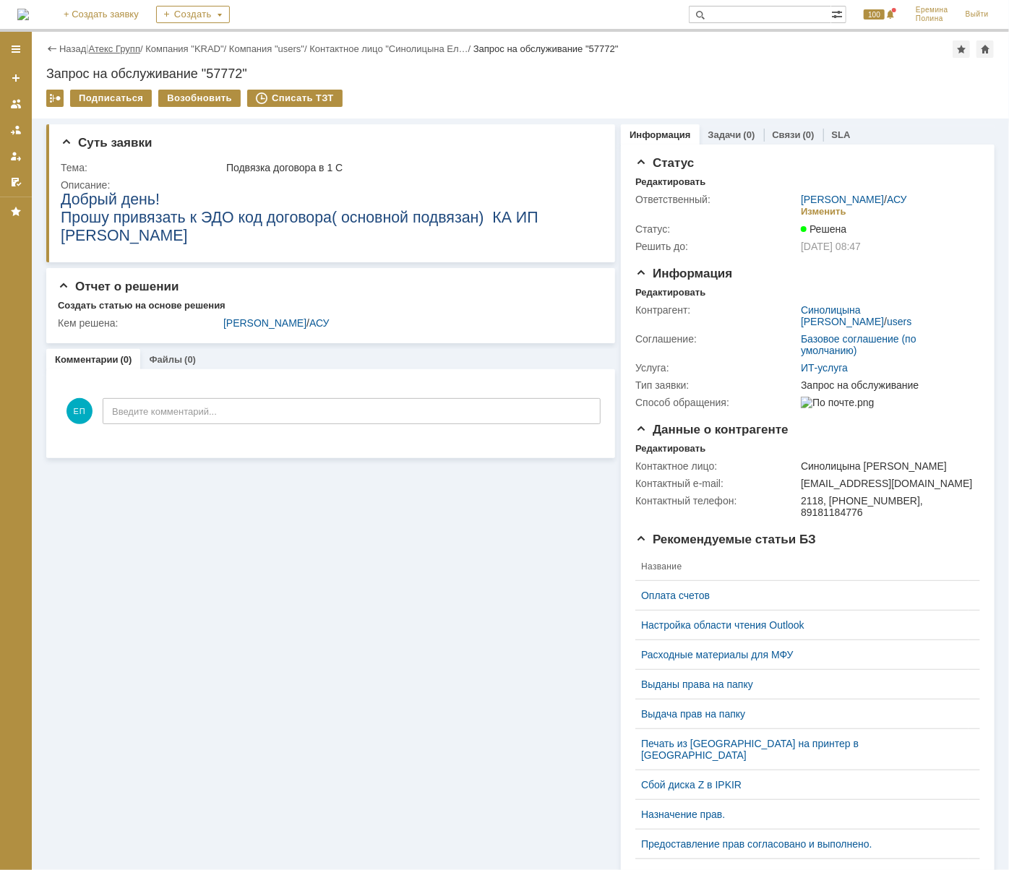
click at [104, 51] on link "Атекс Групп" at bounding box center [114, 48] width 51 height 11
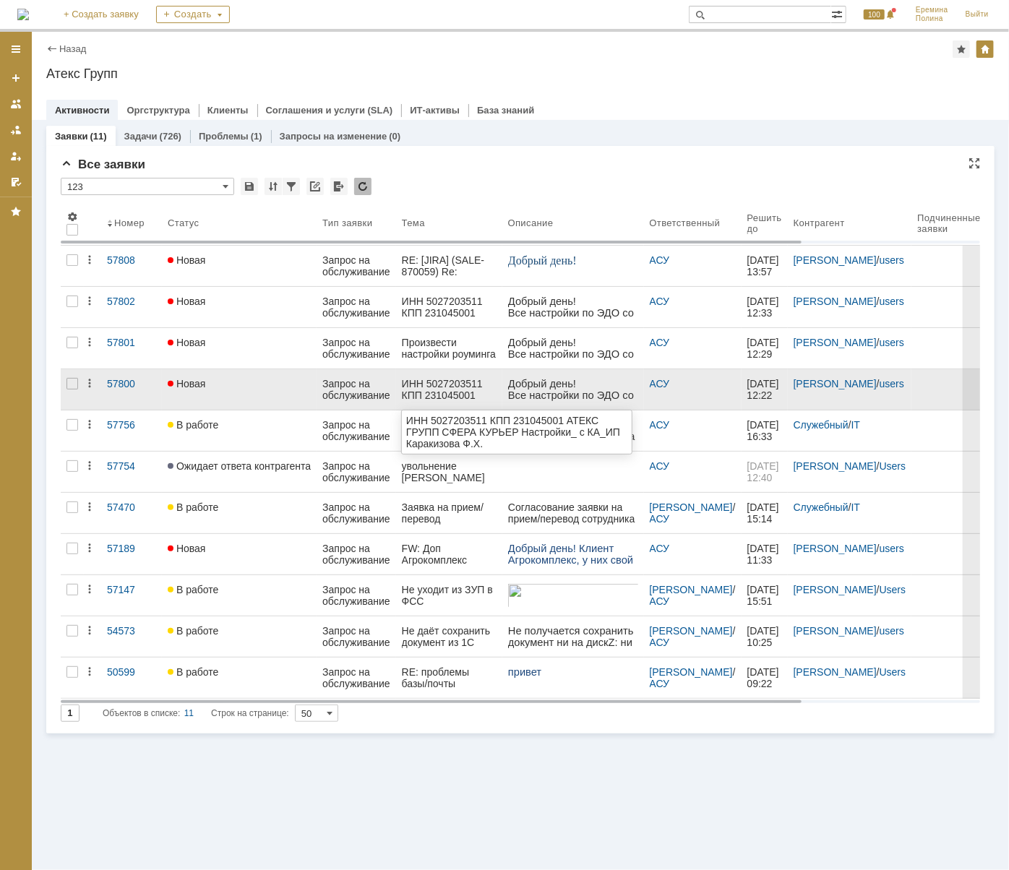
click at [454, 385] on div "ИНН 5027203511 КПП 231045001 АТЕКС ГРУПП СФЕРА КУРЬЕР Настройки_ с КА_ИП Караки…" at bounding box center [449, 389] width 95 height 23
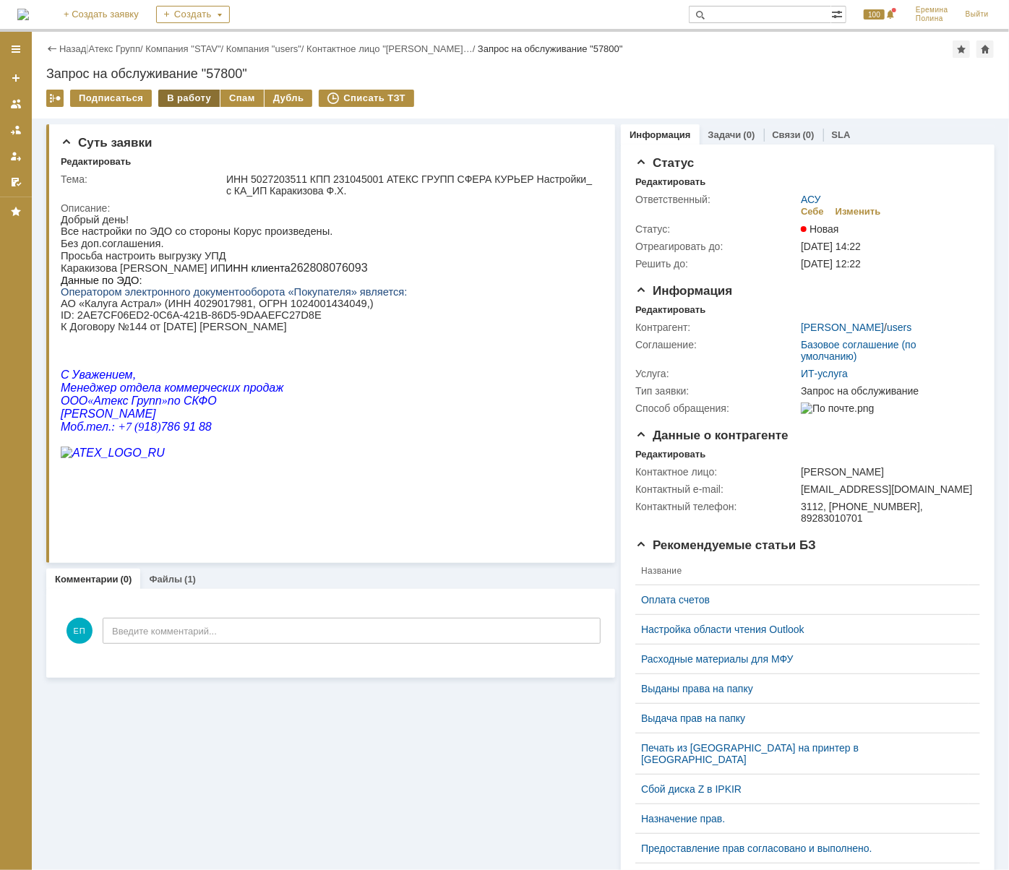
click at [199, 100] on div "В работу" at bounding box center [188, 98] width 61 height 17
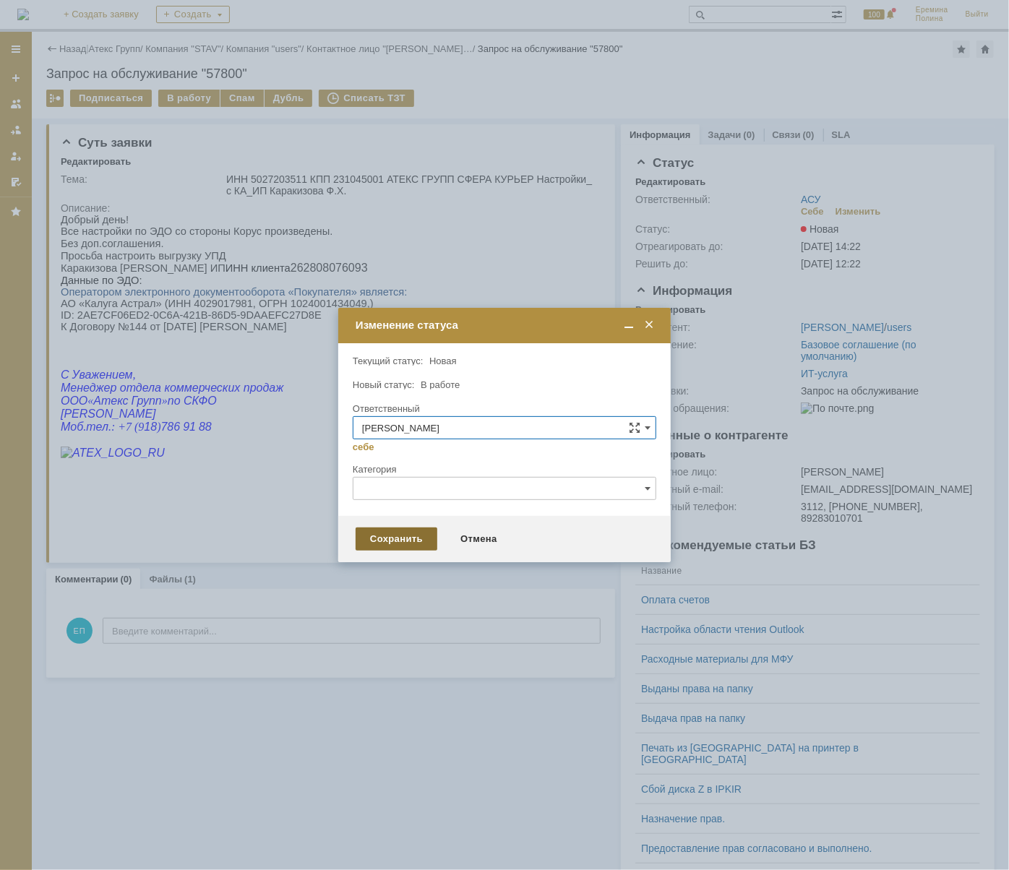
click at [412, 535] on div "Сохранить" at bounding box center [396, 538] width 82 height 23
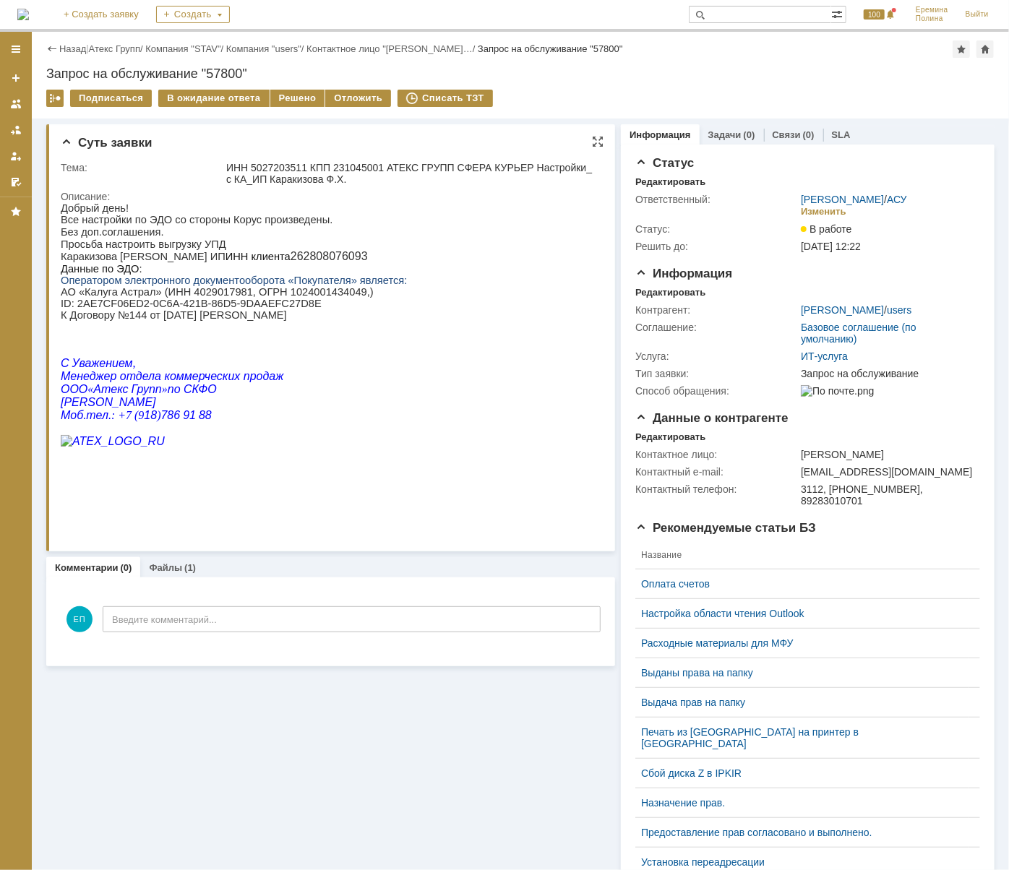
click at [302, 256] on span "262808076093" at bounding box center [328, 255] width 77 height 12
click at [298, 262] on span "262808076093" at bounding box center [328, 255] width 77 height 12
copy span "262808076093"
drag, startPoint x: 74, startPoint y: 311, endPoint x: 281, endPoint y: 308, distance: 206.6
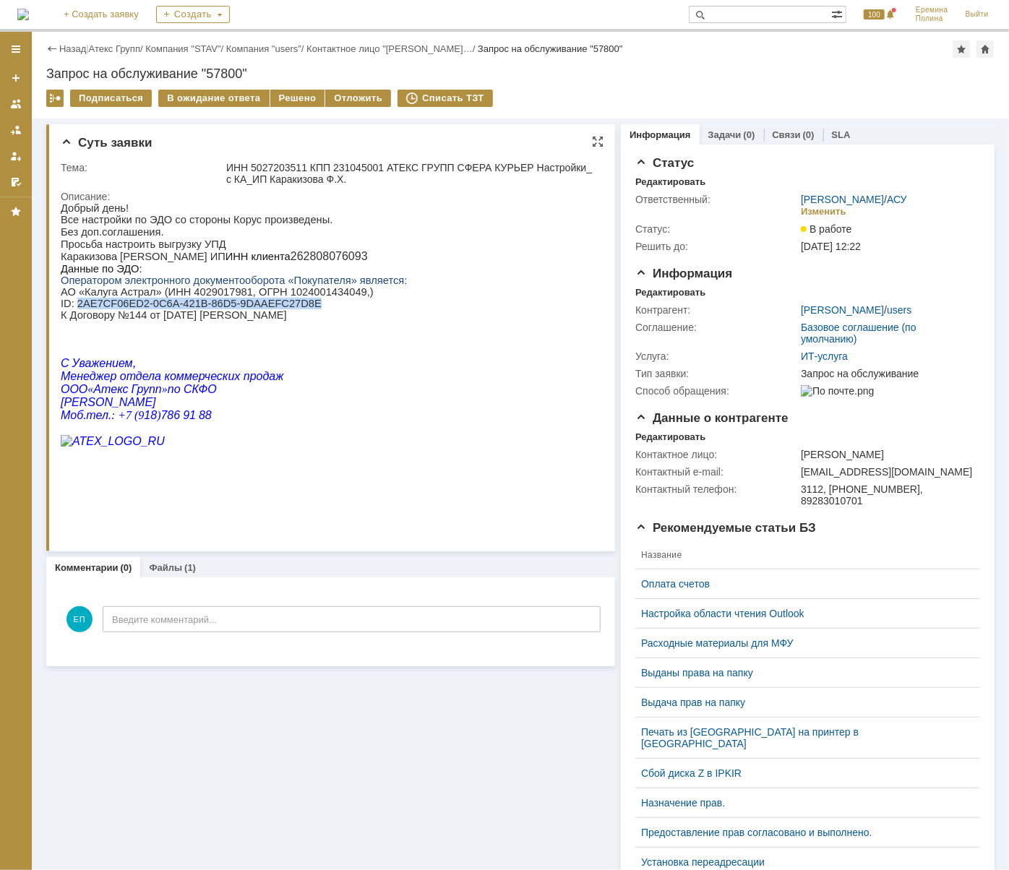
click at [281, 308] on p "АО «Калуга Астрал» (ИНН 4029017981, ОГРН 1024001434049,) ID : 2AE7CF06ED2-0C6A-…" at bounding box center [233, 302] width 346 height 35
copy p "2AE7CF06ED2-0C6A-421B-86D5-9DAAEFC27D8E"
click at [298, 256] on span "262808076093" at bounding box center [328, 255] width 77 height 12
copy span "262808076093"
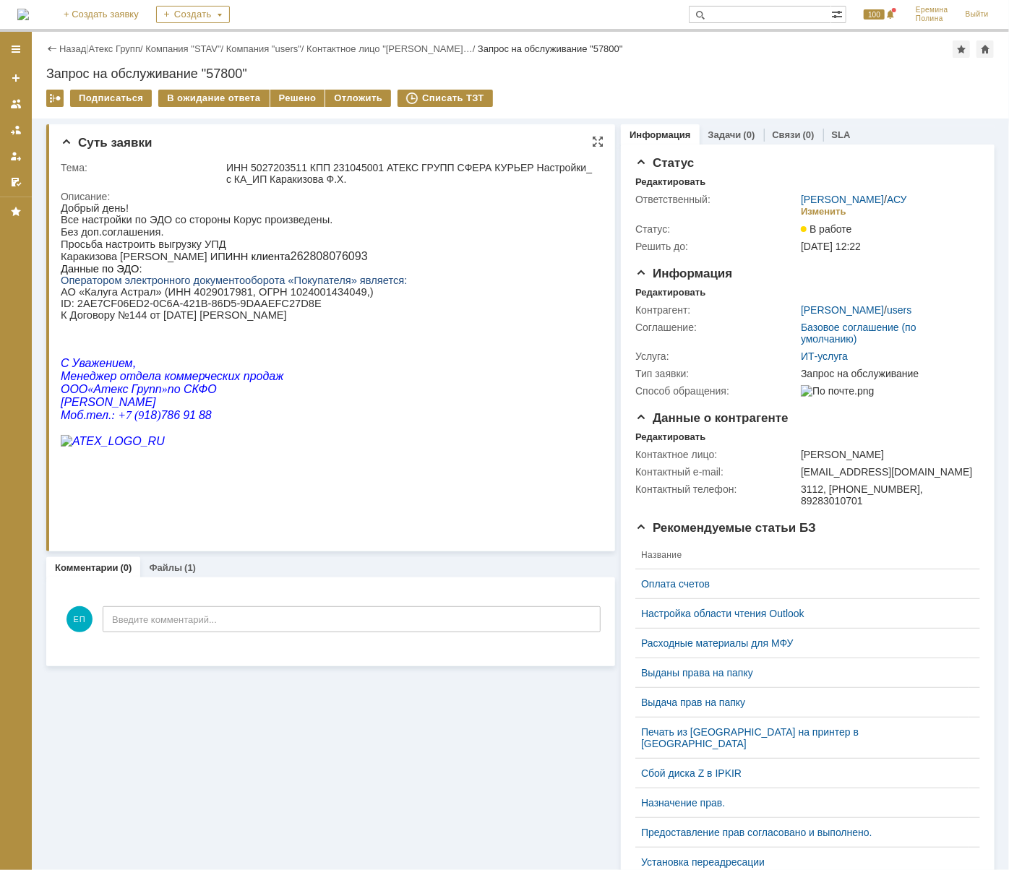
click at [309, 320] on p "АО «Калуга Астрал» (ИНН 4029017981, ОГРН 1024001434049,) ID : 2AE7CF06ED2-0C6A-…" at bounding box center [233, 302] width 346 height 35
drag, startPoint x: 74, startPoint y: 314, endPoint x: 280, endPoint y: 314, distance: 205.2
click at [280, 314] on p "АО «Калуга Астрал» (ИНН 4029017981, ОГРН 1024001434049,) ID : 2AE7CF06ED2-0C6A-…" at bounding box center [233, 302] width 346 height 35
copy p "2AE7CF06ED2-0C6A-421B-86D5-9DAAEFC27D8E"
click at [356, 274] on p "Данные по ЭДО:" at bounding box center [233, 268] width 346 height 12
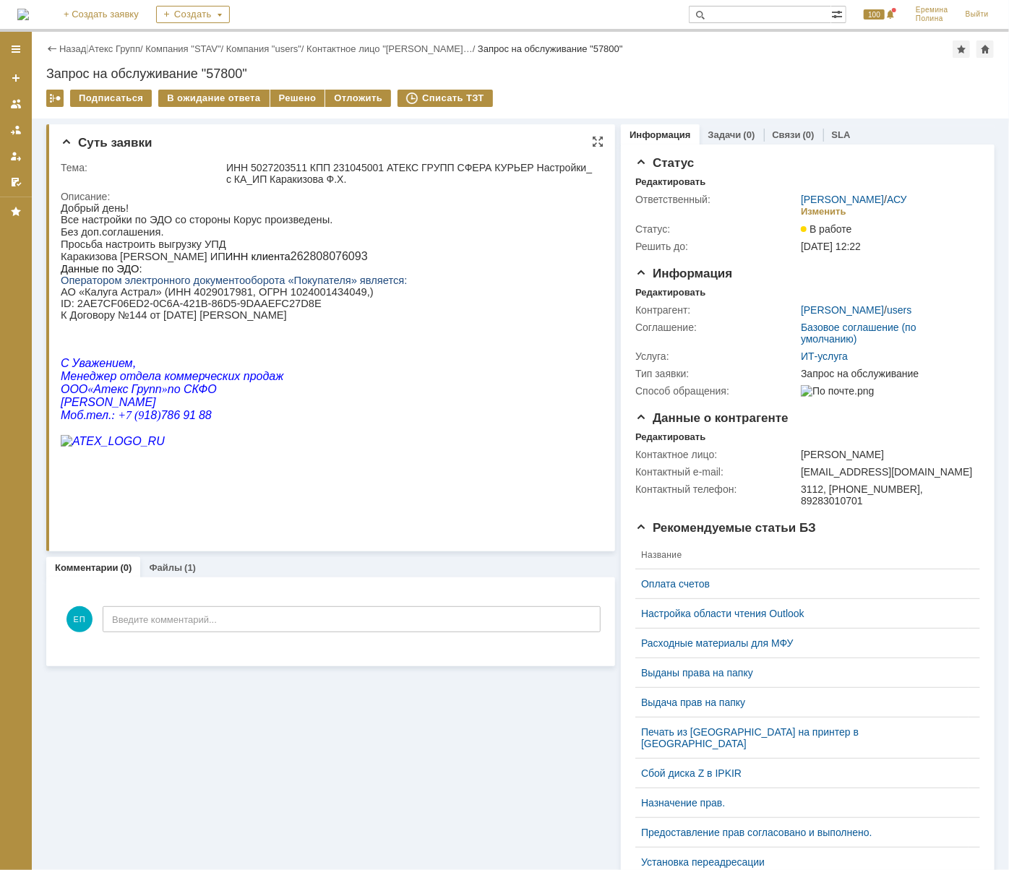
click at [277, 311] on p "АО «Калуга Астрал» (ИНН 4029017981, ОГРН 1024001434049,) ID : 2AE7CF06ED2-0C6A-…" at bounding box center [233, 302] width 346 height 35
drag, startPoint x: 277, startPoint y: 311, endPoint x: 269, endPoint y: 306, distance: 8.4
click at [277, 311] on p "АО «Калуга Астрал» (ИНН 4029017981, ОГРН 1024001434049,) ID : 2AE7CF06ED2-0C6A-…" at bounding box center [233, 302] width 346 height 35
drag, startPoint x: 77, startPoint y: 306, endPoint x: 280, endPoint y: 314, distance: 203.1
click at [280, 314] on p "АО «Калуга Астрал» (ИНН 4029017981, ОГРН 1024001434049,) ID : 2AE7CF06ED2-0C6A-…" at bounding box center [233, 302] width 346 height 35
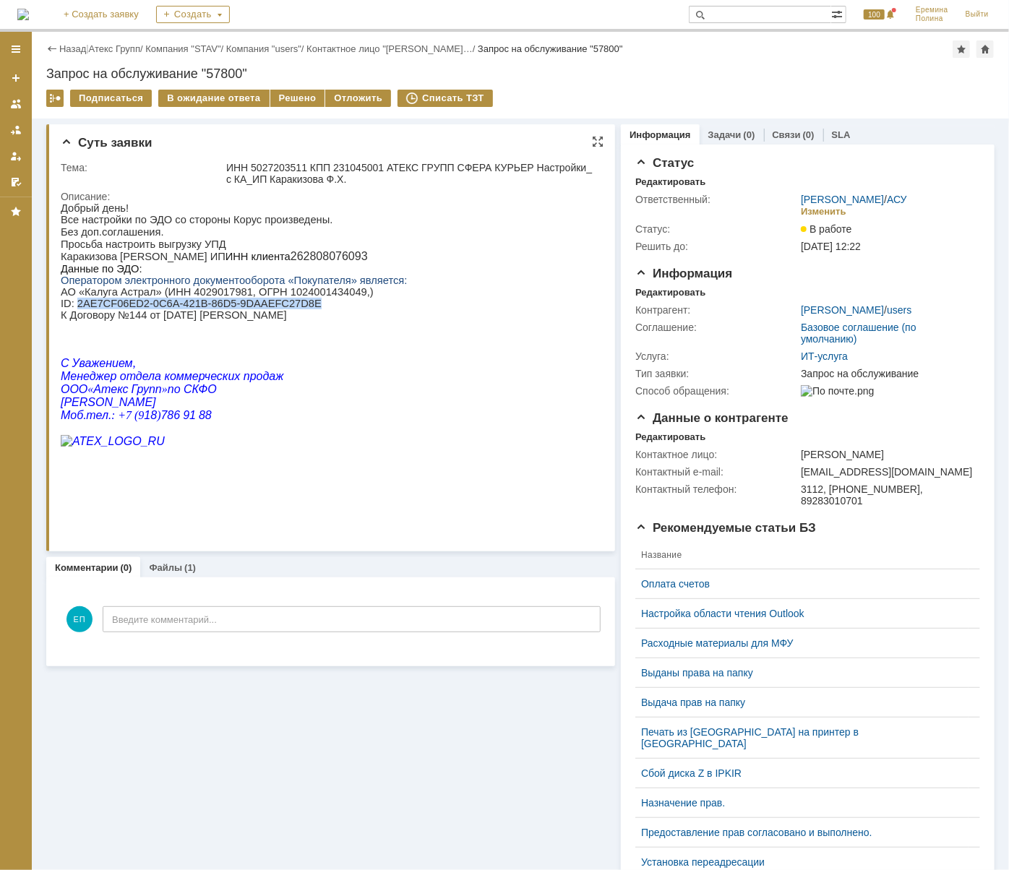
copy p "2AE7CF06ED2-0C6A-421B-86D5-9DAAEFC27D8E"
click at [279, 100] on div "Решено" at bounding box center [297, 98] width 55 height 17
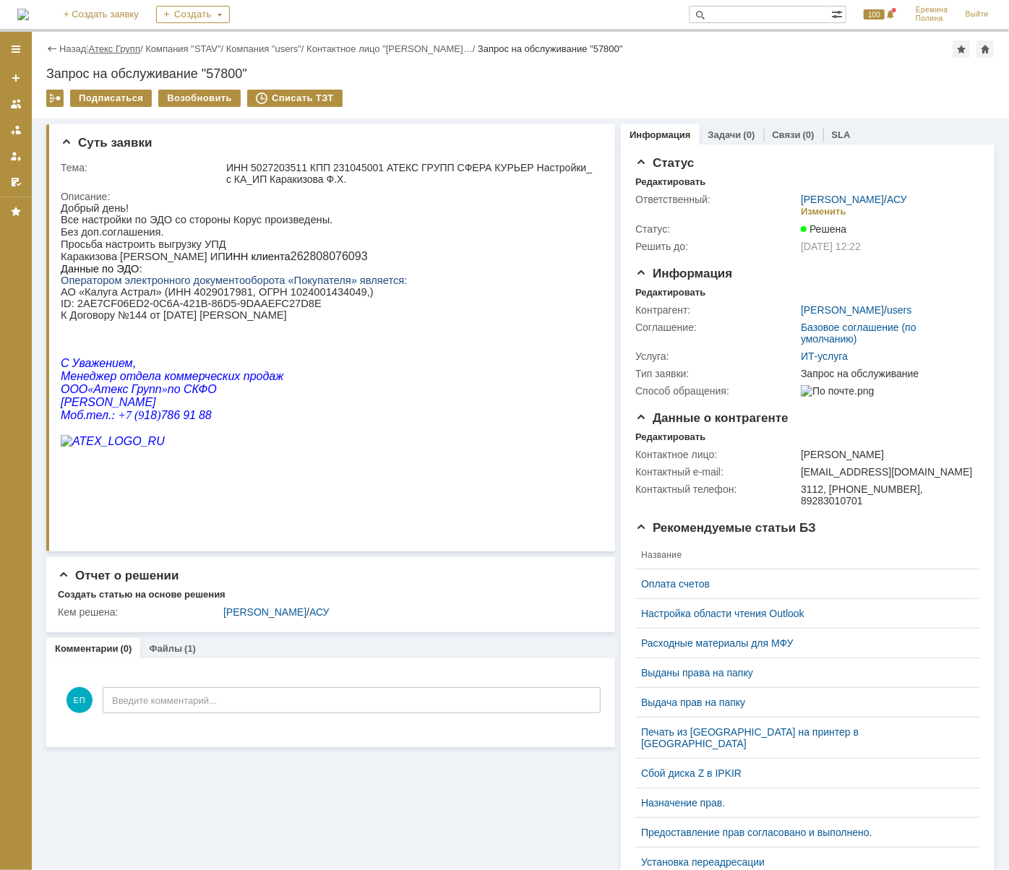
click at [113, 51] on link "Атекс Групп" at bounding box center [114, 48] width 51 height 11
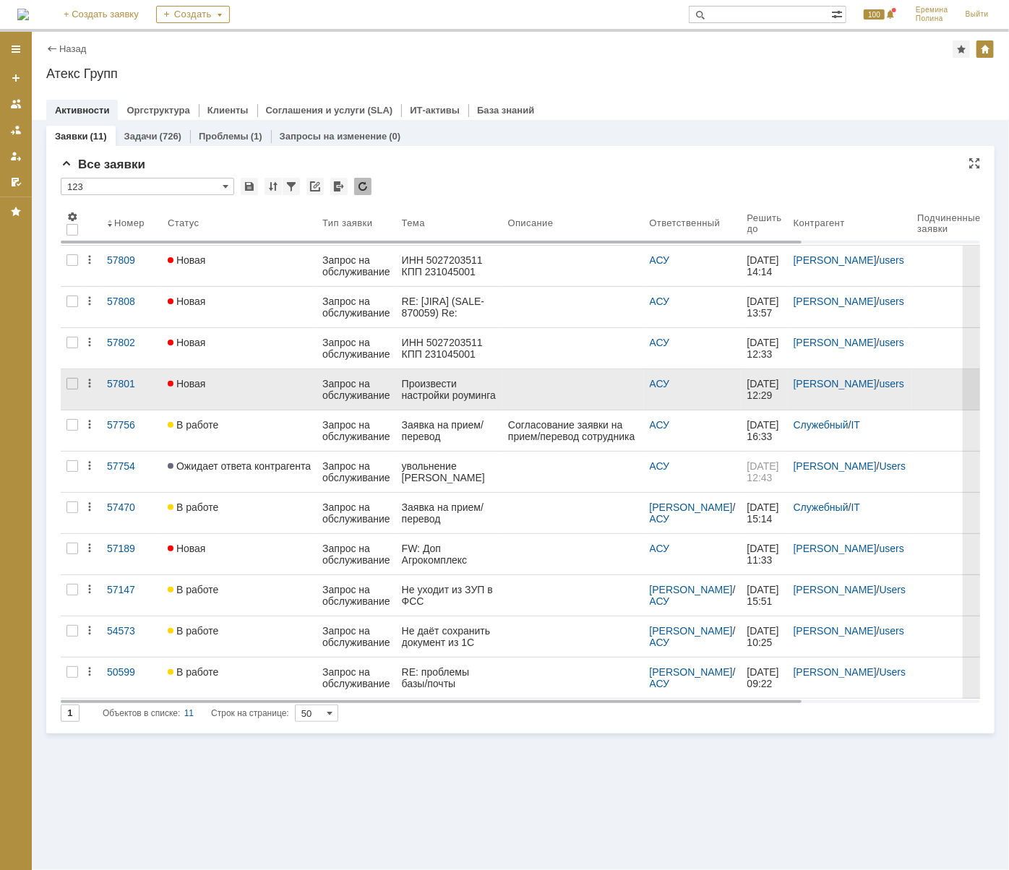
click at [459, 382] on div "Произвести настройки роуминга с КА в 1С и Сфера Курьер_ ООО «КОМПАНИЯ БИОТОН»" at bounding box center [449, 389] width 95 height 23
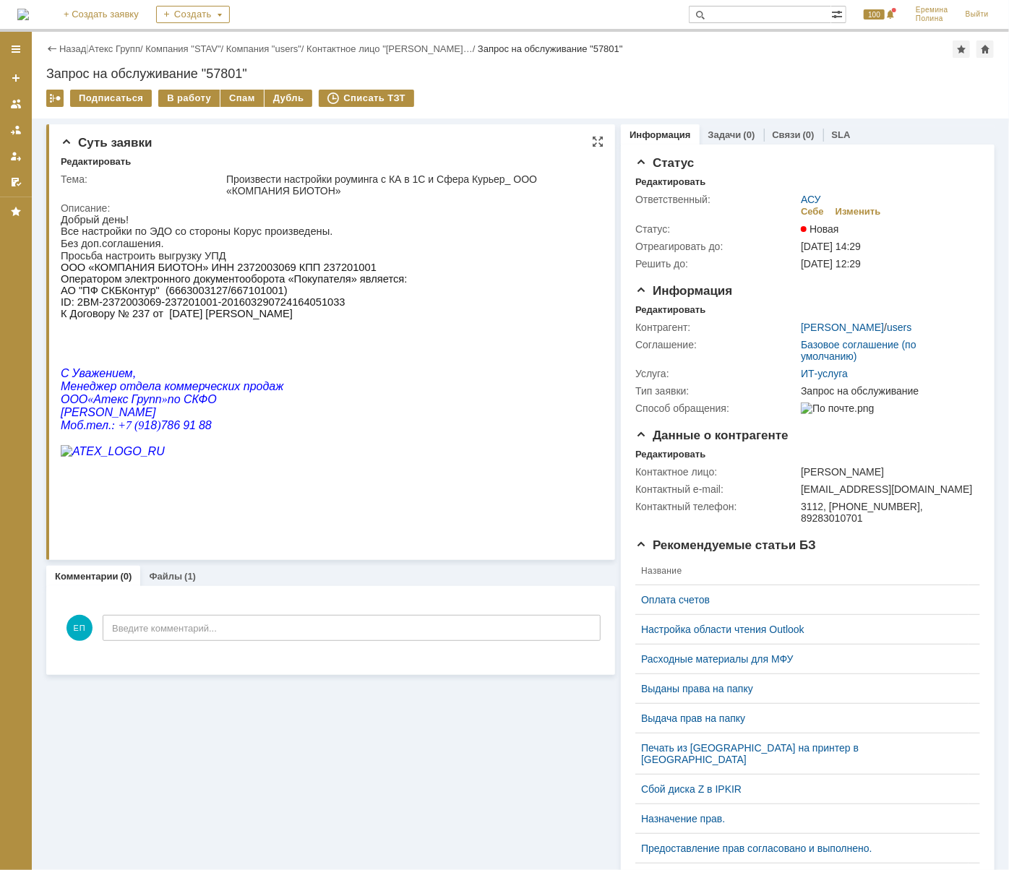
click at [253, 267] on span "ООО «КОМПАНИЯ БИОТОН» ИНН 2372003069 КПП 237201001 Оператором электронного доку…" at bounding box center [233, 272] width 346 height 23
drag, startPoint x: 277, startPoint y: 302, endPoint x: 264, endPoint y: 306, distance: 12.8
click at [277, 302] on span "АО "ПФ СКБКонтур" (6663003127/667101001) ID: 2BM-2372003069-237201001-201603290…" at bounding box center [202, 301] width 285 height 35
drag, startPoint x: 74, startPoint y: 306, endPoint x: 318, endPoint y: 307, distance: 244.2
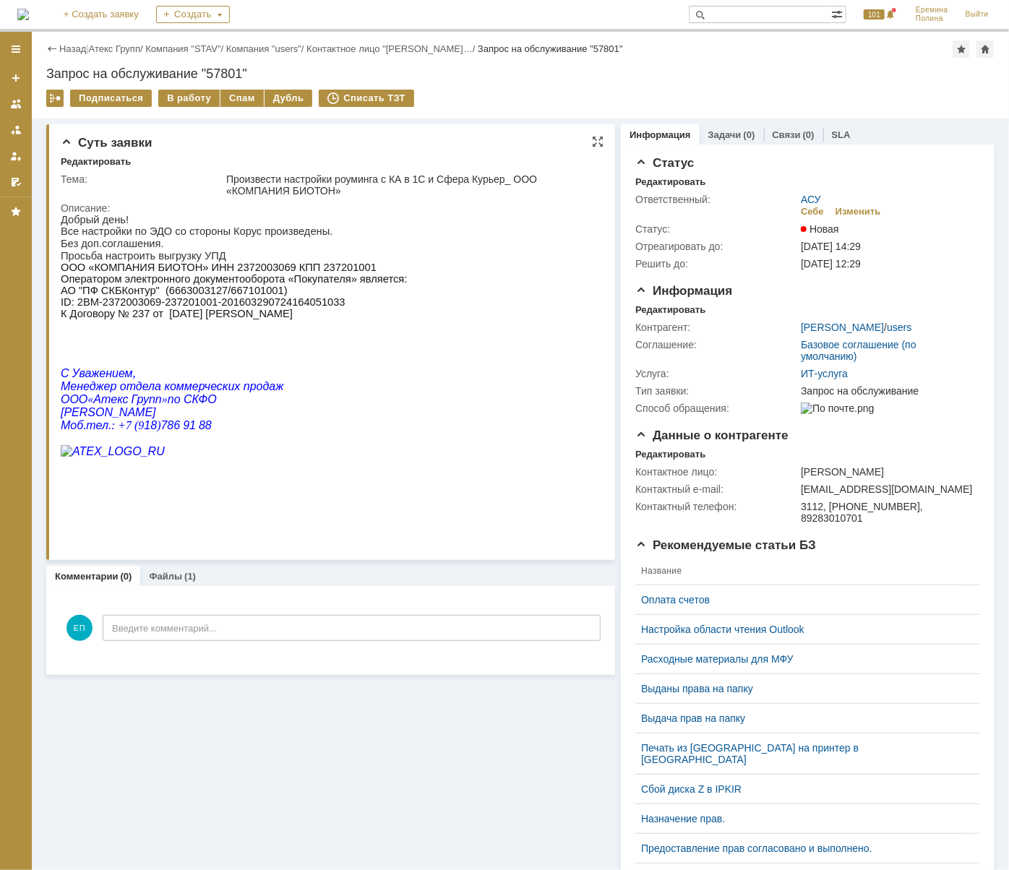
click at [318, 307] on span "АО "ПФ СКБКонтур" (6663003127/667101001) ID: 2BM-2372003069-237201001-201603290…" at bounding box center [202, 301] width 285 height 35
click at [434, 356] on html "Добрый день! Все настройки по ЭДО со стороны Корус произведены. Без доп.соглаше…" at bounding box center [325, 341] width 531 height 256
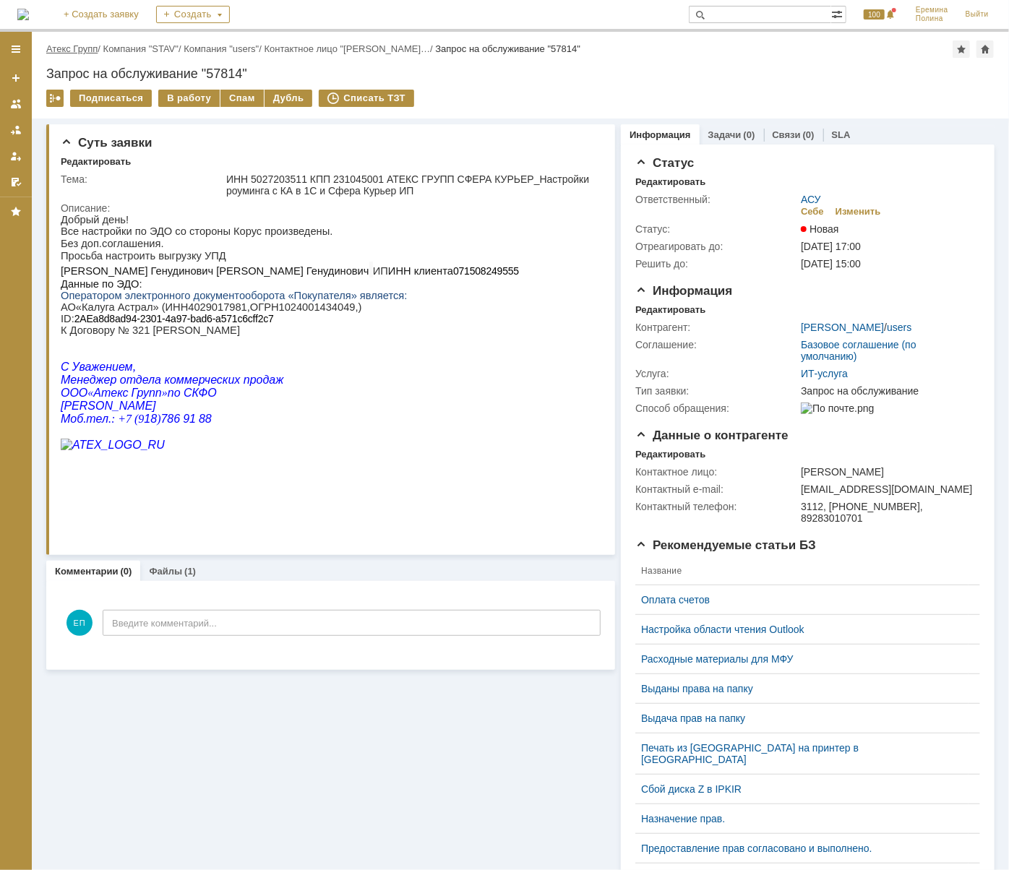
click at [79, 46] on link "Атекс Групп" at bounding box center [71, 48] width 51 height 11
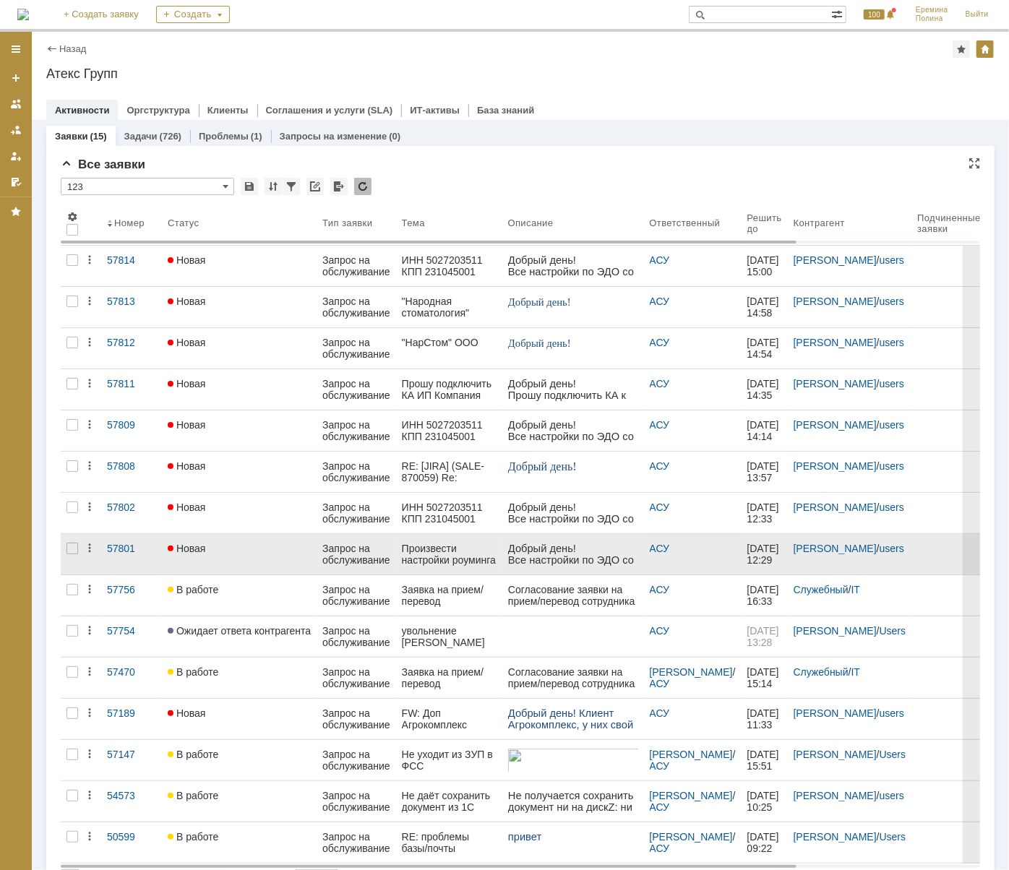
click at [274, 552] on div "Новая" at bounding box center [239, 549] width 143 height 12
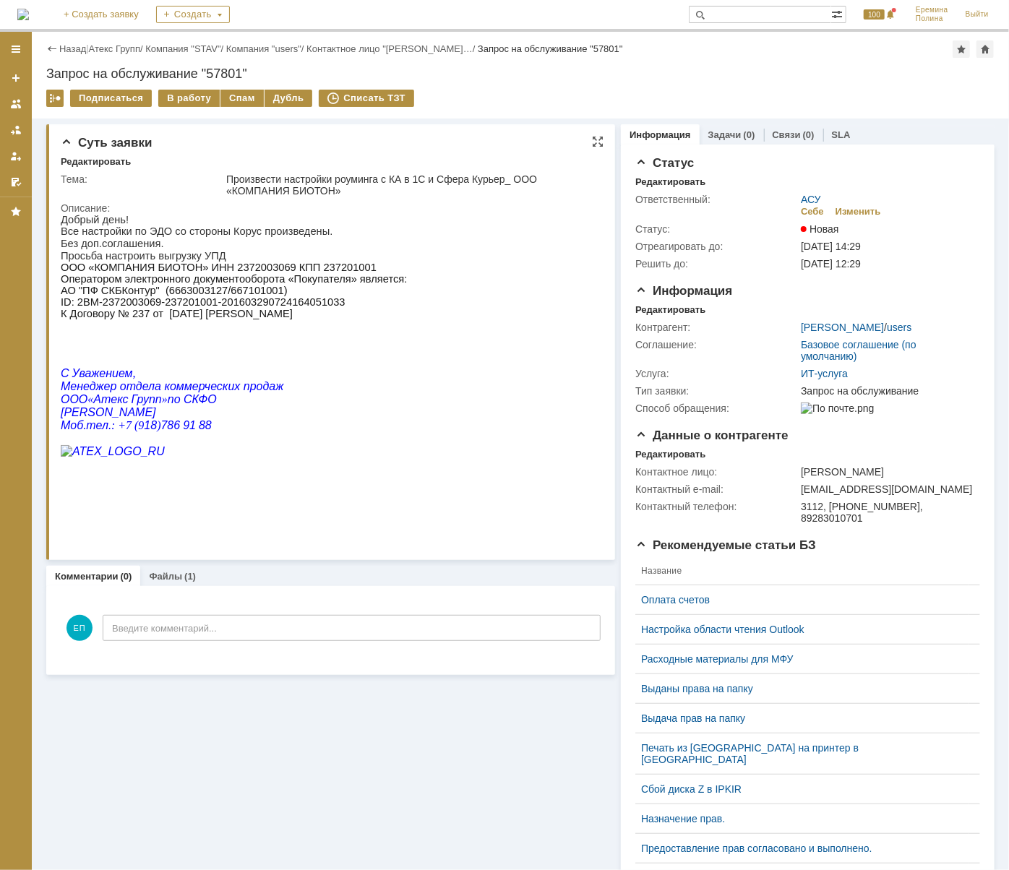
click at [244, 275] on span "ООО «КОМПАНИЯ БИОТОН» ИНН 2372003069 КПП 237201001 Оператором электронного доку…" at bounding box center [233, 272] width 346 height 23
copy span "2372003069"
click at [176, 90] on div "В работу" at bounding box center [188, 98] width 61 height 17
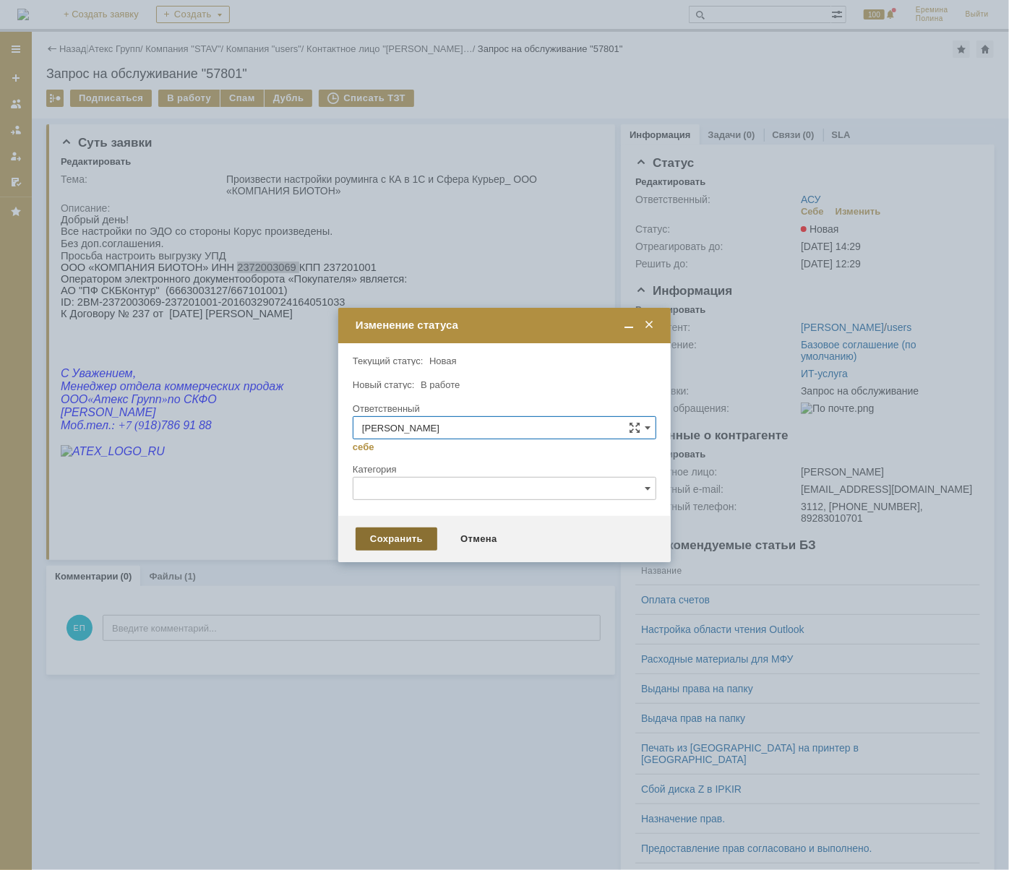
click at [389, 543] on div "Сохранить" at bounding box center [396, 538] width 82 height 23
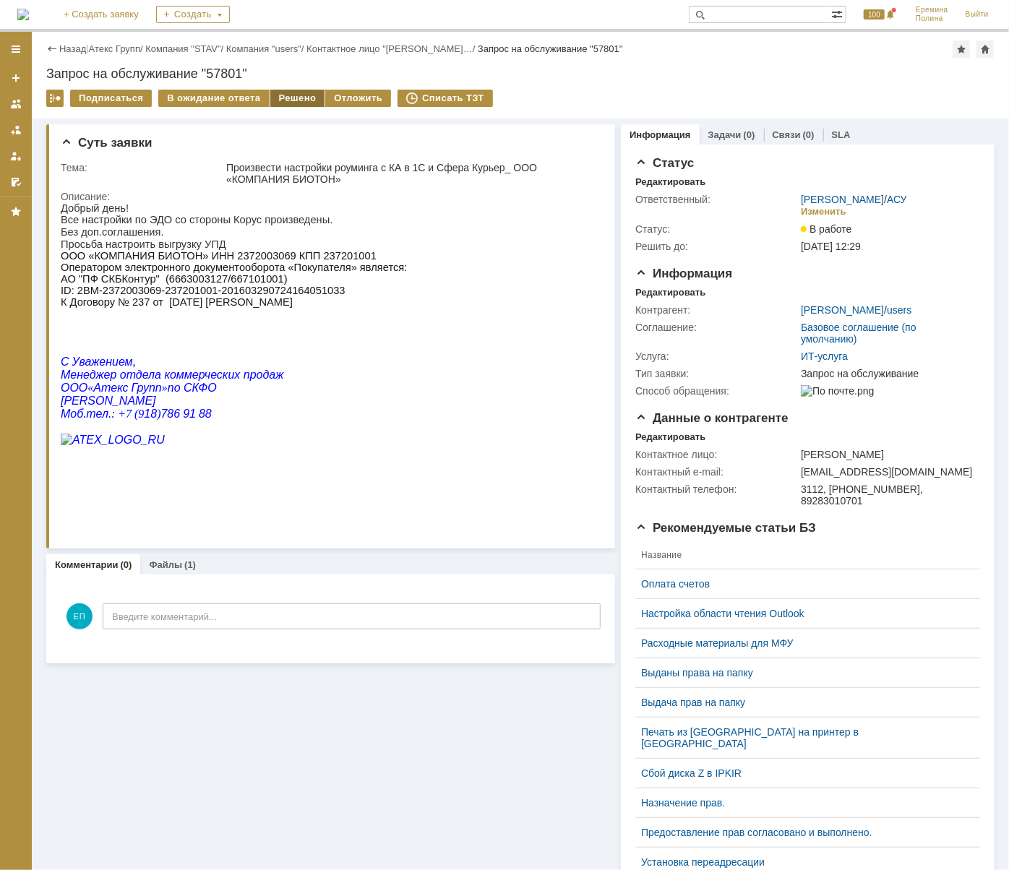
drag, startPoint x: 277, startPoint y: 99, endPoint x: 286, endPoint y: 104, distance: 10.7
click at [277, 99] on div "Решено" at bounding box center [297, 98] width 55 height 17
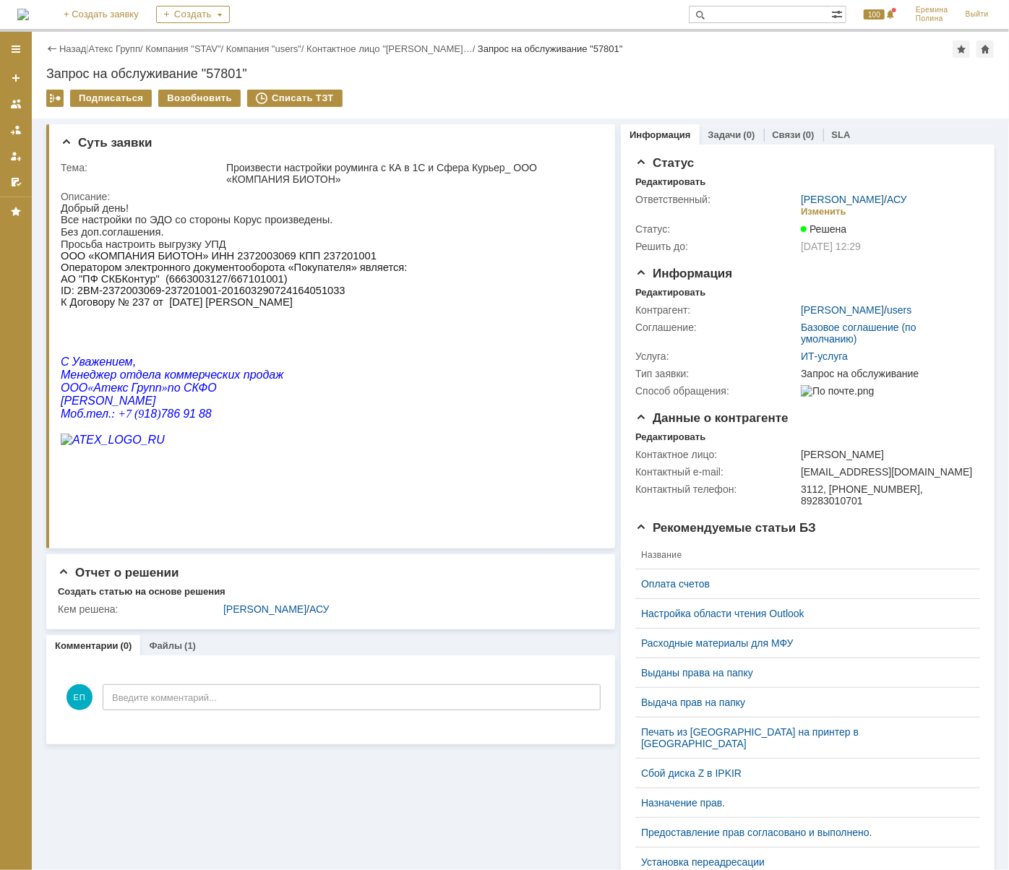
click at [99, 47] on link "Атекс Групп" at bounding box center [114, 48] width 51 height 11
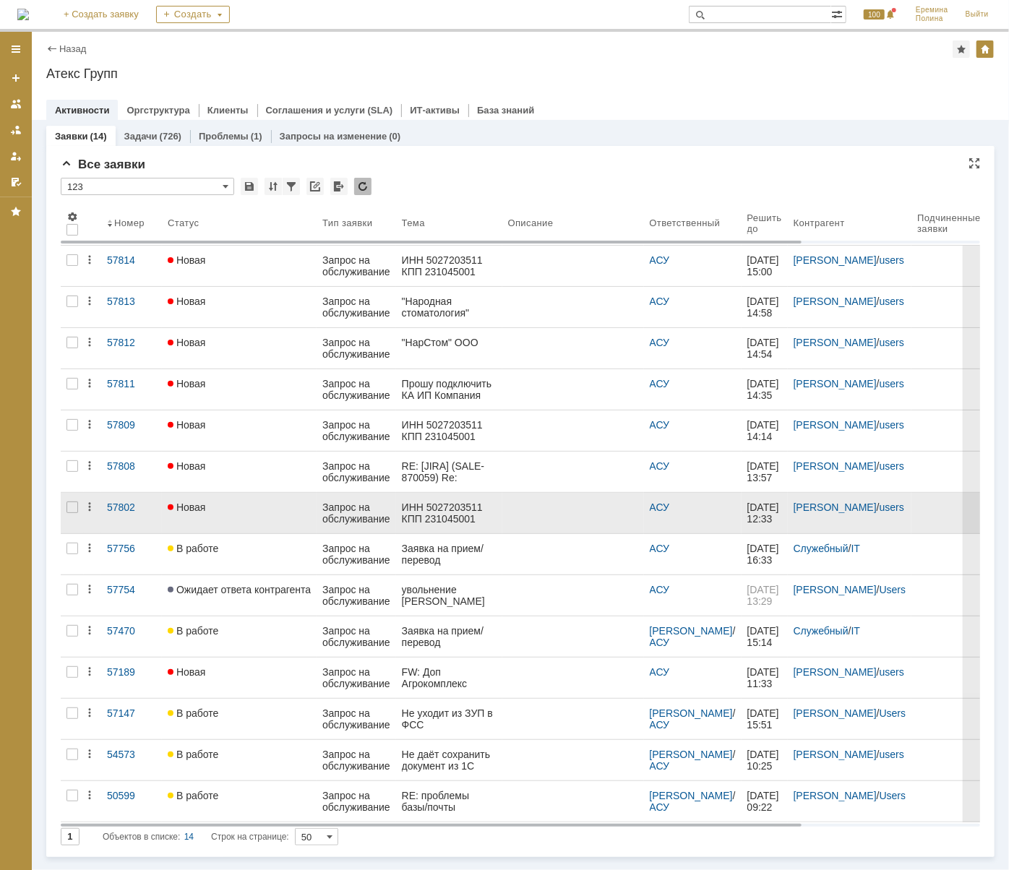
click at [251, 515] on link "Новая" at bounding box center [239, 513] width 155 height 40
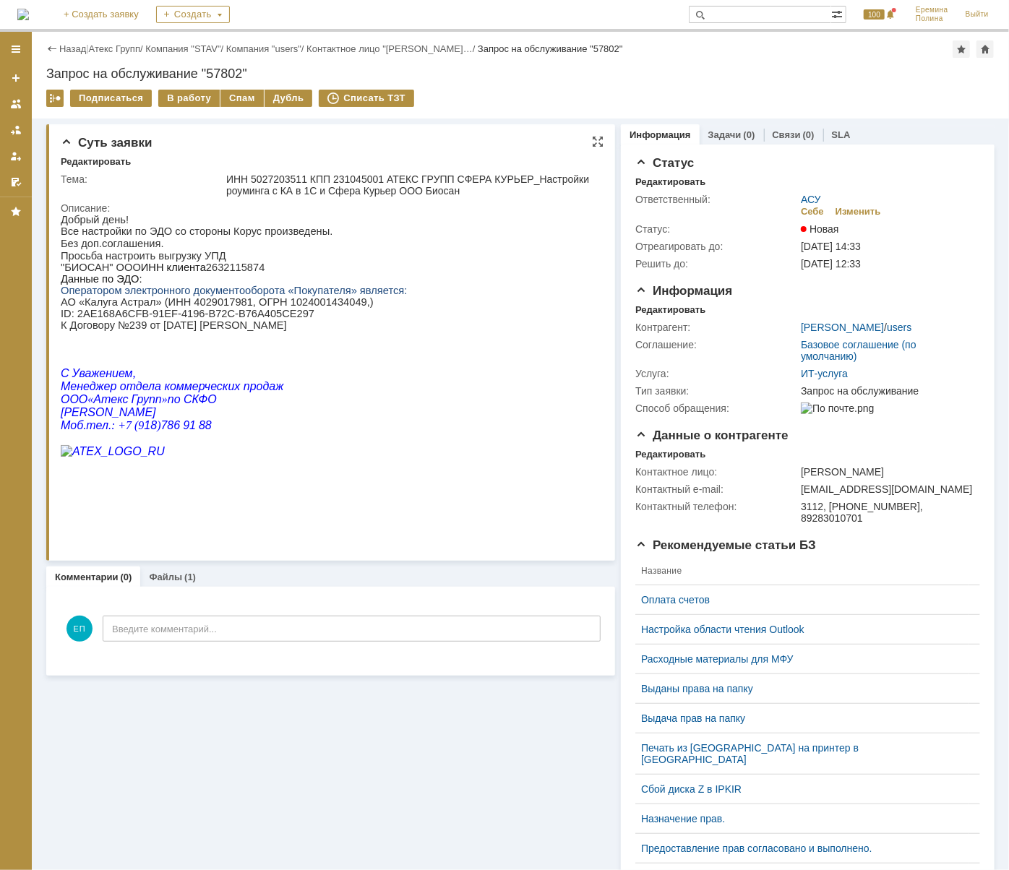
click at [204, 267] on p ""БИОСАН" ООО ИНН клиента 2632115874" at bounding box center [233, 267] width 346 height 12
copy p "2632115874"
drag, startPoint x: 74, startPoint y: 321, endPoint x: 277, endPoint y: 322, distance: 202.3
click at [277, 322] on p "АО «Калуга Астрал» (ИНН 4029017981, ОГРН 1024001434049,) ID : 2AE168A6CFB-91EF-…" at bounding box center [233, 312] width 346 height 35
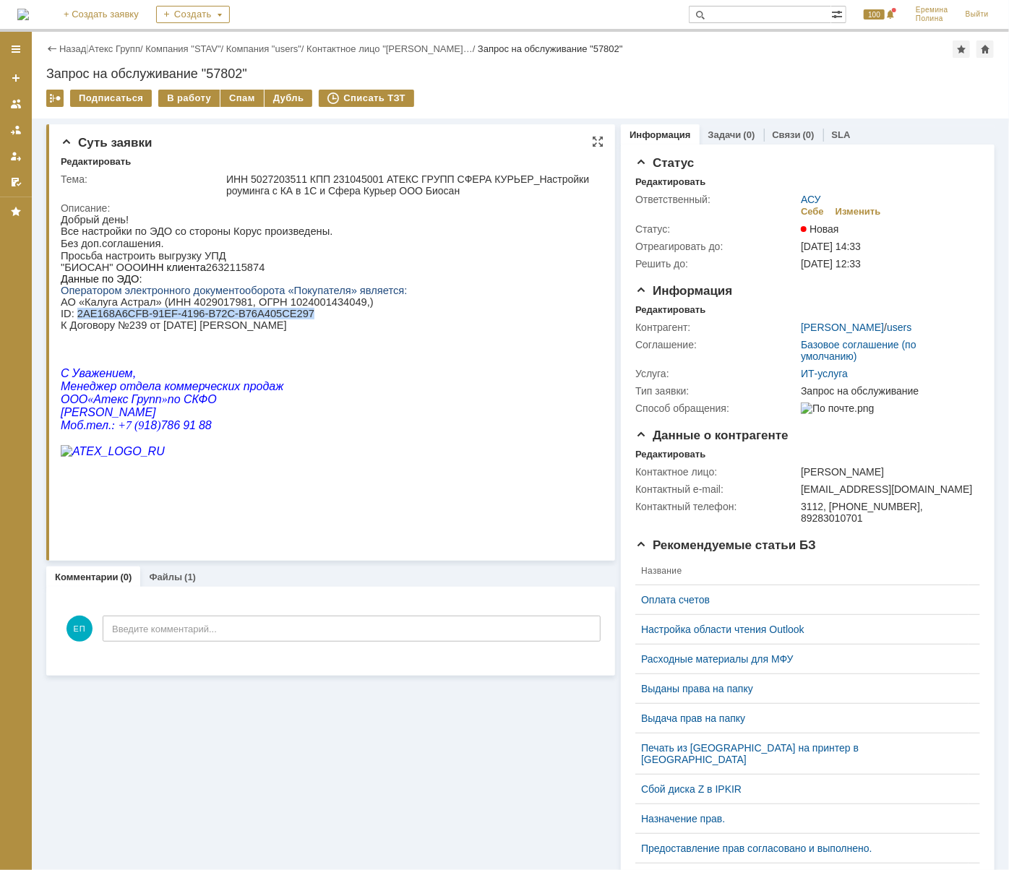
copy p "2AE168A6CFB-91EF-4196-B72C-B76A405CE297"
click at [194, 90] on div "В работу" at bounding box center [188, 98] width 61 height 17
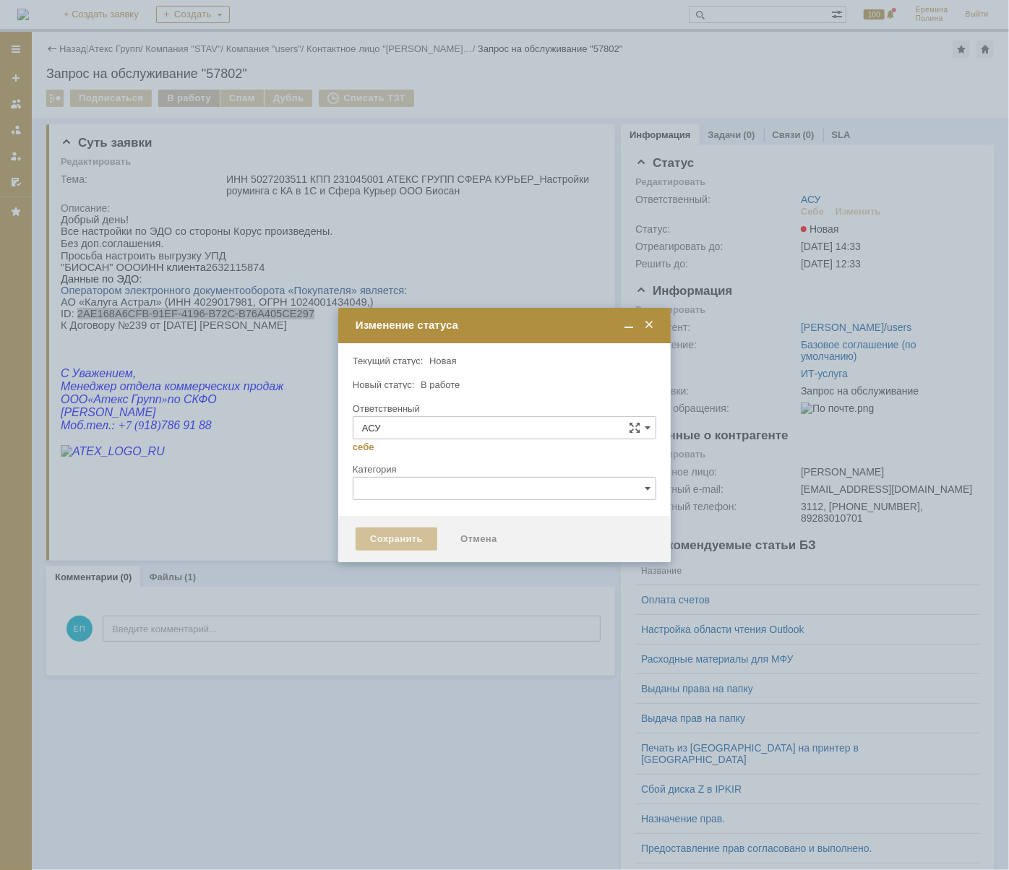
type input "[PERSON_NAME]"
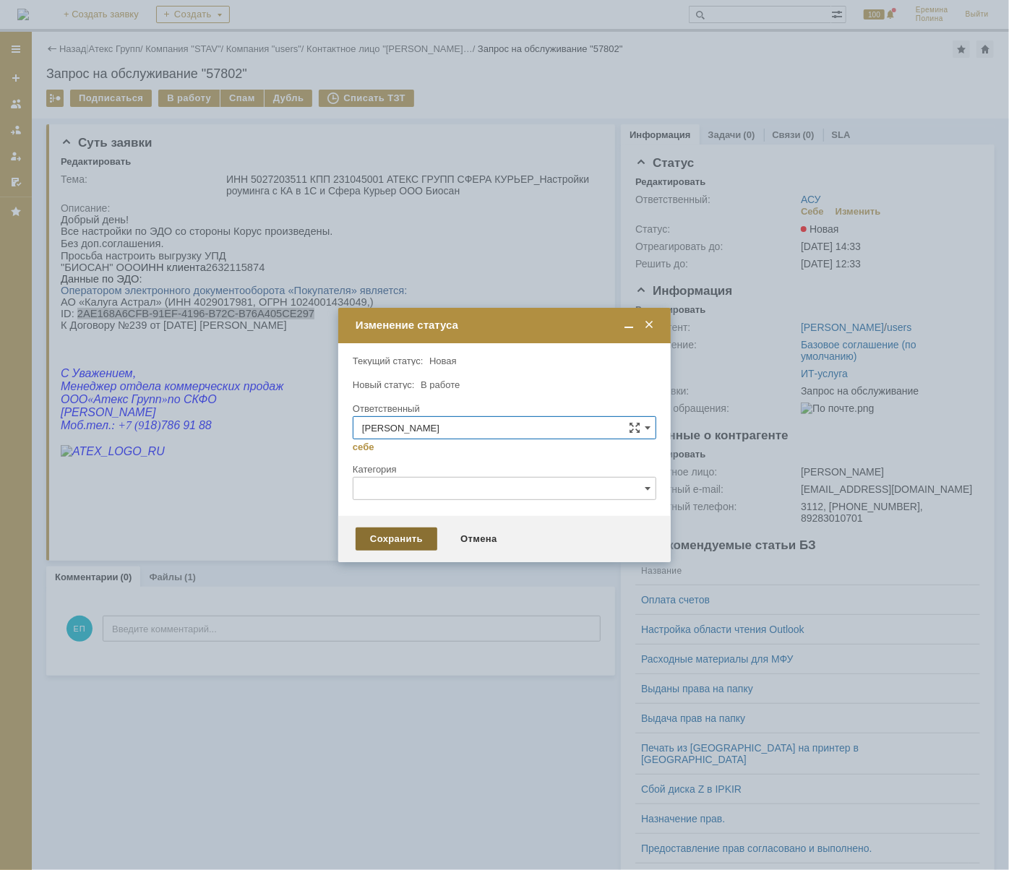
click at [397, 540] on div "Сохранить" at bounding box center [396, 538] width 82 height 23
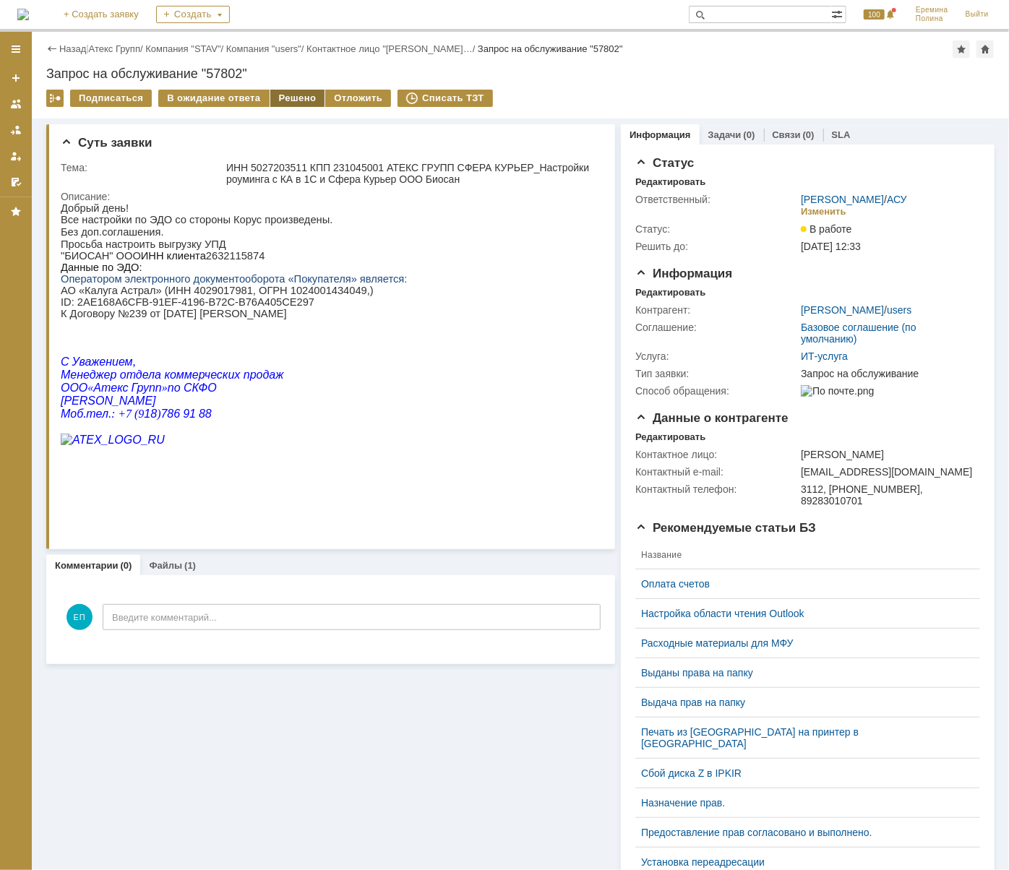
click at [275, 95] on div "Решено" at bounding box center [297, 98] width 55 height 17
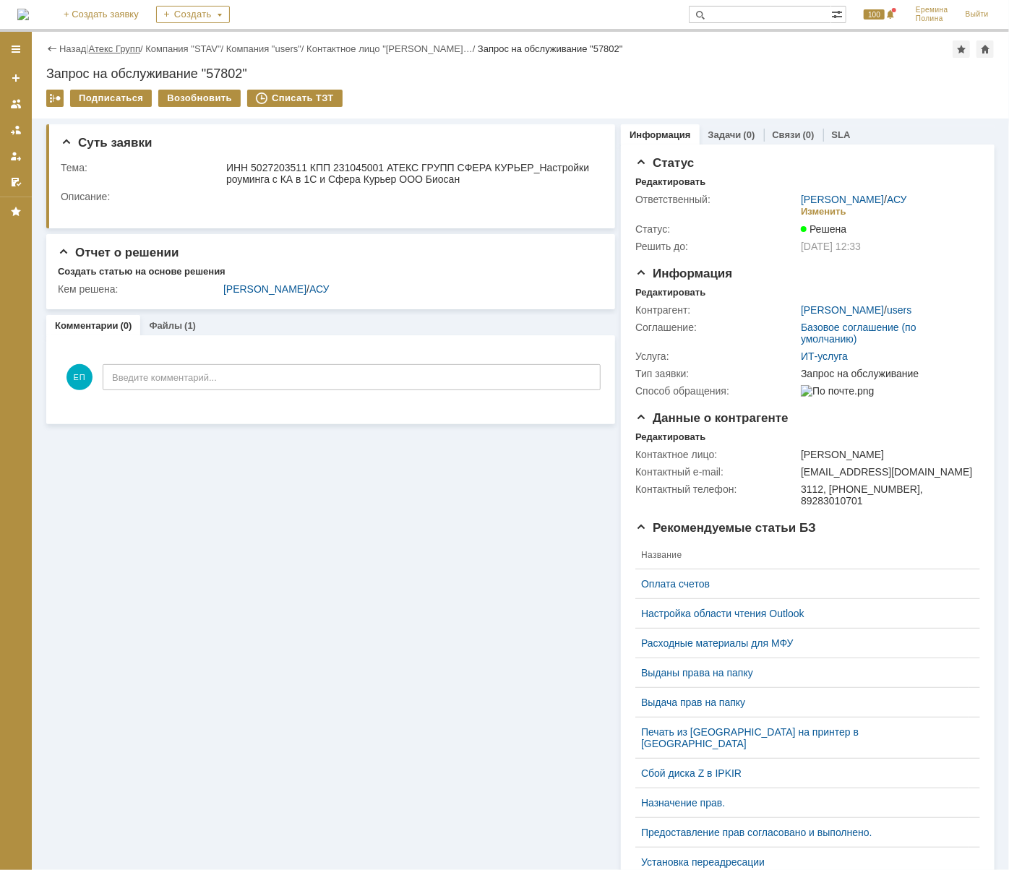
click at [139, 51] on link "Атекс Групп" at bounding box center [114, 48] width 51 height 11
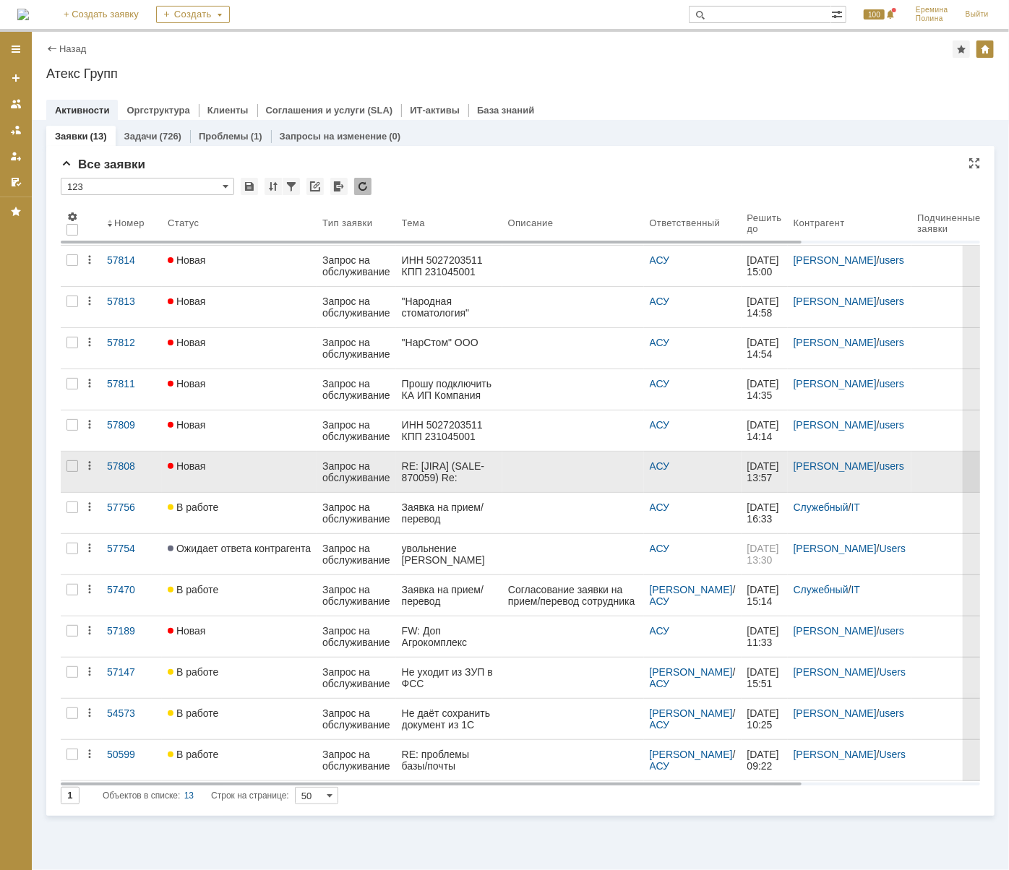
click at [231, 465] on div "Новая" at bounding box center [239, 466] width 143 height 12
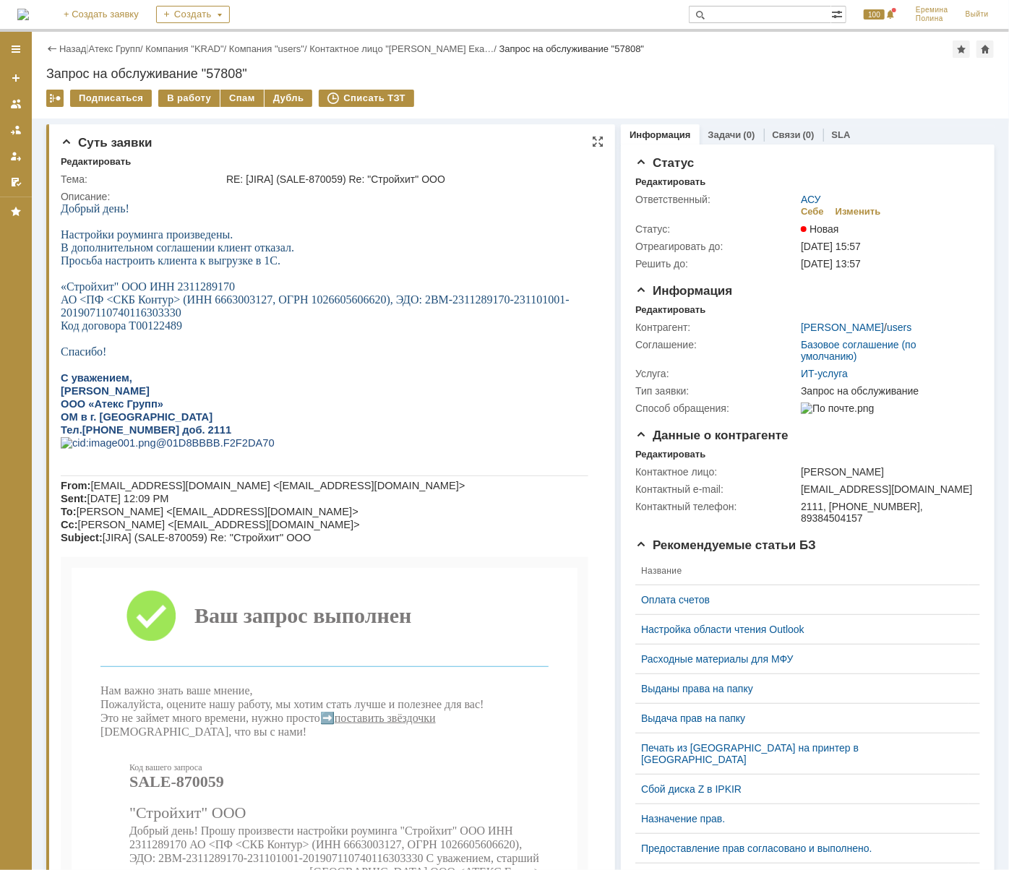
click at [190, 290] on span "«Стройхит" ООО ИНН 2311289170" at bounding box center [147, 286] width 174 height 12
copy span "2311289170"
drag, startPoint x: 425, startPoint y: 306, endPoint x: 280, endPoint y: 314, distance: 145.4
click at [280, 314] on p "АО <ПФ <СКБ Контур> (ИНН 6663003127, ОГРН 1026605606620), ЭДО: 2BM-2311289170-2…" at bounding box center [323, 306] width 527 height 26
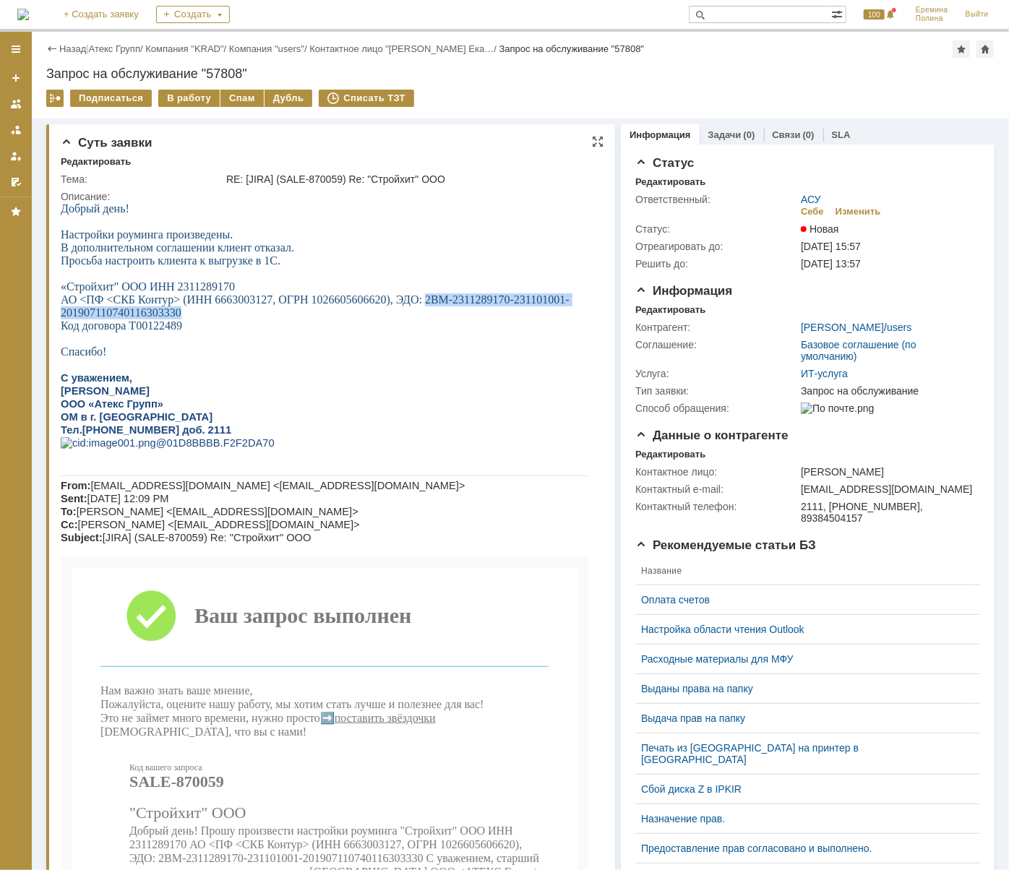
copy span "2BM-2311289170-231101001-201907110740116303330"
click at [189, 92] on div "В работу" at bounding box center [188, 98] width 61 height 17
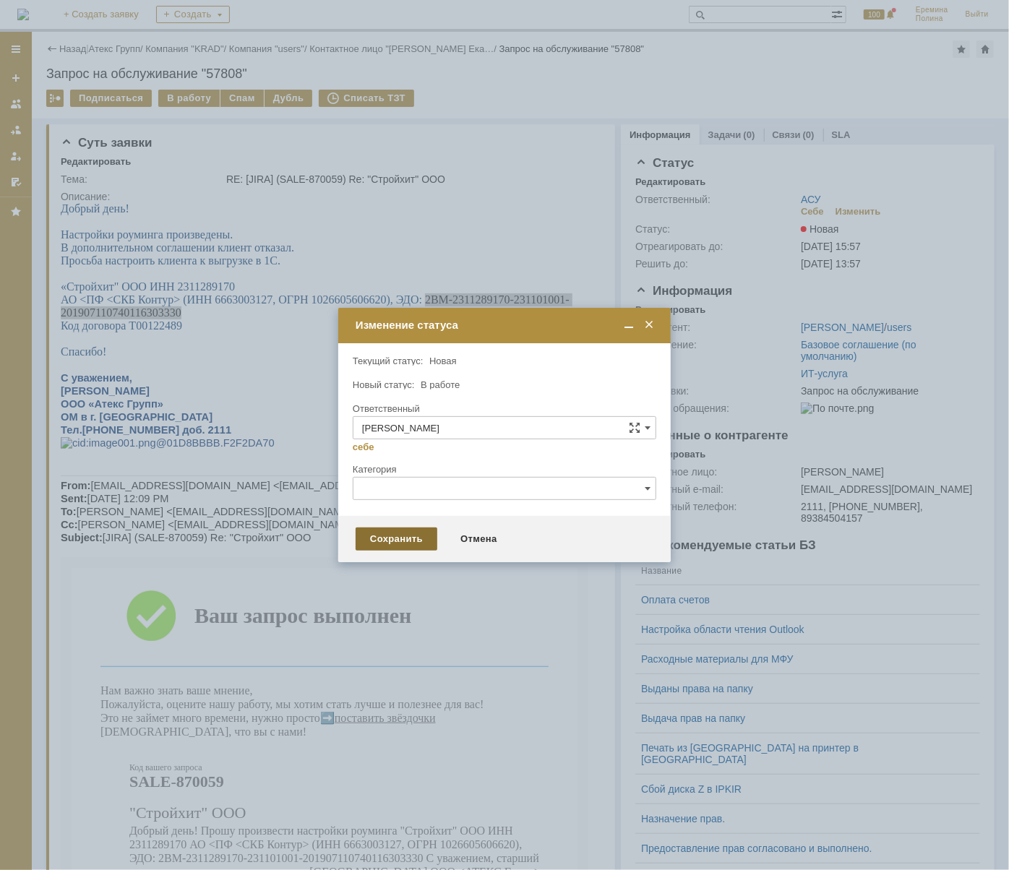
click at [409, 541] on div "Сохранить" at bounding box center [396, 538] width 82 height 23
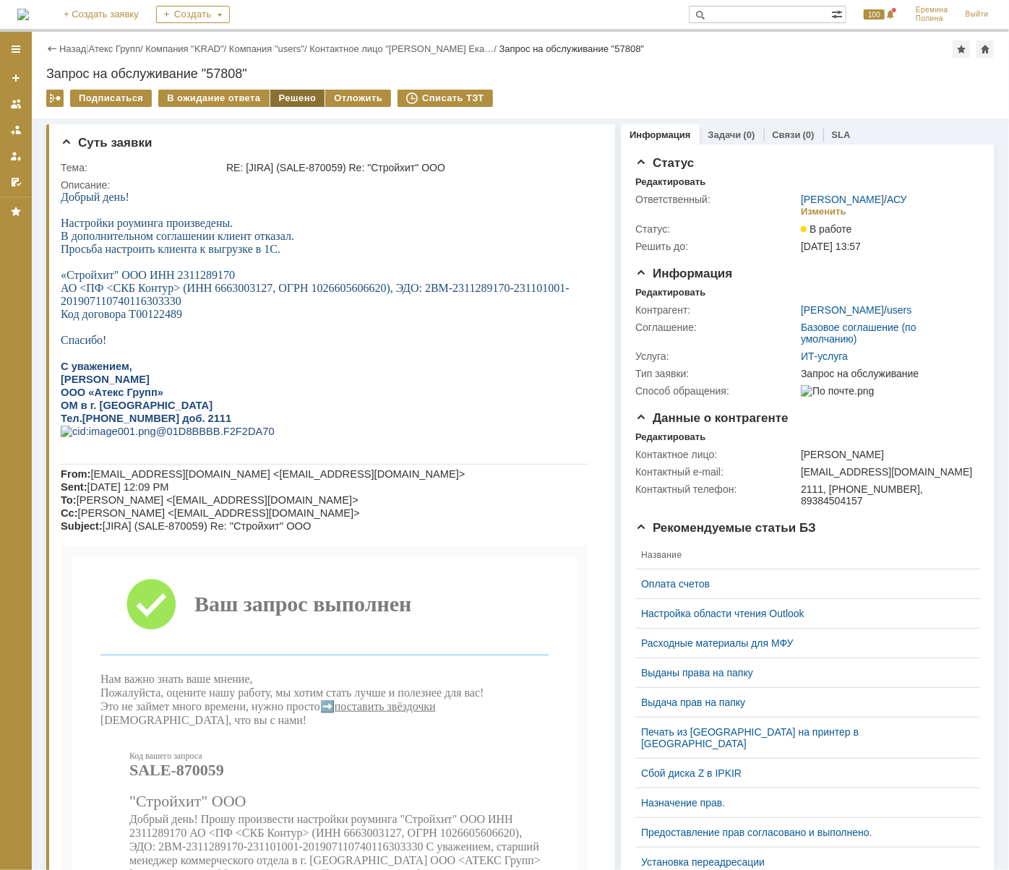
click at [281, 99] on div "Решено" at bounding box center [297, 98] width 55 height 17
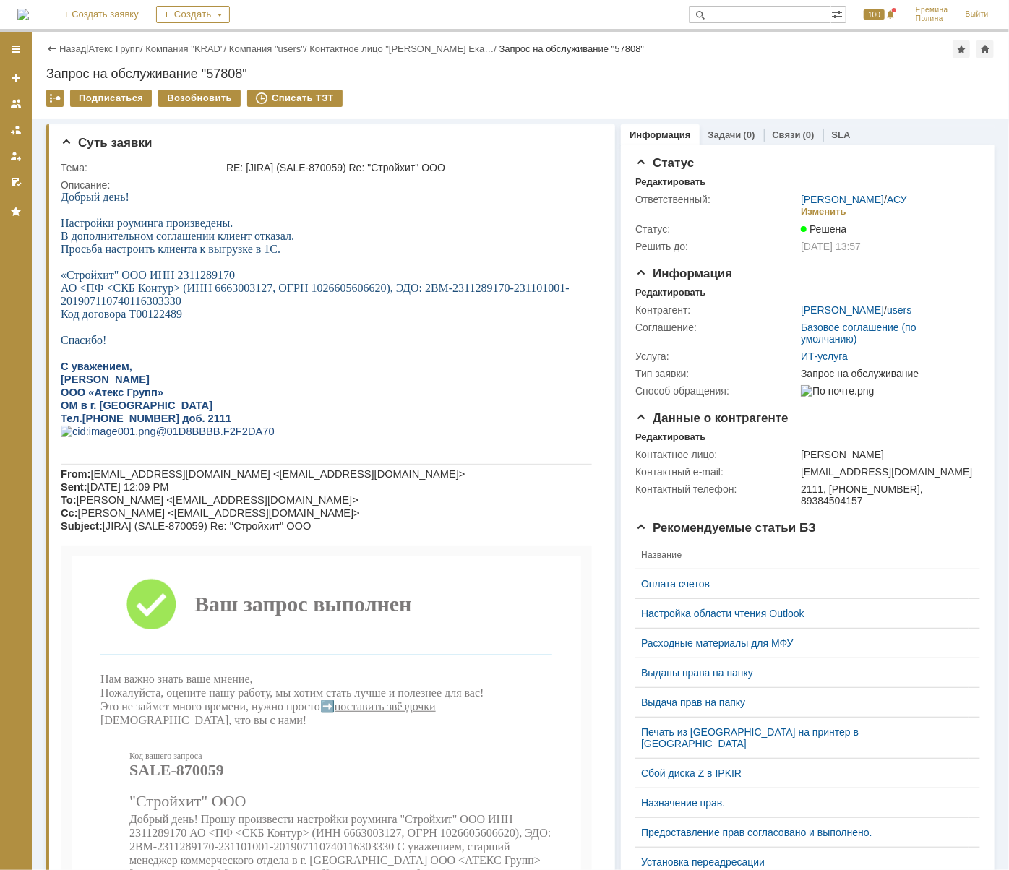
click at [128, 53] on link "Атекс Групп" at bounding box center [114, 48] width 51 height 11
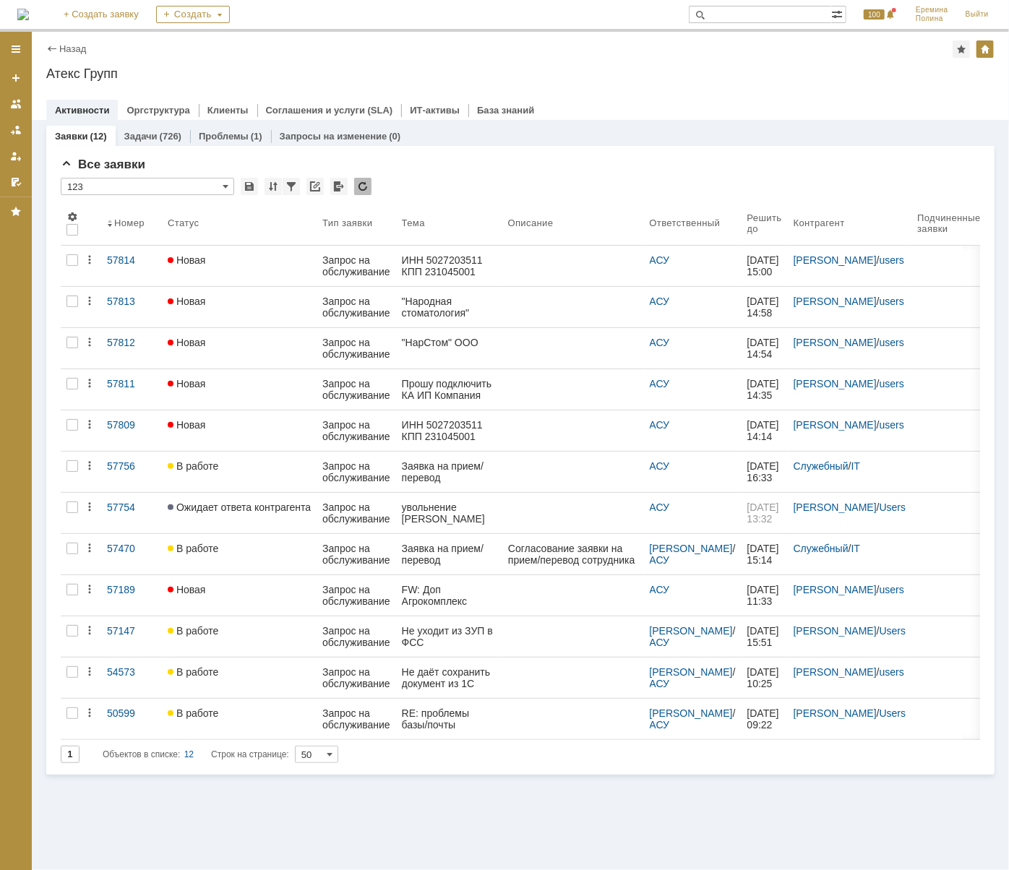
click at [480, 426] on div "ИНН 5027203511 КПП 231045001 АТЕКС ГРУПП СФЕРА КУРЬЕР_Настройки роуминга с КА в…" at bounding box center [449, 430] width 95 height 23
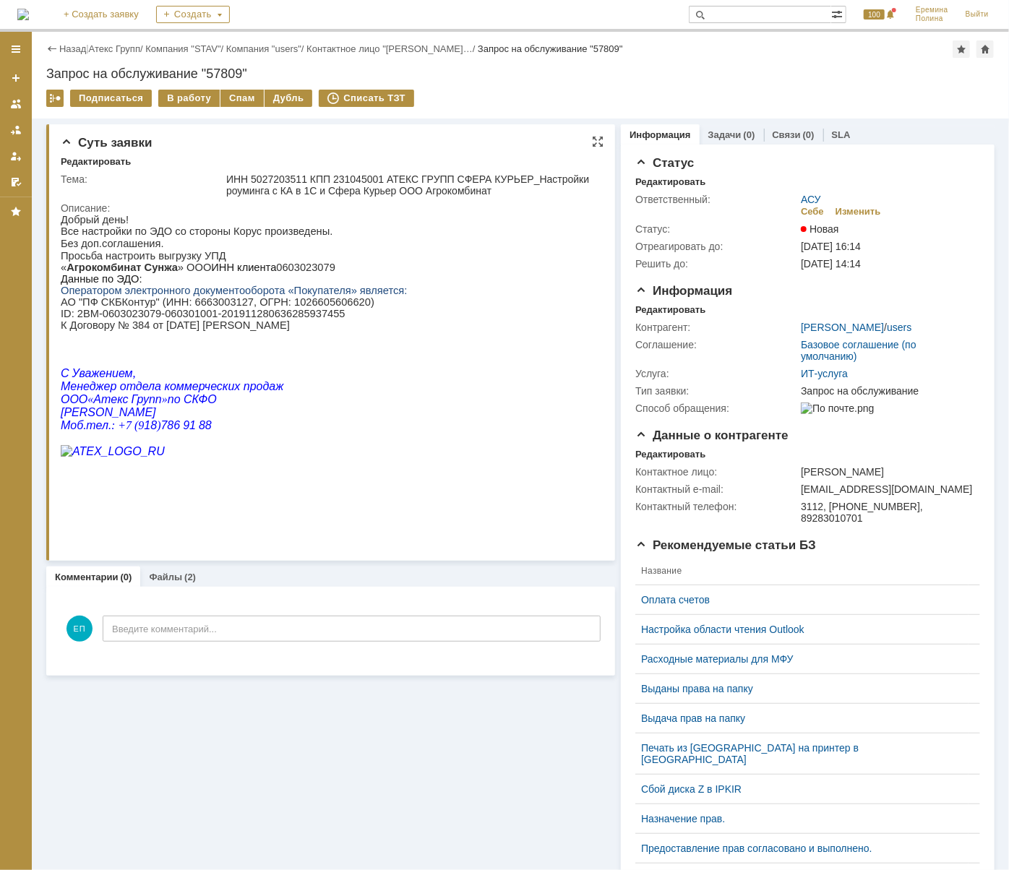
click at [276, 272] on p "« Агрокомбинат Сунжа » ООО ИНН клиента 0603023079" at bounding box center [233, 267] width 346 height 12
copy p "0603023079"
drag, startPoint x: 74, startPoint y: 319, endPoint x: 318, endPoint y: 325, distance: 243.5
click at [318, 325] on p "АО "ПФ СКБКонтур" (ИНН: 6663003127, ОГРН: 1026605606620) ID : 2BM-0603023079-06…" at bounding box center [233, 312] width 346 height 35
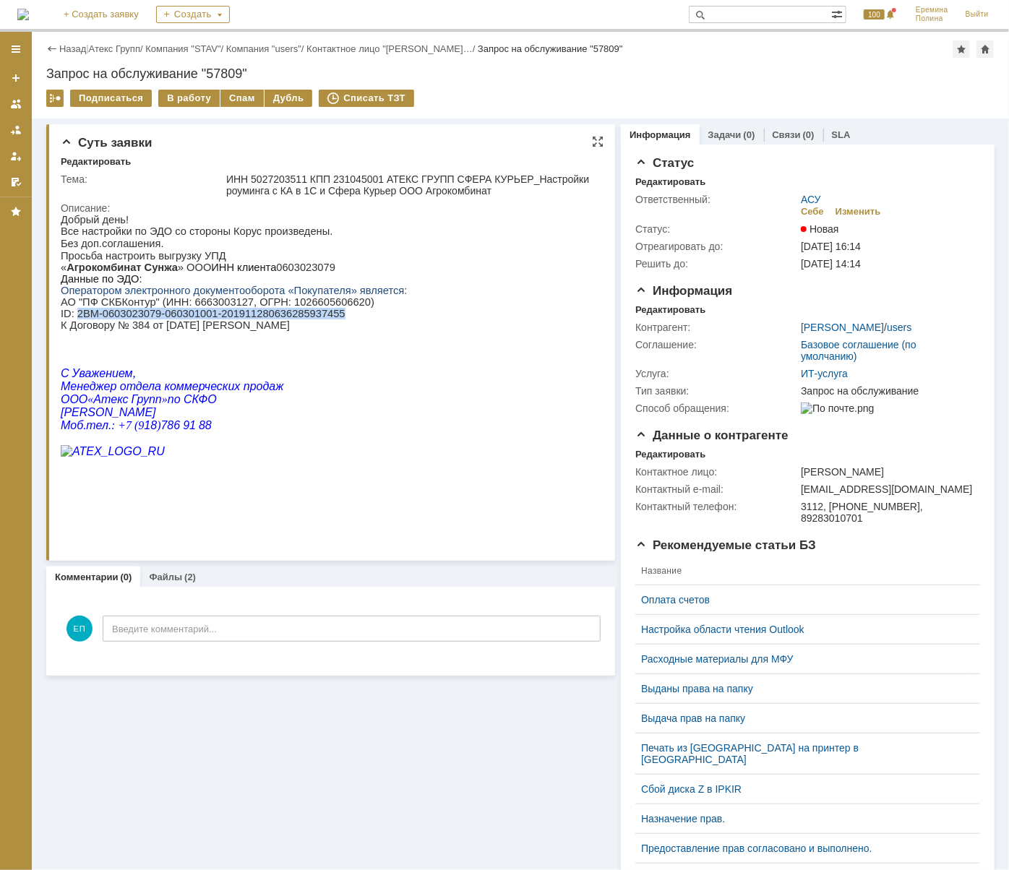
copy p "2BM-0603023079-060301001-201911280636285937455"
click at [233, 342] on p at bounding box center [233, 336] width 346 height 12
drag, startPoint x: 314, startPoint y: 335, endPoint x: 38, endPoint y: 316, distance: 276.6
click at [60, 316] on html "Добрый день! Все настройки по ЭДО со стороны Корус произведены. Без доп.соглаше…" at bounding box center [325, 341] width 531 height 256
click at [198, 98] on div "В работу" at bounding box center [188, 98] width 61 height 17
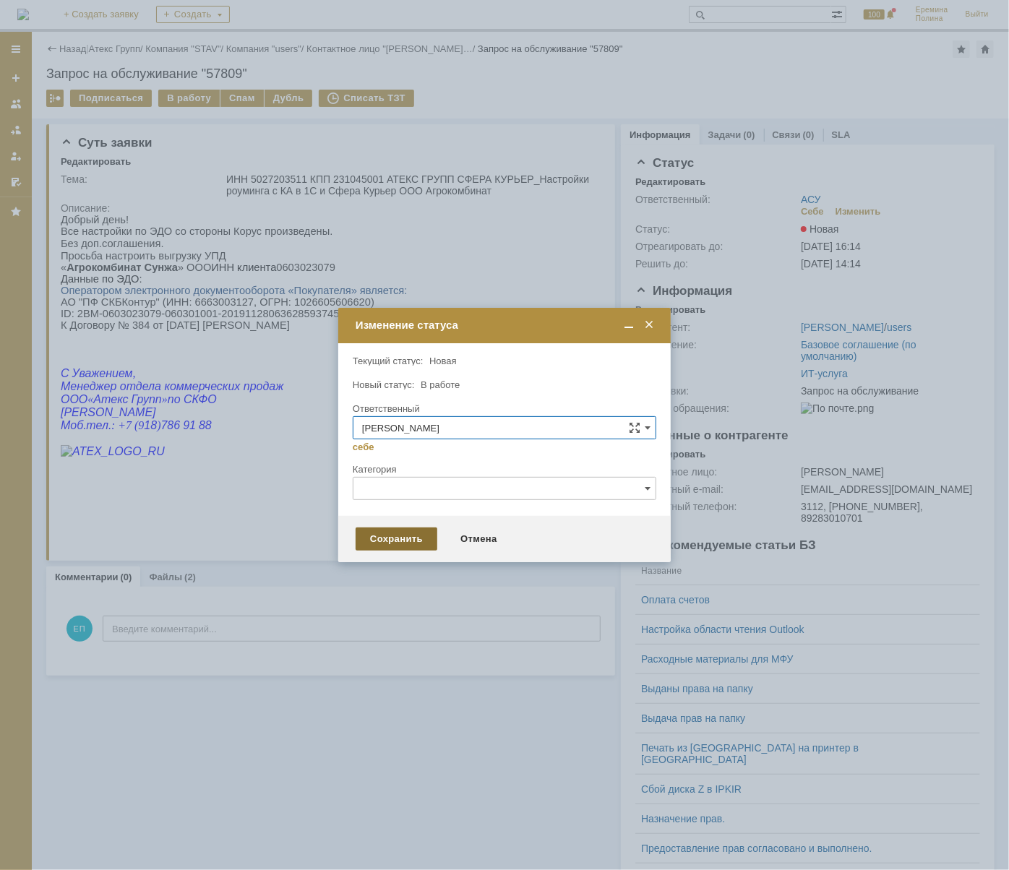
click at [394, 535] on div "Сохранить" at bounding box center [396, 538] width 82 height 23
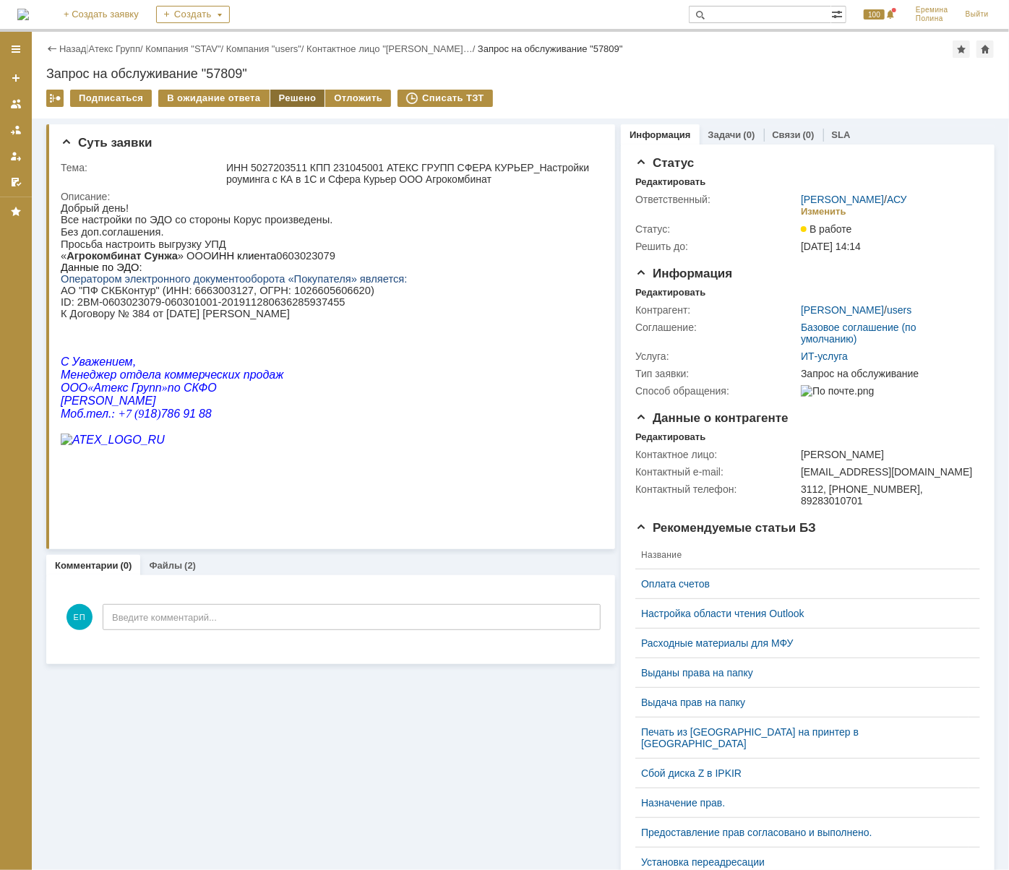
click at [295, 96] on div "Решено" at bounding box center [297, 98] width 55 height 17
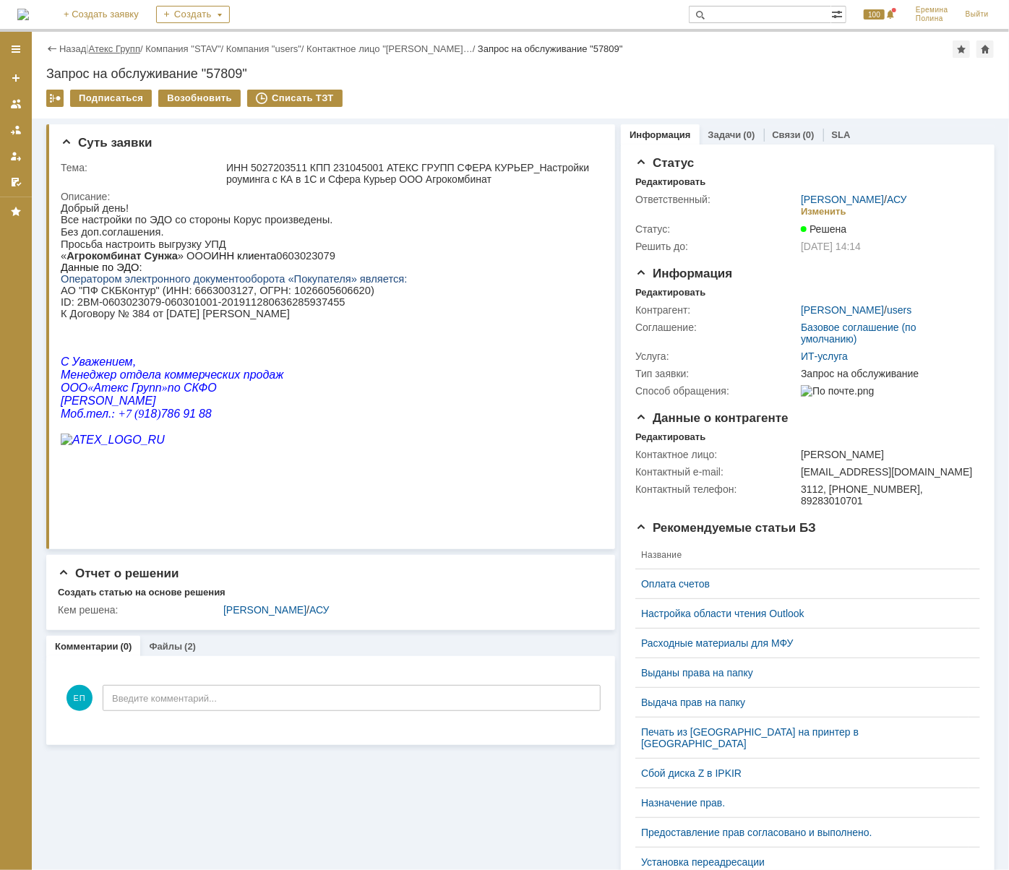
click at [113, 49] on link "Атекс Групп" at bounding box center [114, 48] width 51 height 11
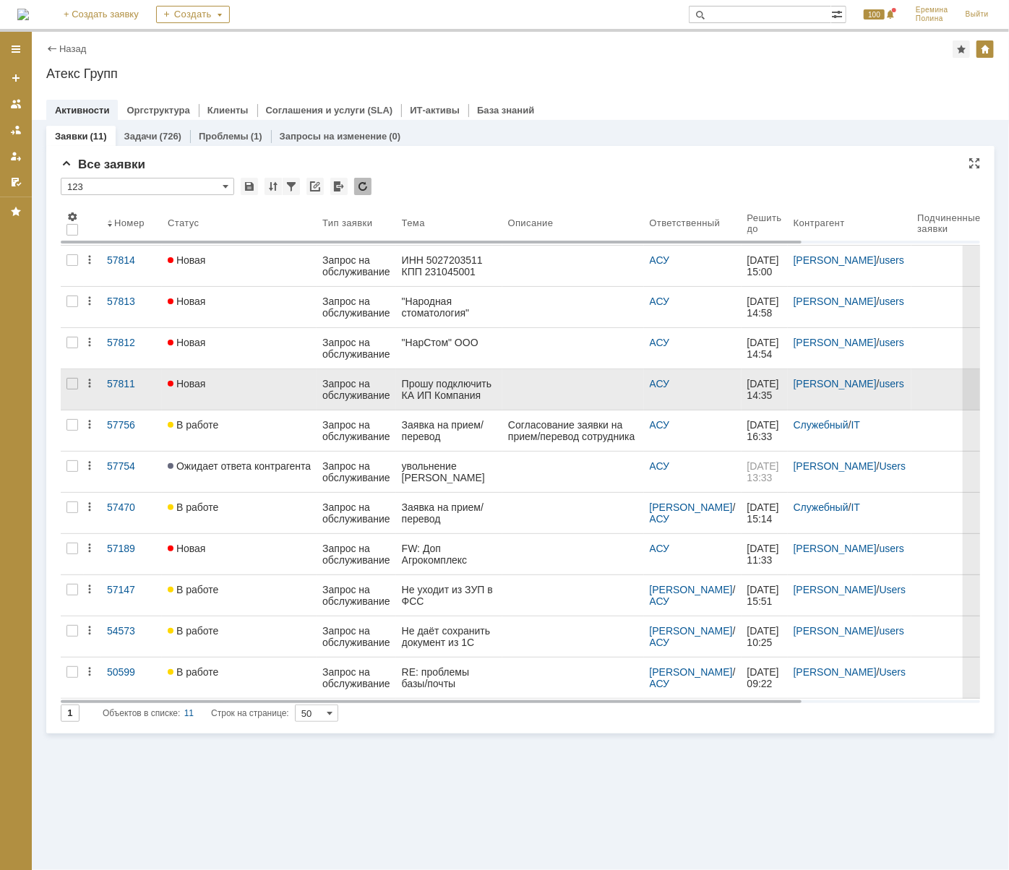
click at [265, 383] on div "Новая" at bounding box center [239, 384] width 143 height 12
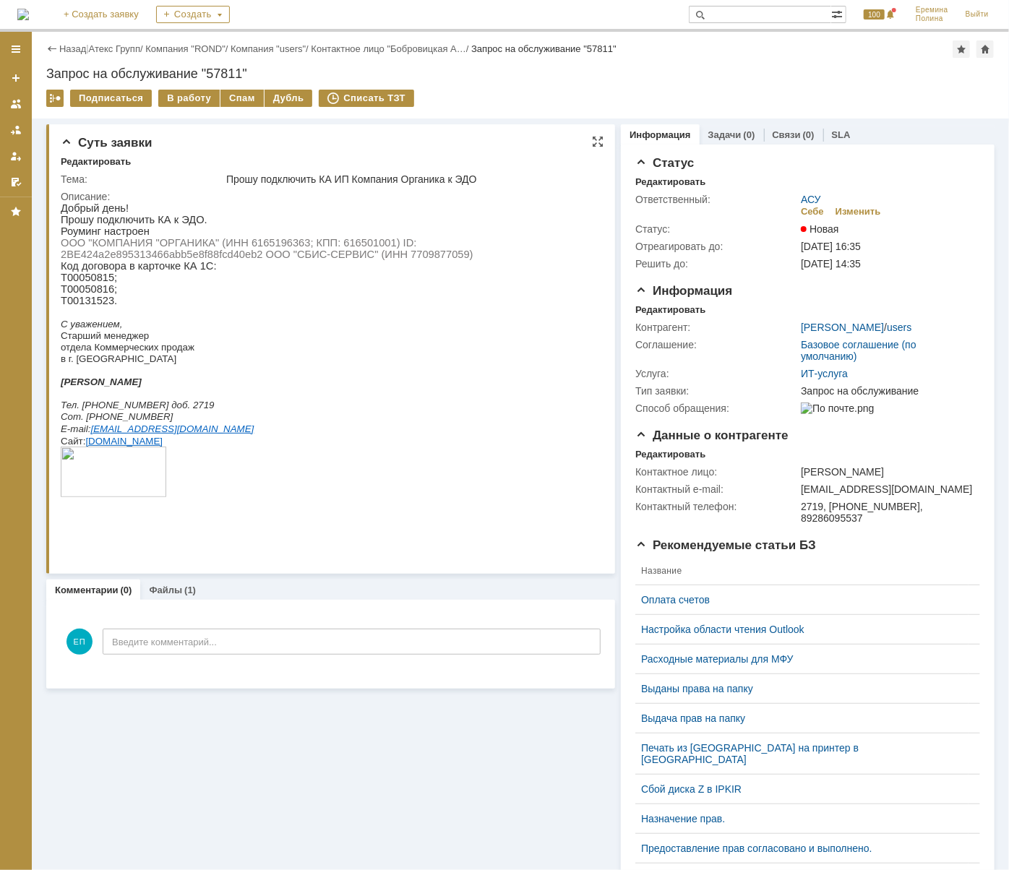
click at [285, 241] on span "ООО "КОМПАНИЯ "ОРГАНИКА" (ИНН 6165196363; КПП: 616501001) ID: 2BE424a2e89531346…" at bounding box center [266, 247] width 413 height 23
copy span "6165196363"
click at [194, 282] on p "Т00050815;" at bounding box center [325, 277] width 531 height 12
drag, startPoint x: 60, startPoint y: 256, endPoint x: 87, endPoint y: 256, distance: 26.7
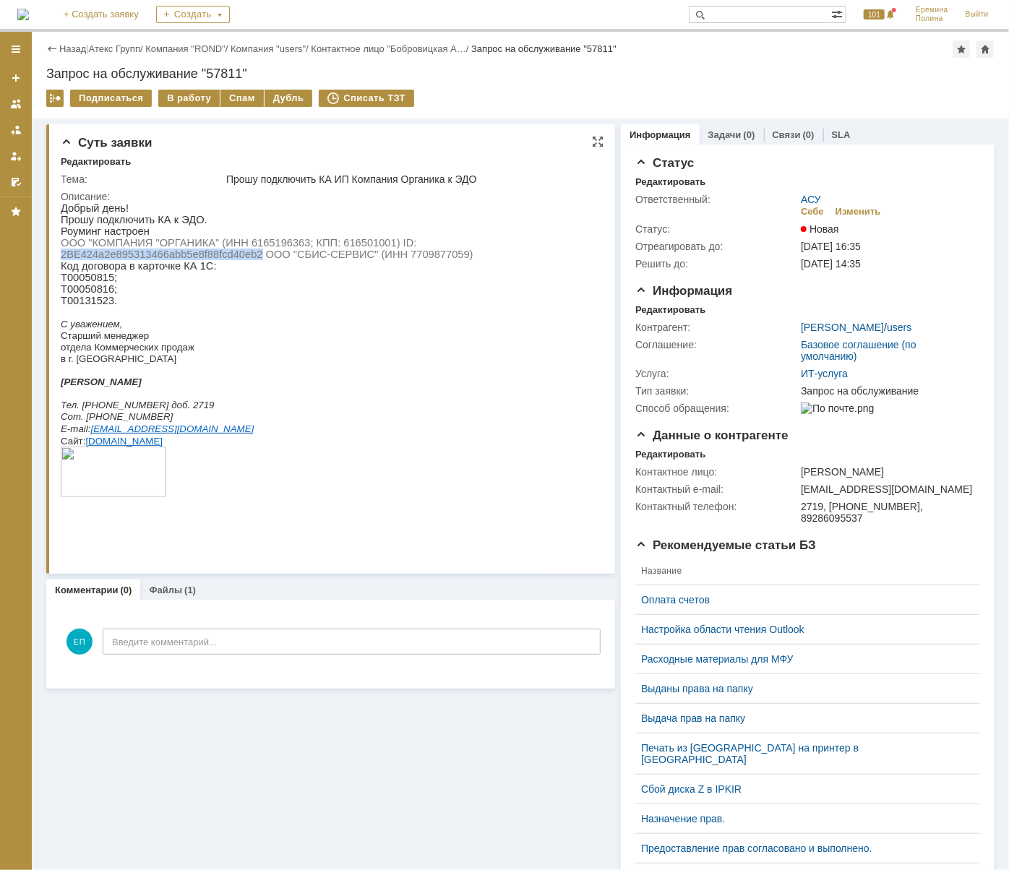
drag, startPoint x: 60, startPoint y: 257, endPoint x: 259, endPoint y: 262, distance: 199.4
click at [259, 259] on span "ООО "КОМПАНИЯ "ОРГАНИКА" (ИНН 6165196363; КПП: 616501001) ID: 2BE424a2e89531346…" at bounding box center [266, 247] width 413 height 23
copy span "2BE424a2e895313466abb5e8f88fcd40eb2"
click at [183, 107] on td "В работу" at bounding box center [189, 99] width 62 height 19
click at [183, 103] on div "В работу" at bounding box center [188, 98] width 61 height 17
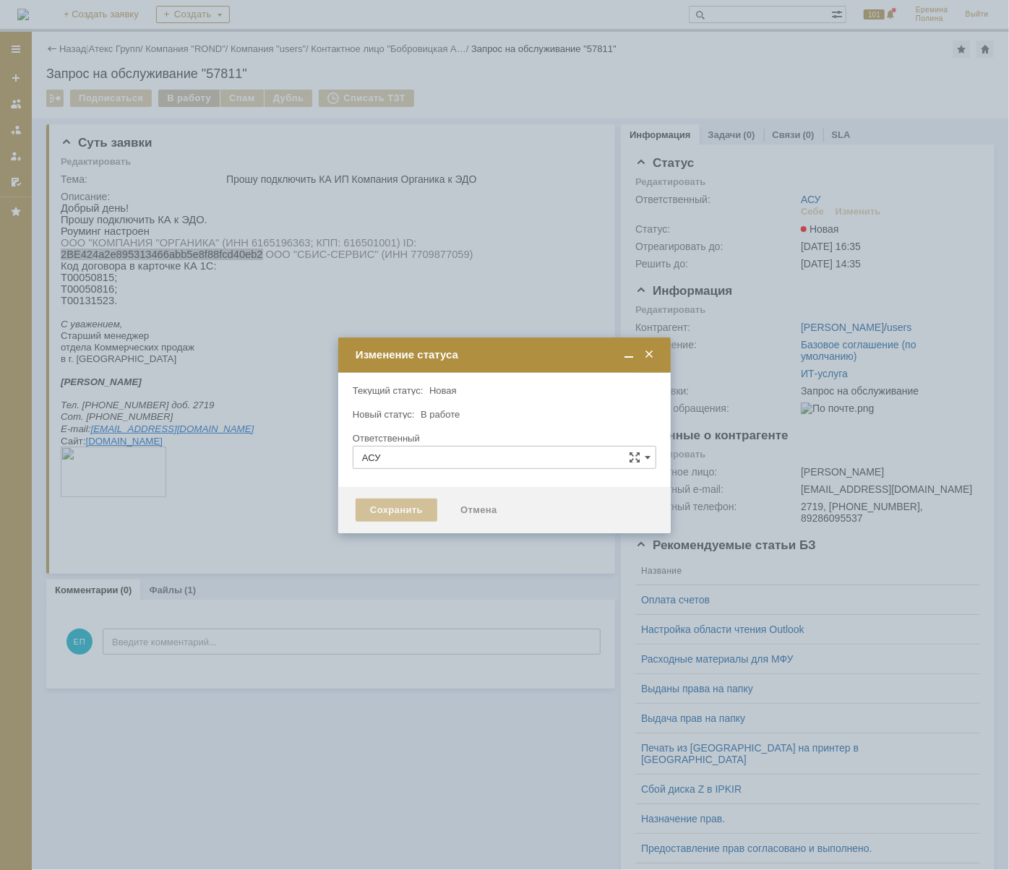
type input "[PERSON_NAME]"
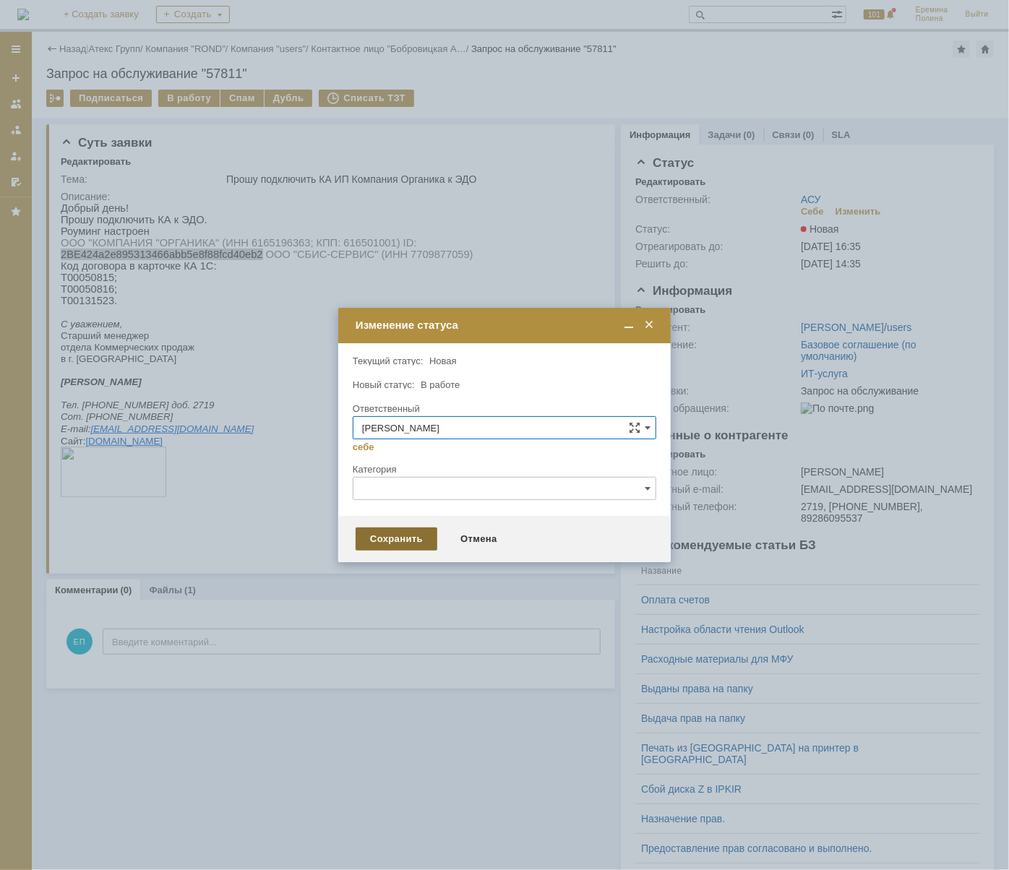
click at [393, 539] on div "Сохранить" at bounding box center [396, 538] width 82 height 23
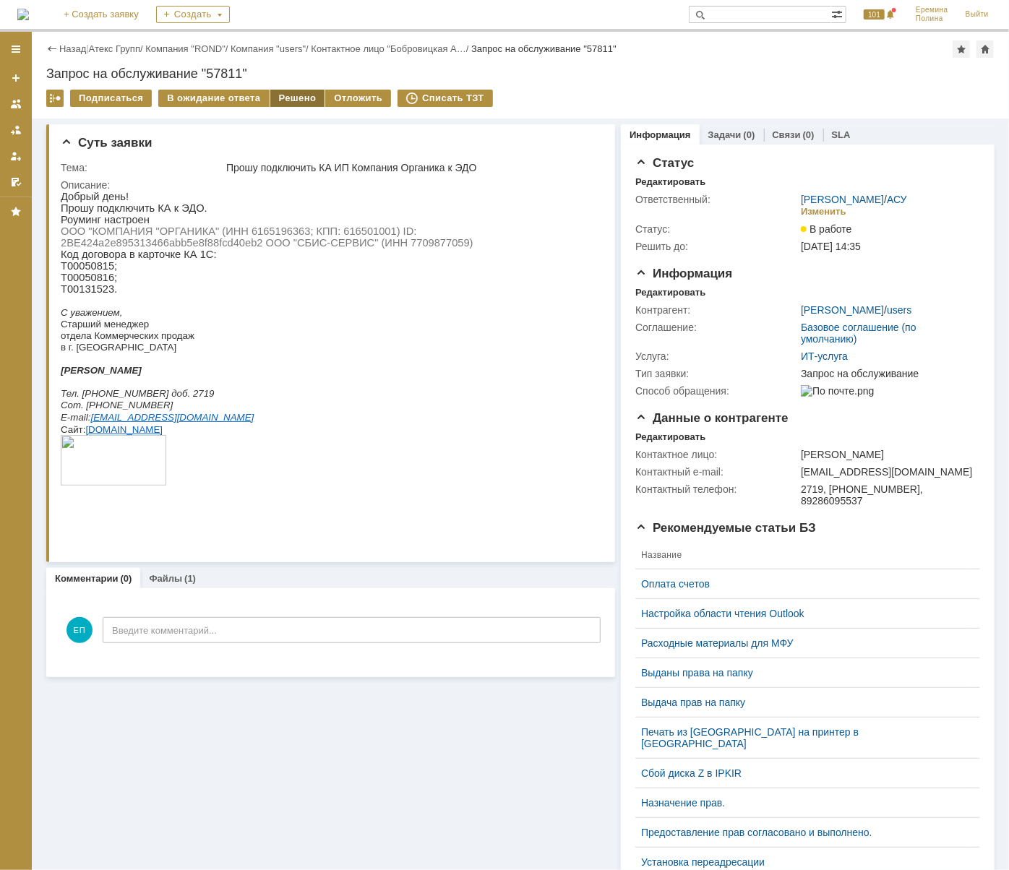
click at [279, 100] on div "Решено" at bounding box center [297, 98] width 55 height 17
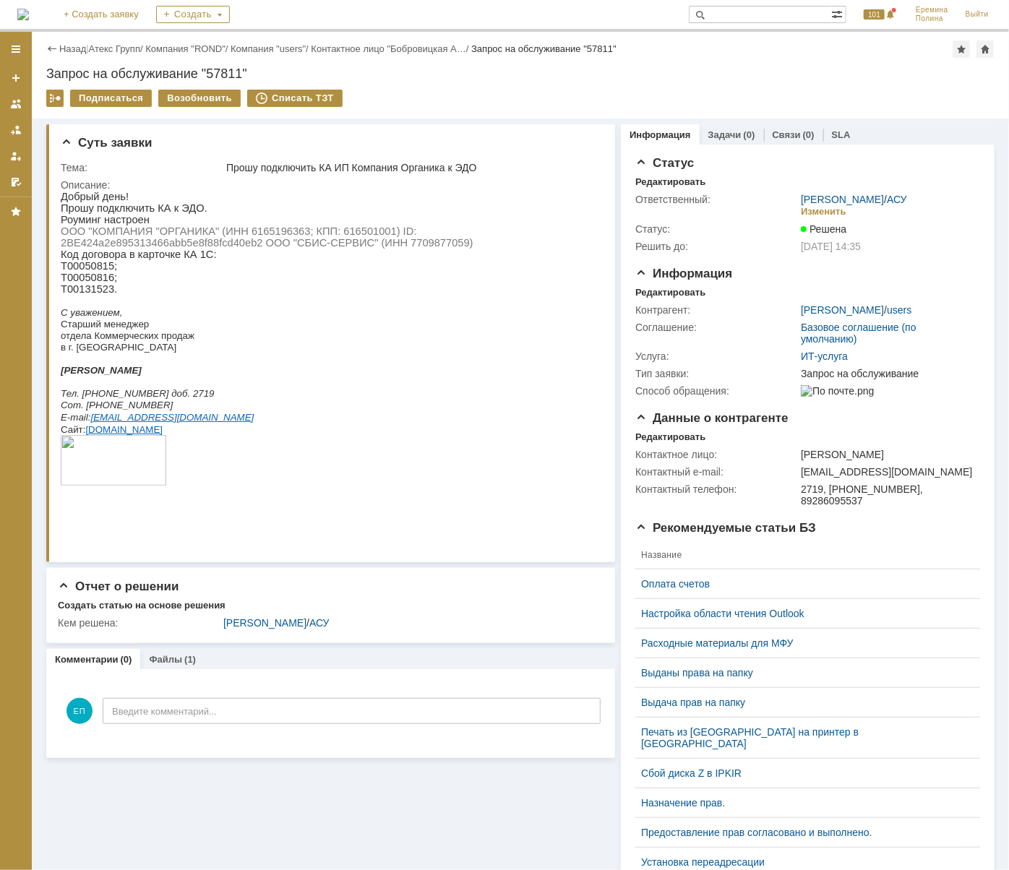
click at [135, 43] on link "Атекс Групп" at bounding box center [114, 48] width 51 height 11
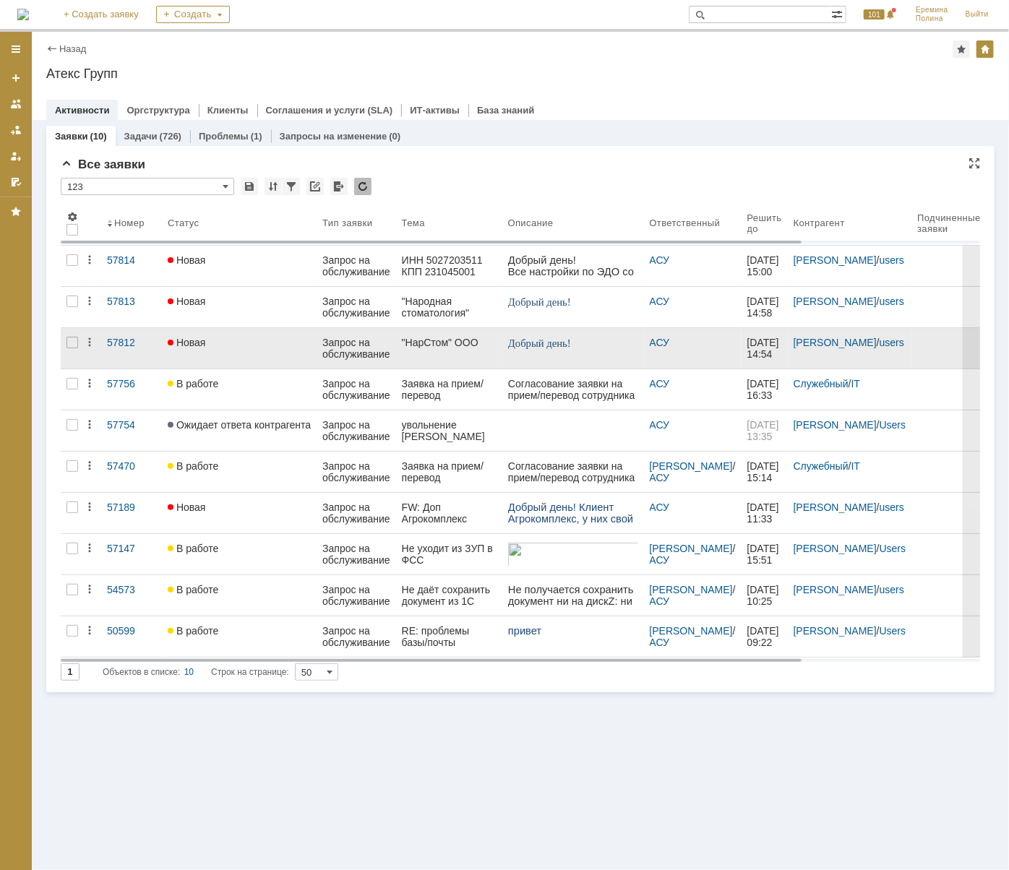
click at [454, 346] on div ""НарСтом" ООО" at bounding box center [449, 343] width 95 height 12
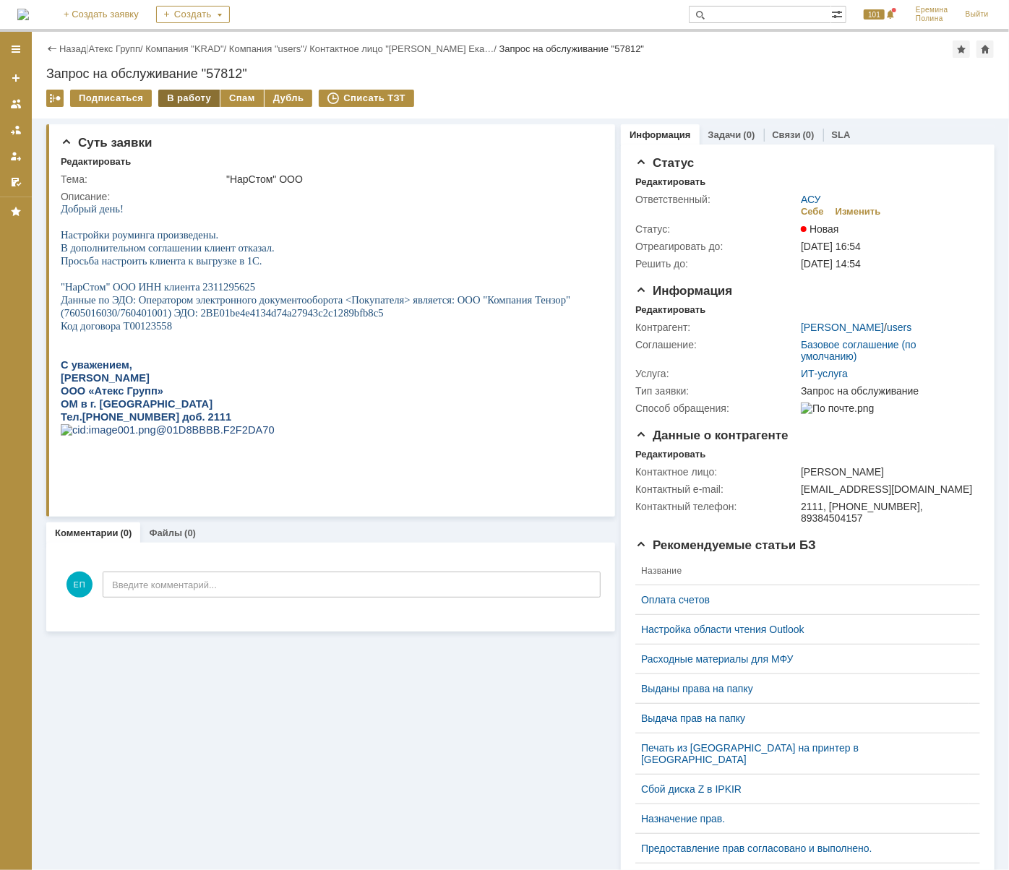
click at [188, 97] on div "В работу" at bounding box center [188, 98] width 61 height 17
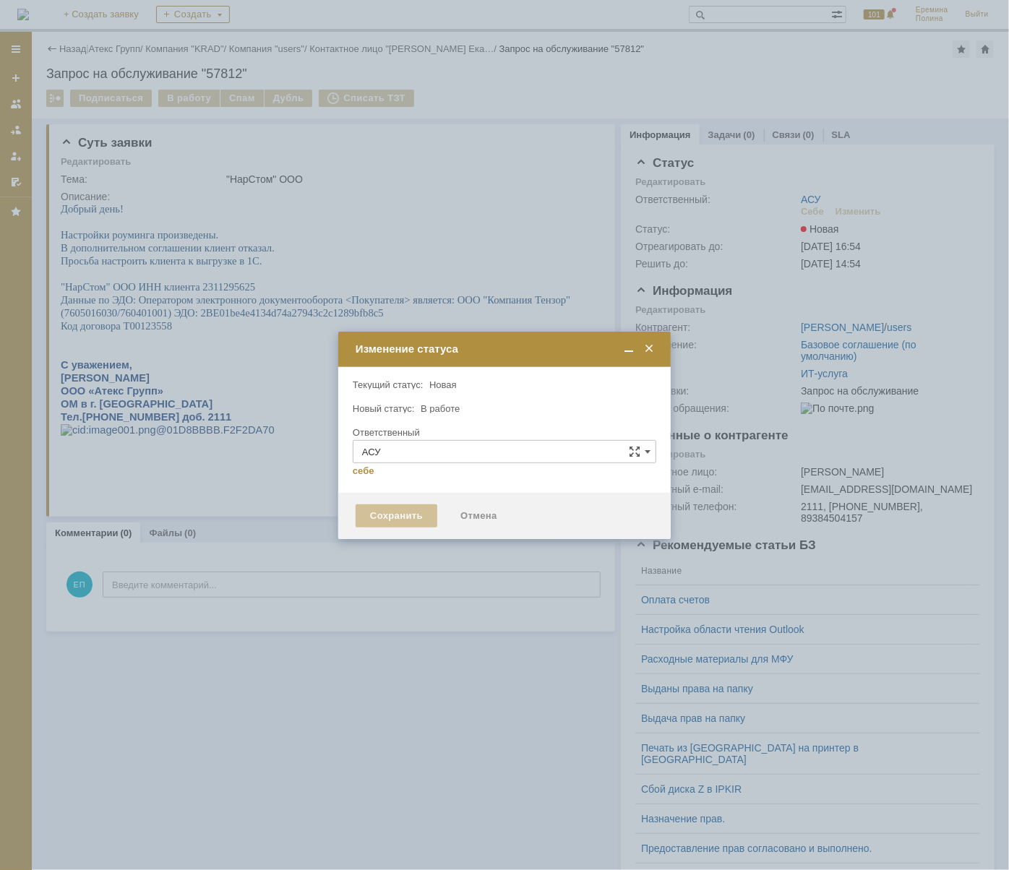
type input "[PERSON_NAME]"
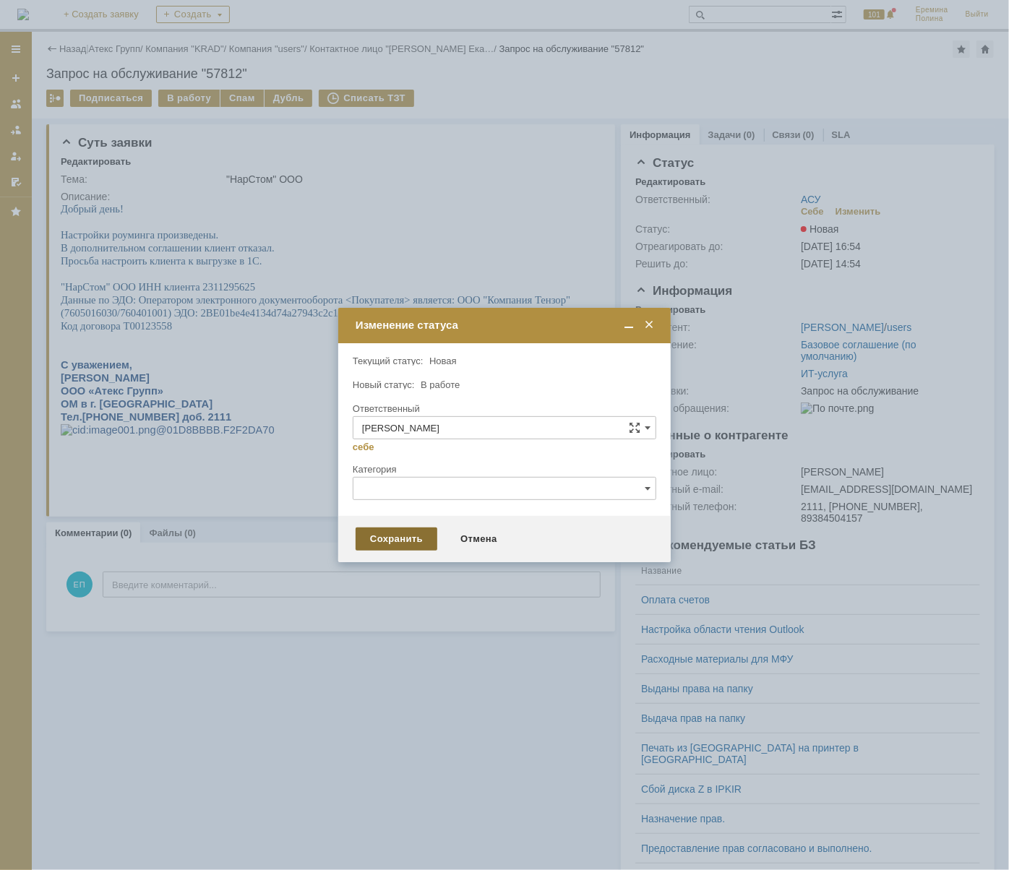
click at [392, 547] on div "Сохранить" at bounding box center [396, 538] width 82 height 23
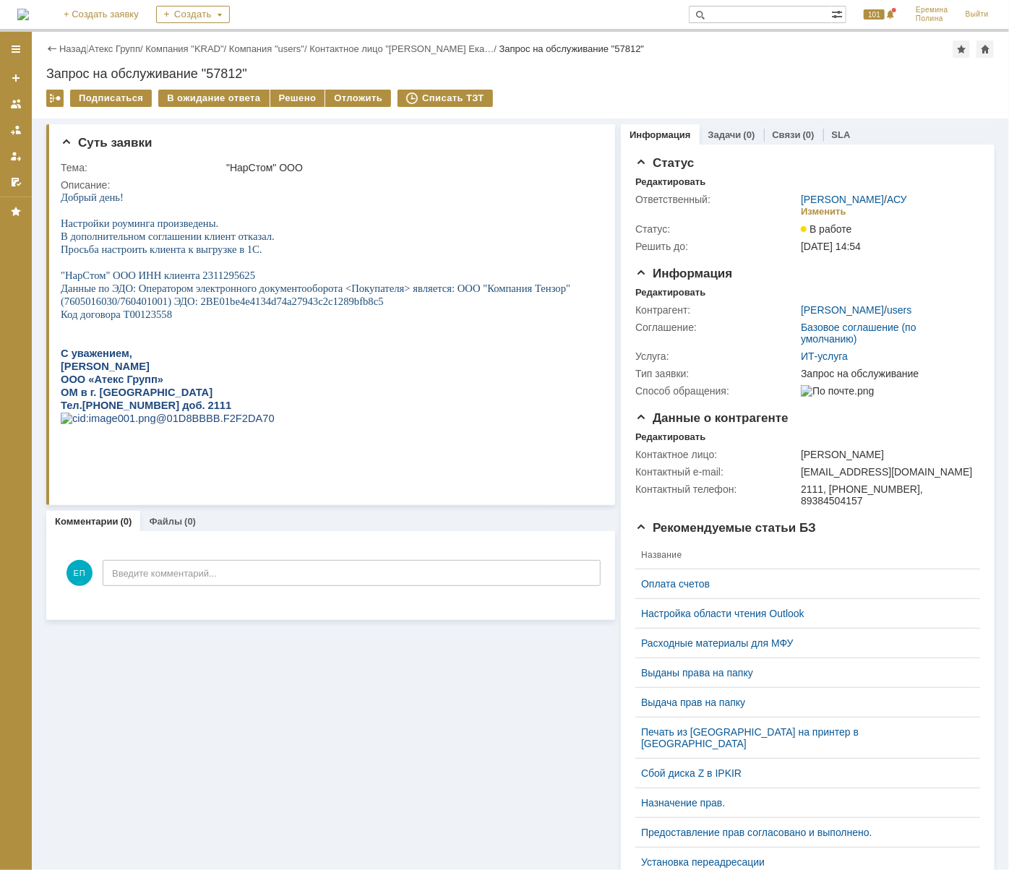
click at [228, 279] on span ""НарСтом" ООО ИНН клиента 2311295625" at bounding box center [157, 275] width 194 height 12
copy span "2311295625"
click at [236, 342] on p at bounding box center [328, 339] width 537 height 13
drag, startPoint x: 200, startPoint y: 307, endPoint x: 382, endPoint y: 311, distance: 182.1
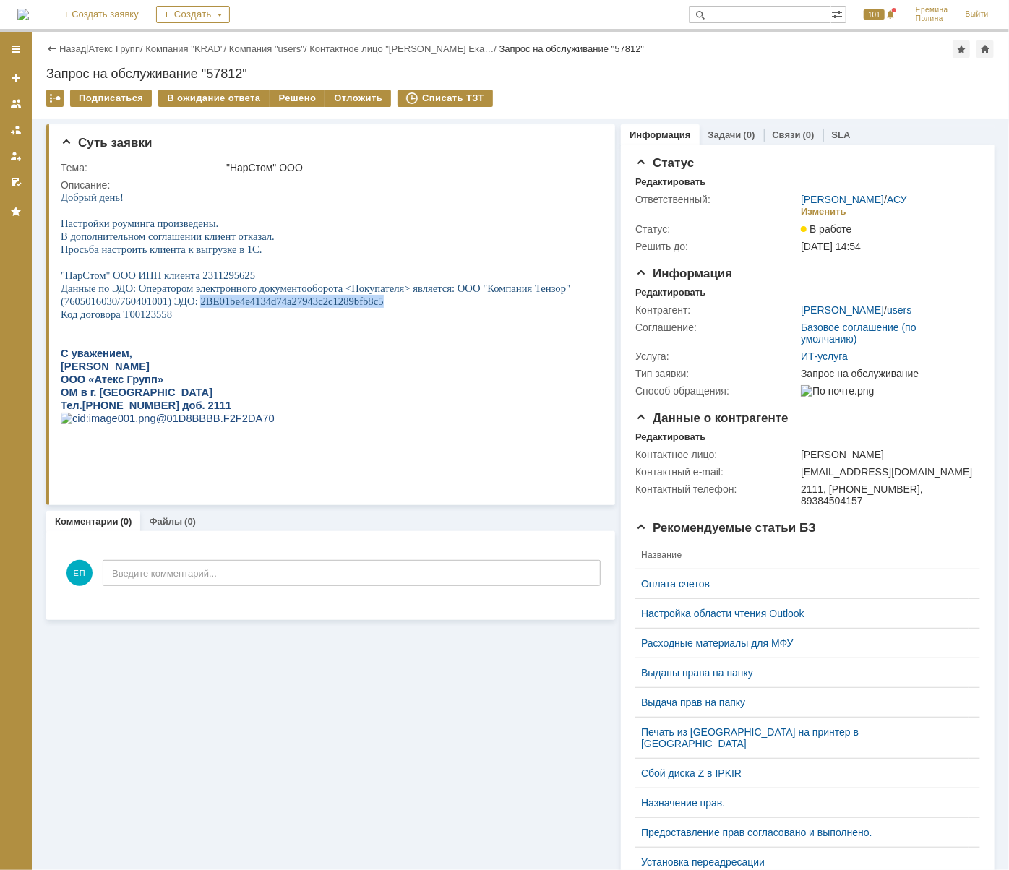
click at [382, 306] on span "Данные по ЭДО: Оператором электронного документооборота <Покупателя> является: …" at bounding box center [314, 294] width 509 height 25
click at [288, 101] on div "Решено" at bounding box center [297, 98] width 55 height 17
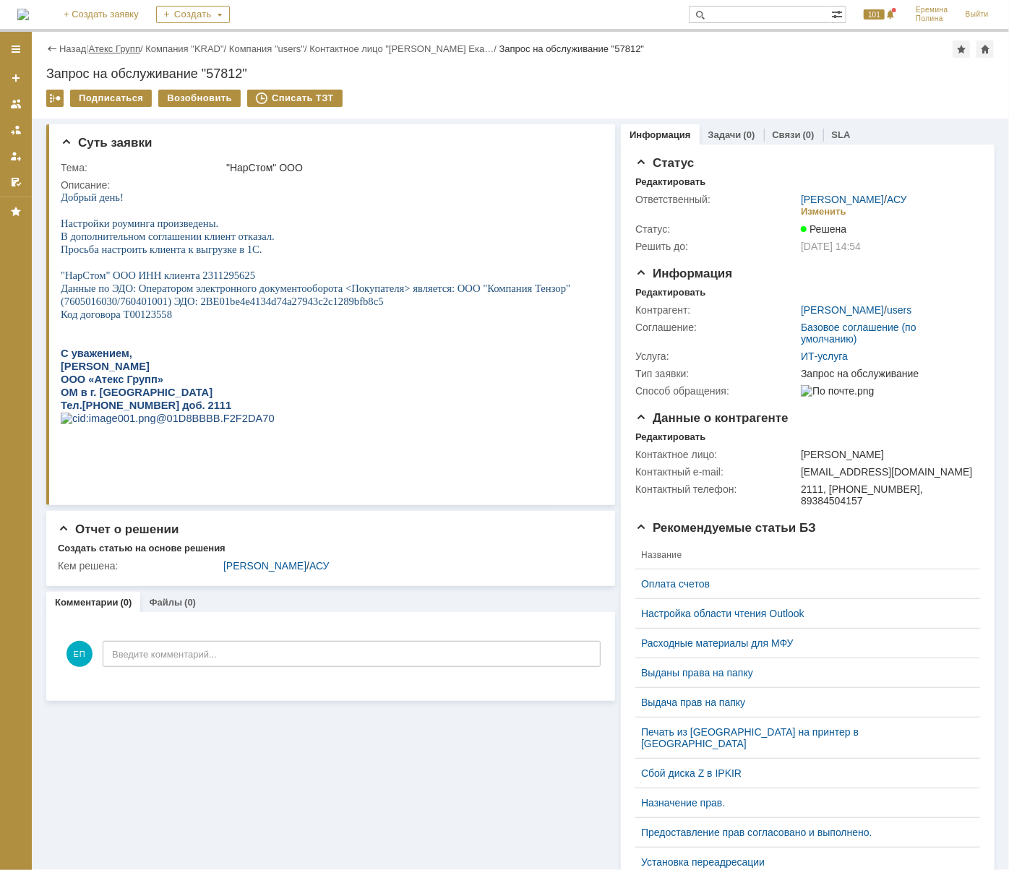
click at [140, 50] on link "Атекс Групп" at bounding box center [114, 48] width 51 height 11
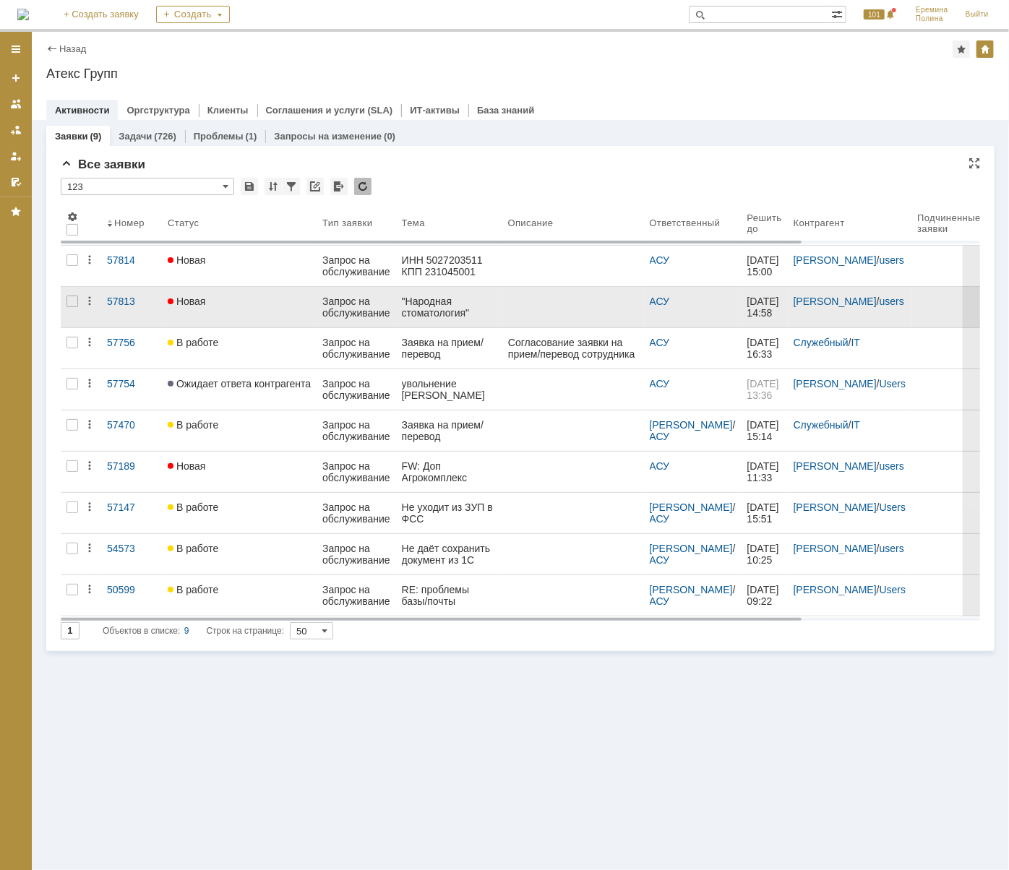
click at [259, 303] on div "Новая" at bounding box center [239, 301] width 143 height 12
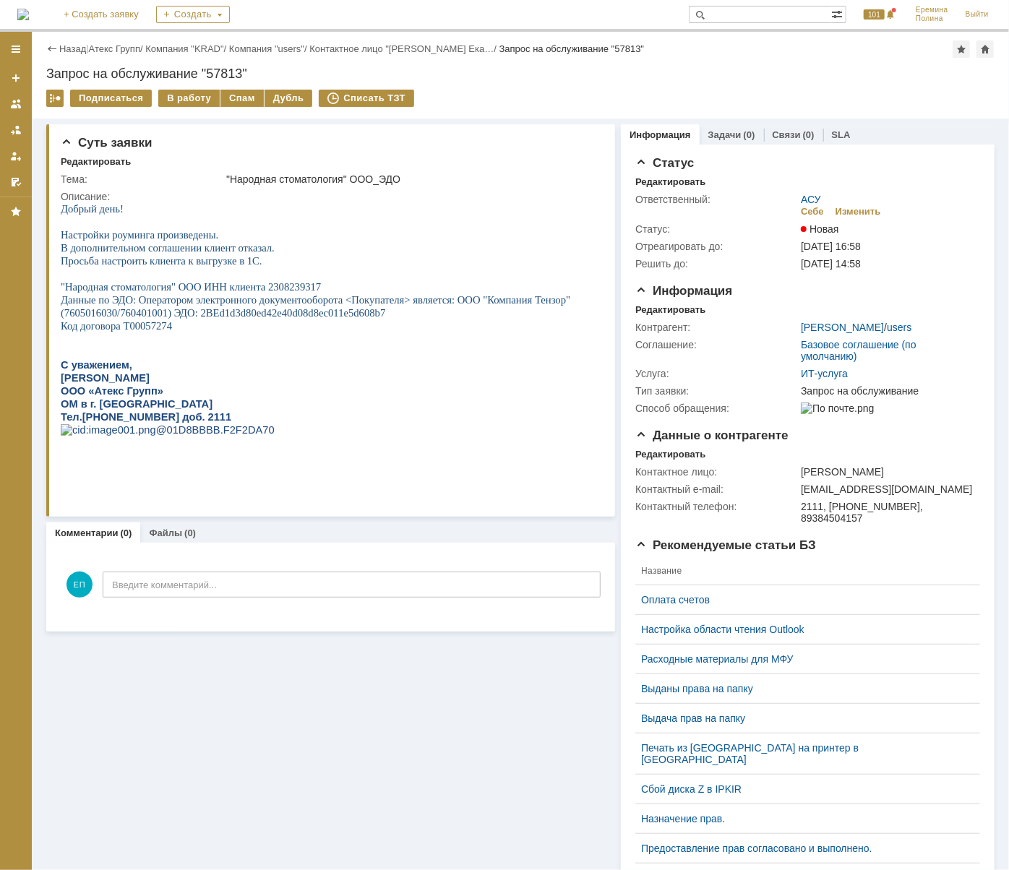
click at [176, 79] on div "Запрос на обслуживание "57813"" at bounding box center [520, 73] width 948 height 14
click at [173, 97] on div "В работу" at bounding box center [188, 98] width 61 height 17
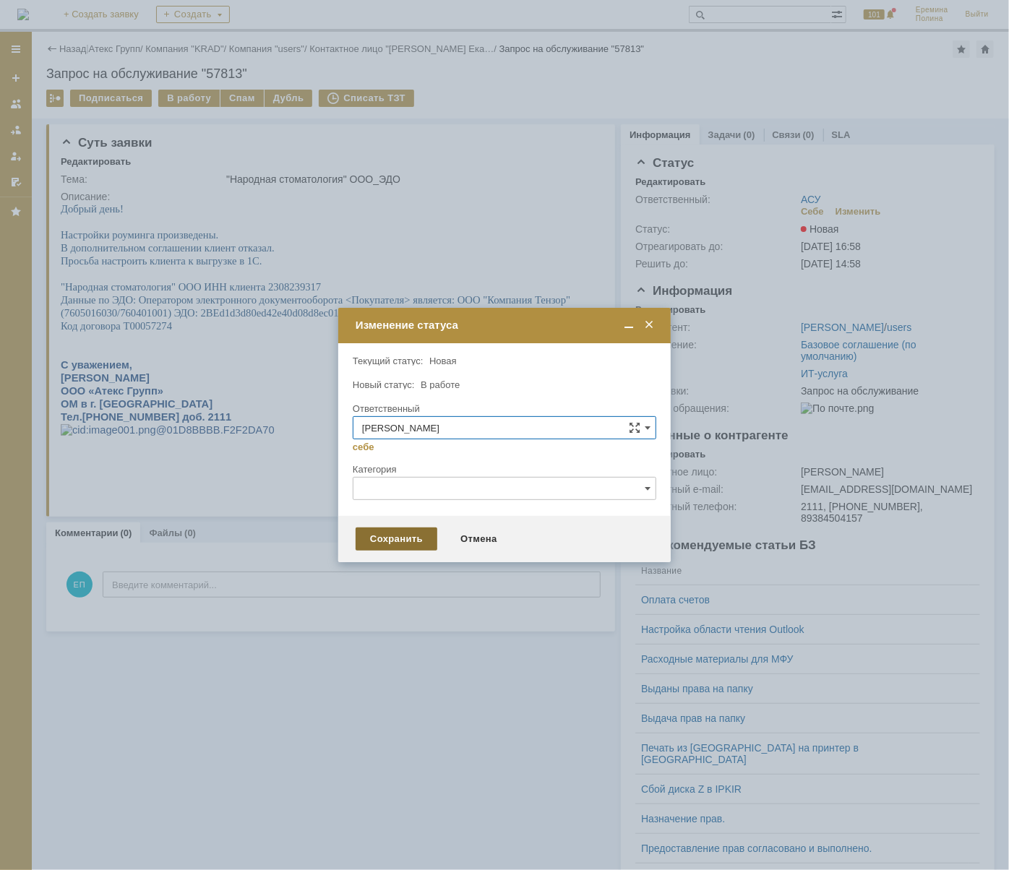
click at [405, 543] on div "Сохранить" at bounding box center [396, 538] width 82 height 23
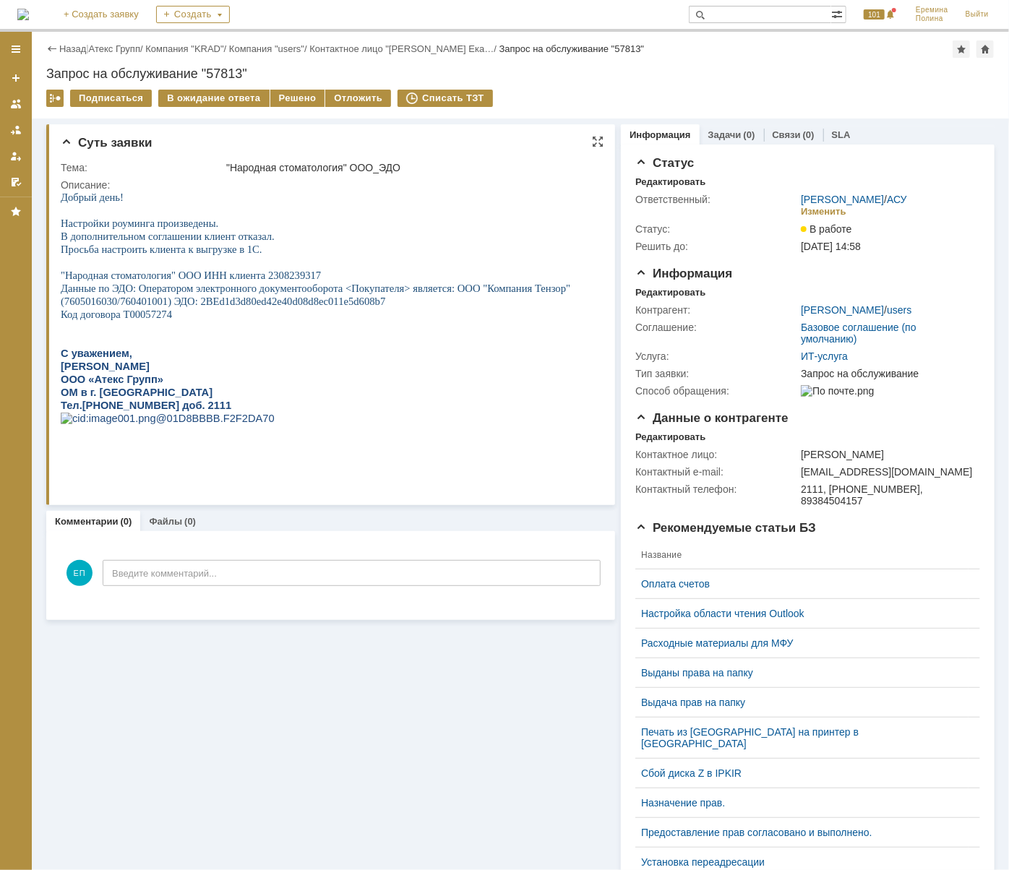
click at [301, 278] on span ""Народная стоматология" ООО ИНН клиента 2308239317" at bounding box center [190, 275] width 260 height 12
click at [226, 332] on p at bounding box center [328, 326] width 537 height 13
drag, startPoint x: 199, startPoint y: 305, endPoint x: 383, endPoint y: 305, distance: 184.2
click at [383, 305] on span "Данные по ЭДО: Оператором электронного документооборота <Покупателя> является: …" at bounding box center [314, 294] width 509 height 25
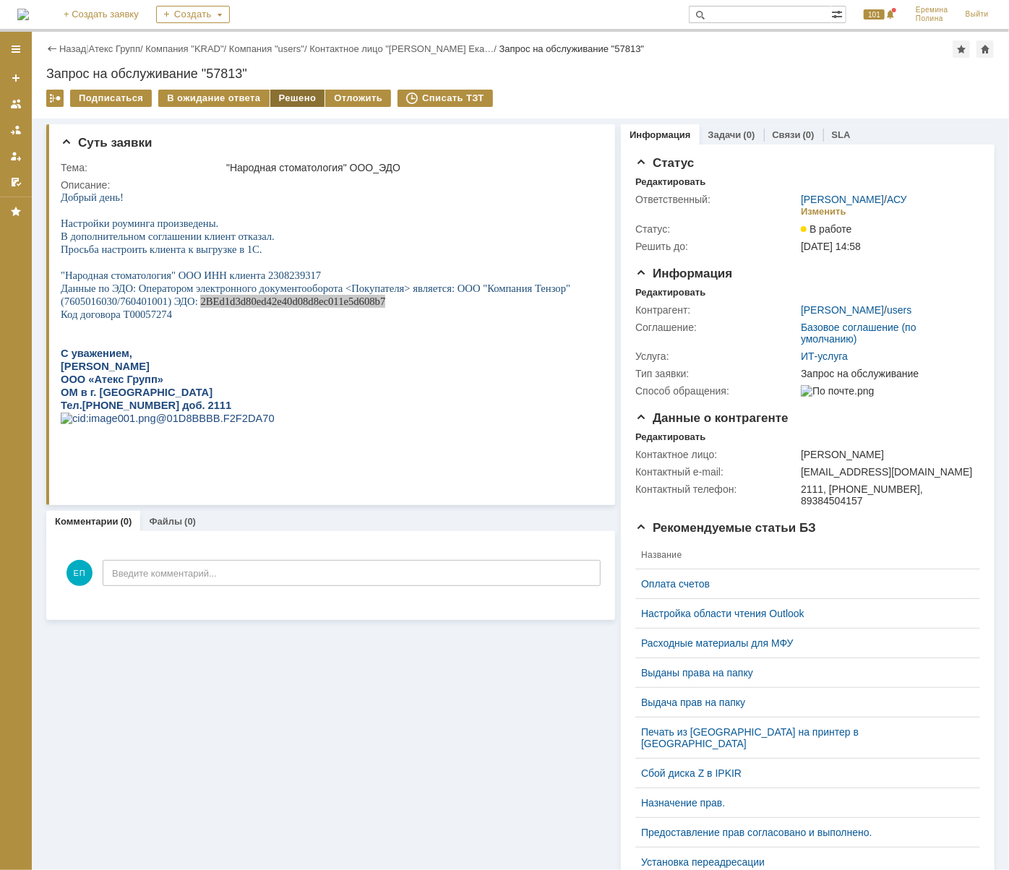
click at [277, 103] on div "Решено" at bounding box center [297, 98] width 55 height 17
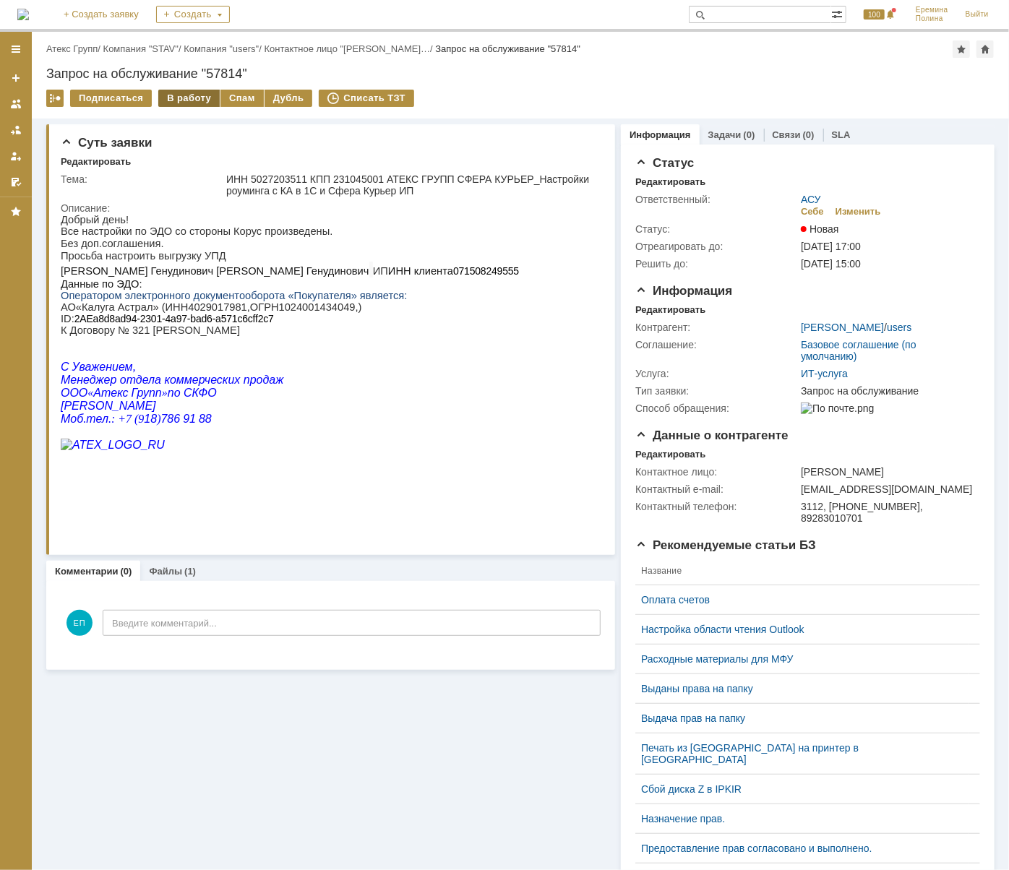
click at [189, 99] on div "В работу" at bounding box center [188, 98] width 61 height 17
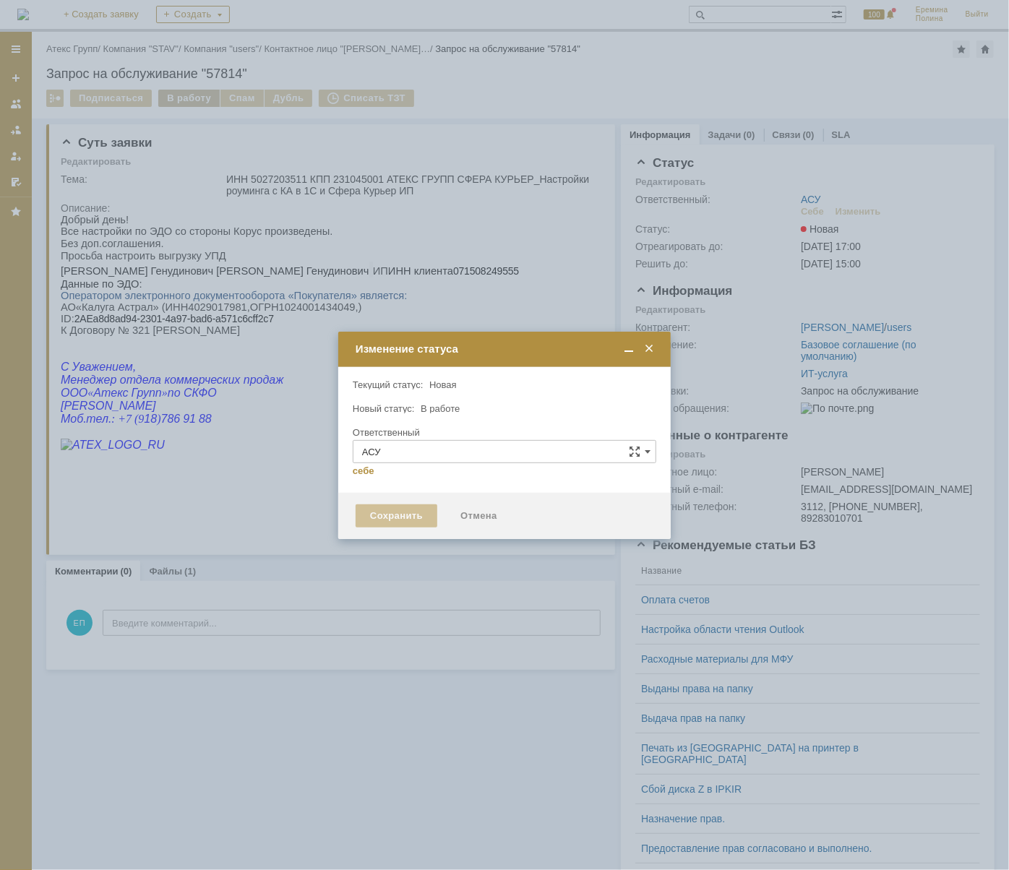
type input "[PERSON_NAME]"
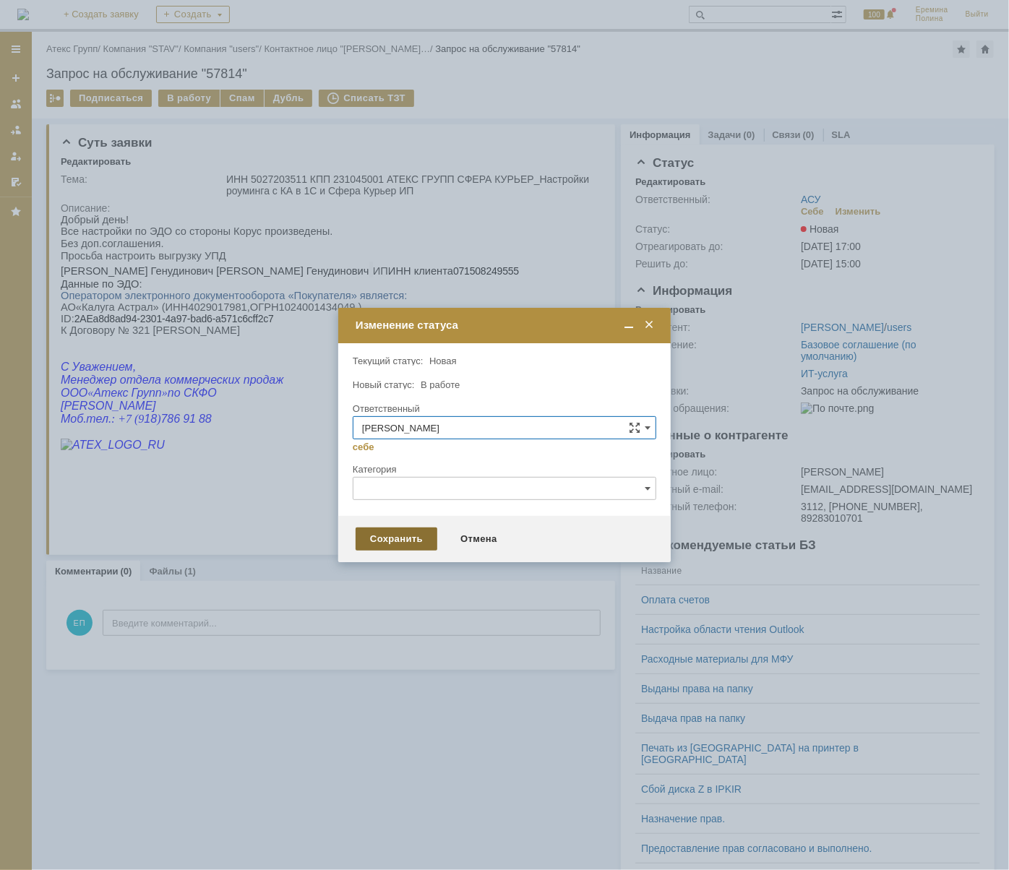
click at [379, 541] on div "Сохранить" at bounding box center [396, 538] width 82 height 23
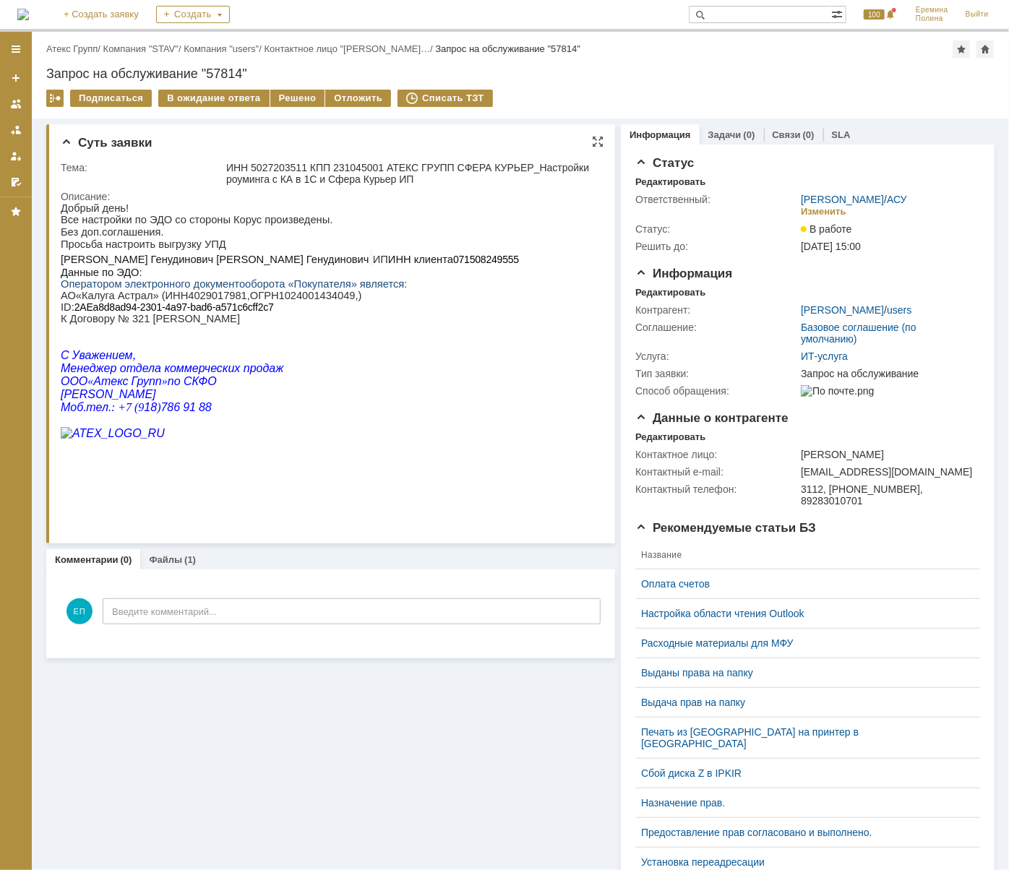
click at [500, 258] on span "071508249555" at bounding box center [485, 259] width 66 height 12
copy span "071508249555"
drag, startPoint x: 75, startPoint y: 315, endPoint x: 269, endPoint y: 311, distance: 194.4
click at [269, 311] on p "АО « Калуга Астрал » ( ИНН 4029017981, ОГРН 1024001434049,) ID: 2AEa8d8ad94-230…" at bounding box center [289, 300] width 458 height 23
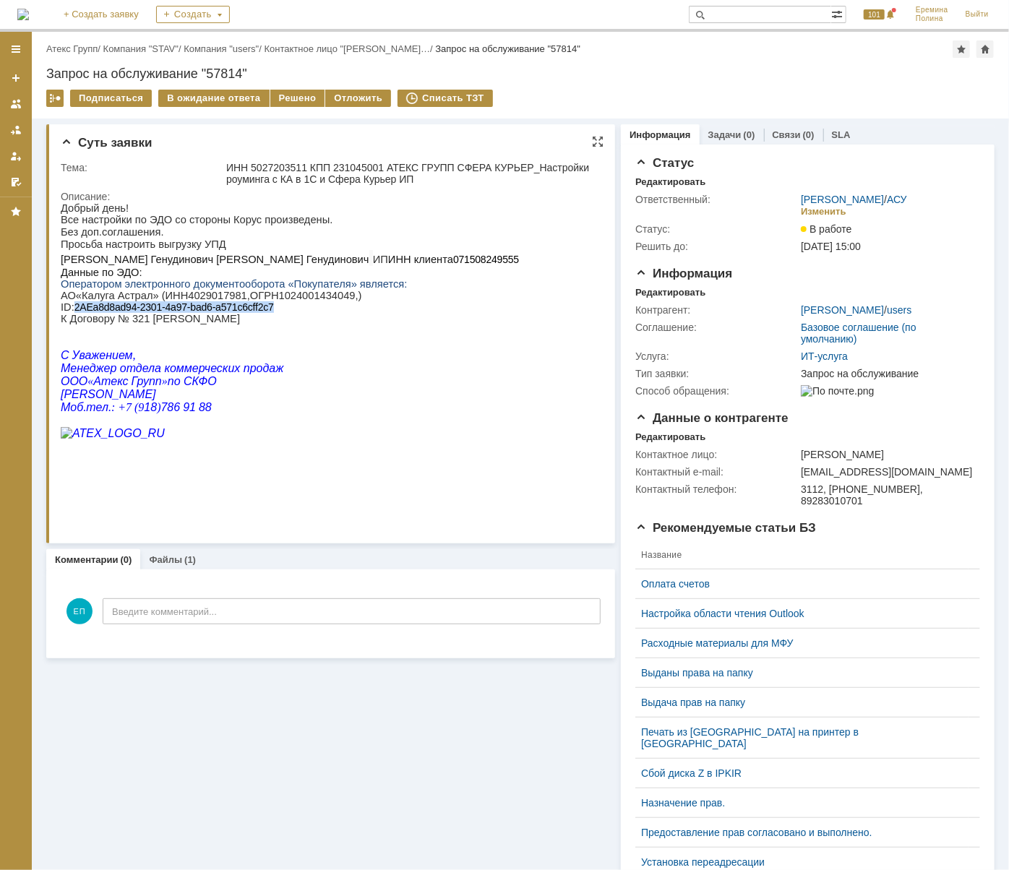
click at [269, 311] on p "АО « Калуга Астрал » ( ИНН 4029017981, ОГРН 1024001434049,) ID: 2AEa8d8ad94-230…" at bounding box center [289, 300] width 458 height 23
drag, startPoint x: 74, startPoint y: 314, endPoint x: 269, endPoint y: 321, distance: 194.4
click at [269, 312] on span "2AEa8d8ad94-2301-4a97-bad6-a571c6cff2c7" at bounding box center [173, 307] width 199 height 12
copy span "2AEa8d8ad94-2301-4a97-bad6-a571c6cff2c7"
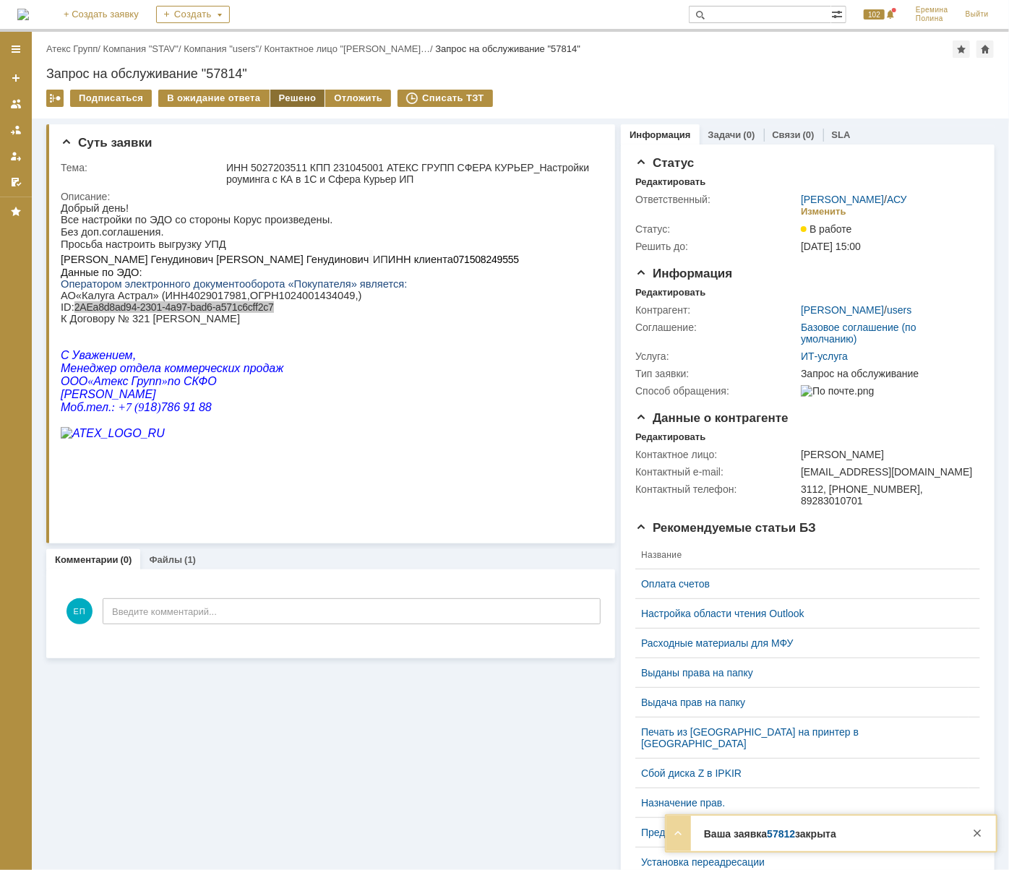
click at [282, 96] on div "Решено" at bounding box center [297, 98] width 55 height 17
